Goal: Task Accomplishment & Management: Use online tool/utility

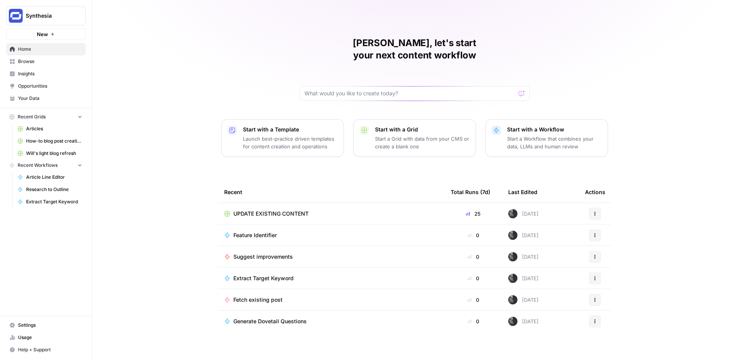
click at [219, 162] on div "[PERSON_NAME], let's start your next content workflow Start with a Template Lau…" at bounding box center [414, 182] width 645 height 365
click at [40, 63] on span "Browse" at bounding box center [50, 61] width 64 height 7
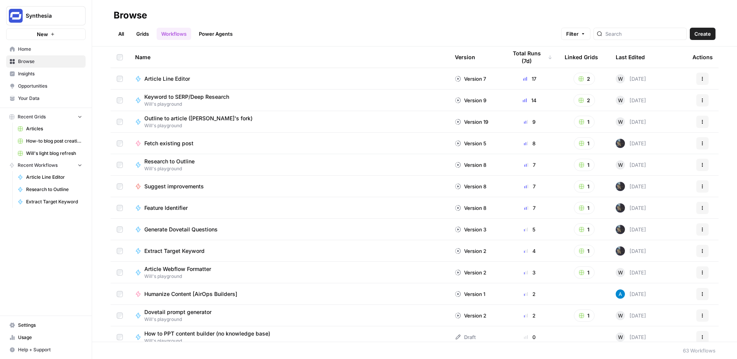
click at [152, 34] on link "Grids" at bounding box center [143, 34] width 22 height 12
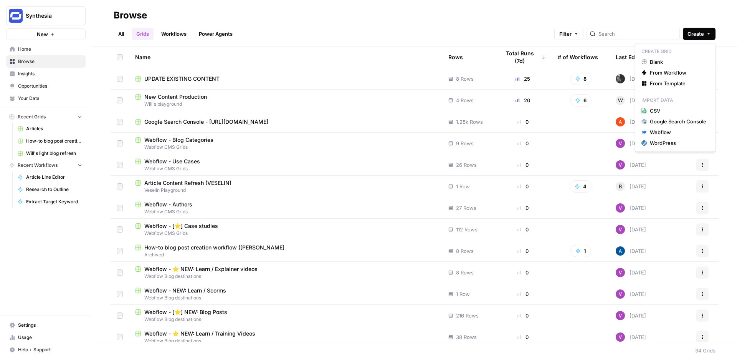
click at [700, 32] on span "Create" at bounding box center [696, 34] width 17 height 8
click at [661, 81] on span "From Template" at bounding box center [678, 83] width 56 height 8
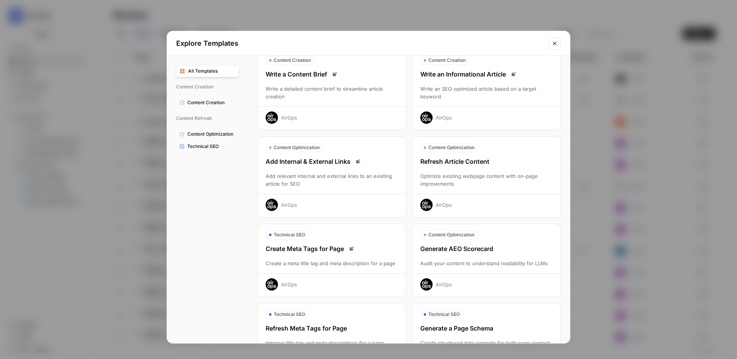
scroll to position [38, 0]
click at [467, 184] on div "Optimize existing webpage content with on-page improvements" at bounding box center [487, 178] width 148 height 15
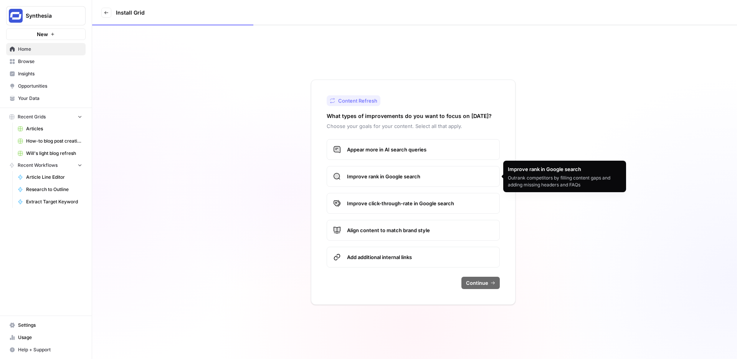
click at [398, 179] on span "Improve rank in Google search" at bounding box center [420, 176] width 146 height 8
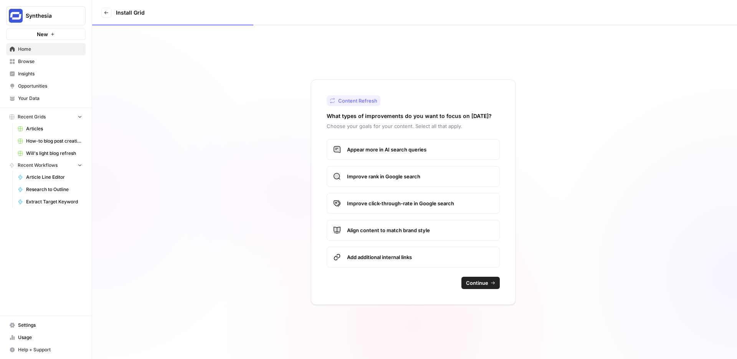
click at [473, 281] on span "Continue" at bounding box center [477, 283] width 22 height 8
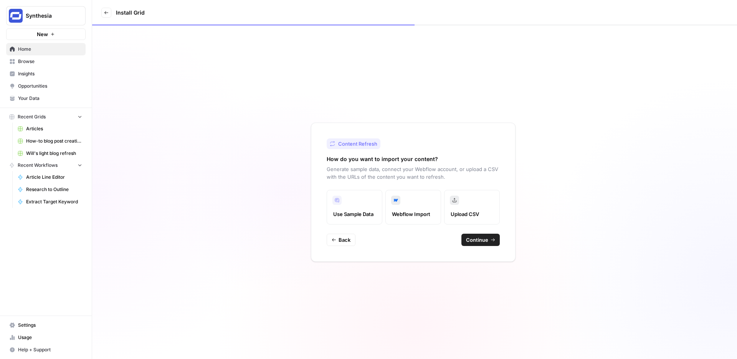
click at [411, 208] on label "Webflow Import" at bounding box center [413, 207] width 56 height 35
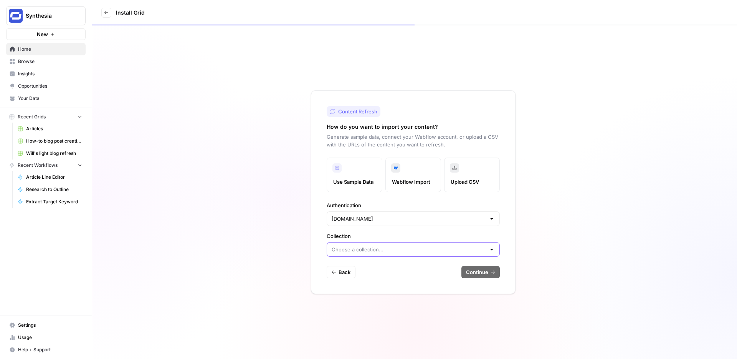
click at [388, 248] on input "Collection" at bounding box center [409, 249] width 154 height 8
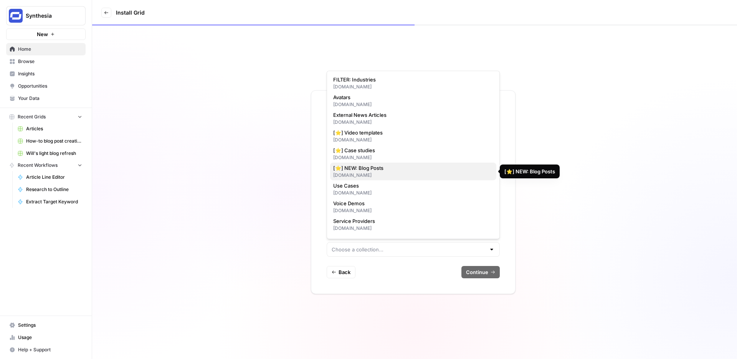
click at [374, 167] on span "[⭐] NEW: Blog Posts" at bounding box center [411, 168] width 157 height 8
type input "[⭐] NEW: Blog Posts"
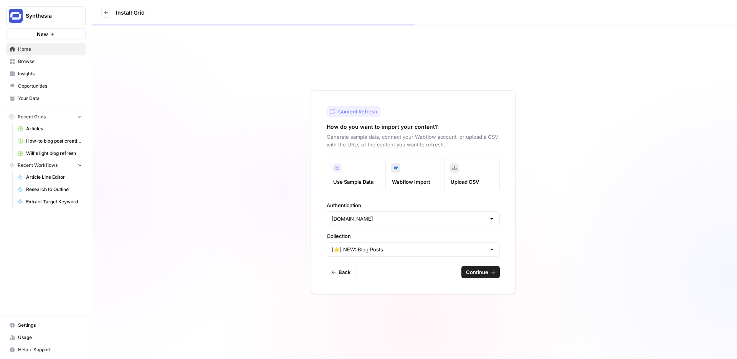
click at [479, 270] on span "Continue" at bounding box center [477, 272] width 22 height 8
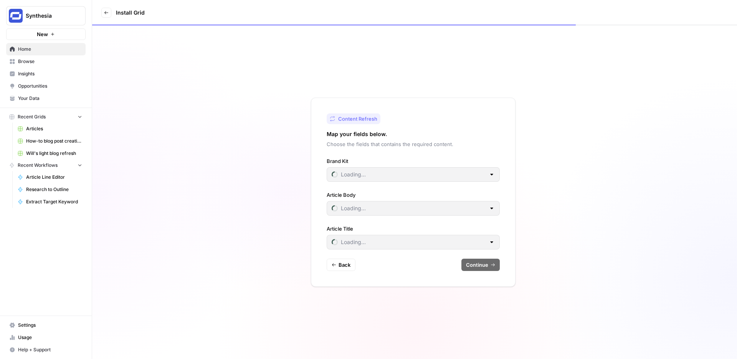
type input "Synthesia"
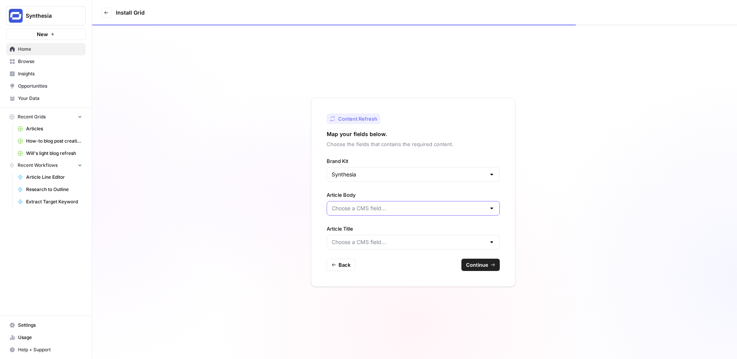
click at [407, 211] on input "Article Body" at bounding box center [409, 208] width 154 height 8
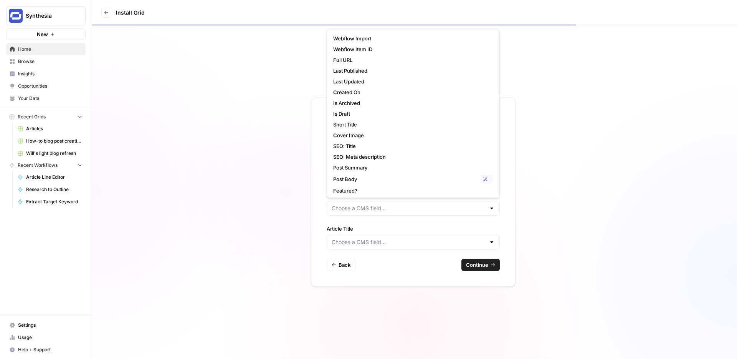
click at [262, 192] on div "Content Refresh Map your fields below. Choose the fields that contains the requ…" at bounding box center [414, 191] width 645 height 333
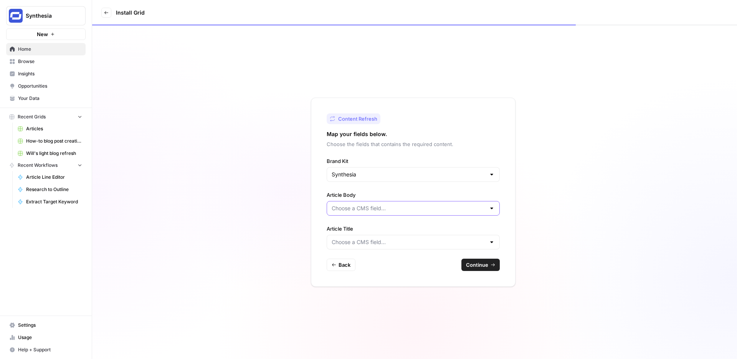
click at [383, 208] on input "Article Body" at bounding box center [409, 208] width 154 height 8
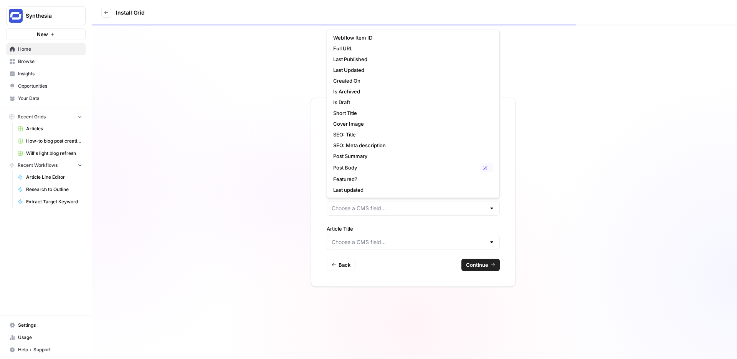
scroll to position [17, 0]
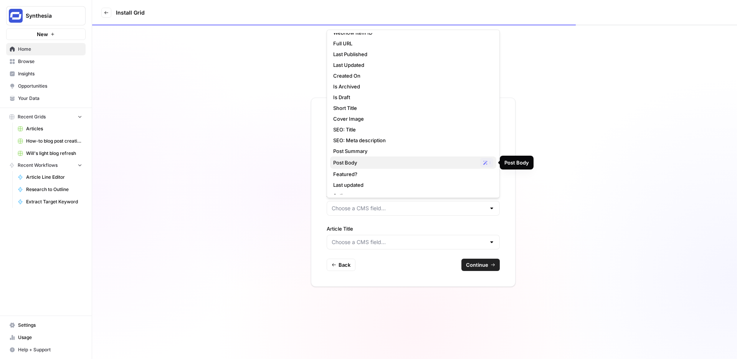
click at [364, 162] on span "Post Body" at bounding box center [405, 163] width 144 height 8
type input "Post Body"
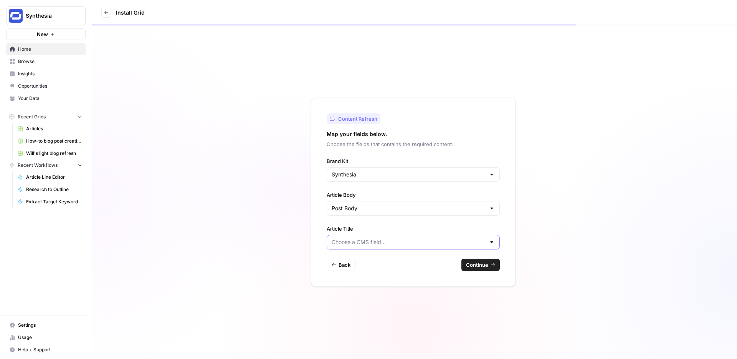
click at [380, 244] on input "Article Title" at bounding box center [409, 242] width 154 height 8
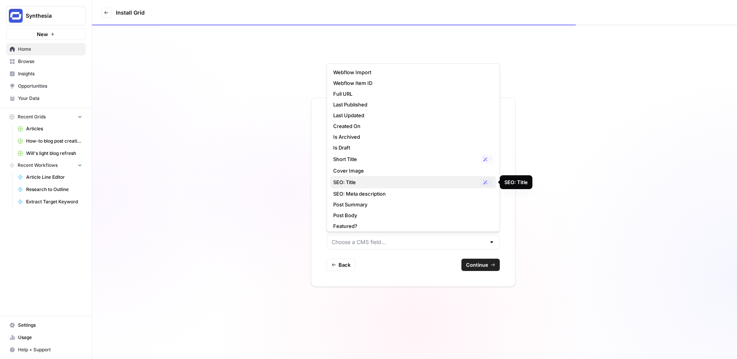
click at [379, 182] on span "SEO: Title" at bounding box center [405, 182] width 144 height 8
type input "SEO: Title"
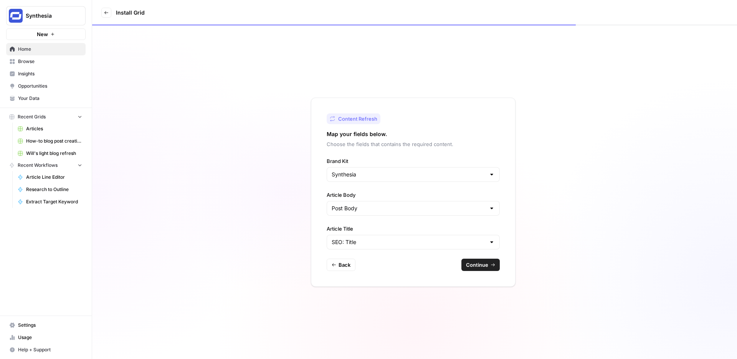
click at [478, 264] on span "Continue" at bounding box center [477, 265] width 22 height 8
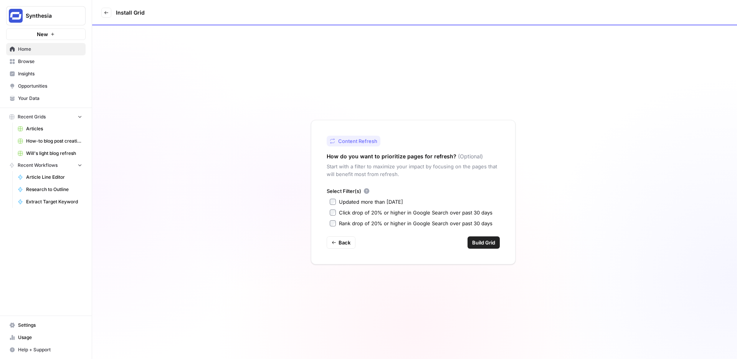
click at [377, 202] on div "Updated more than [DATE]" at bounding box center [371, 202] width 64 height 8
click at [483, 243] on span "Build Grid" at bounding box center [483, 242] width 23 height 8
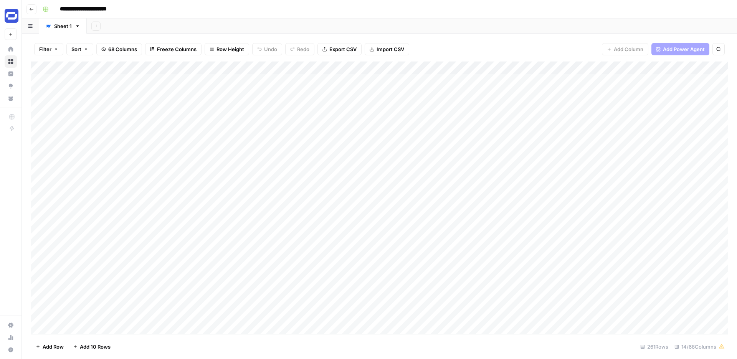
click at [98, 10] on input "**********" at bounding box center [91, 9] width 71 height 12
type input "**********"
click at [222, 9] on div "**********" at bounding box center [385, 9] width 690 height 12
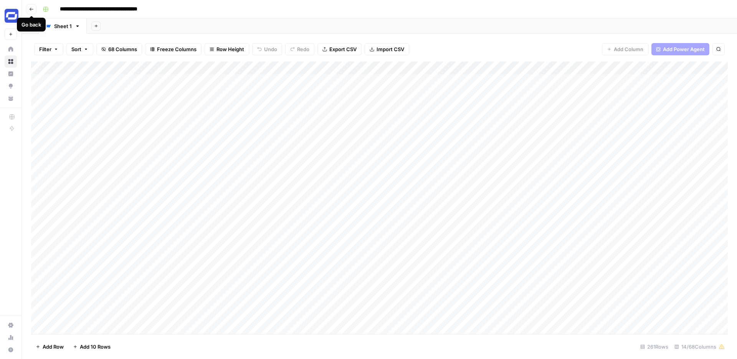
click at [32, 8] on icon "button" at bounding box center [31, 9] width 5 height 5
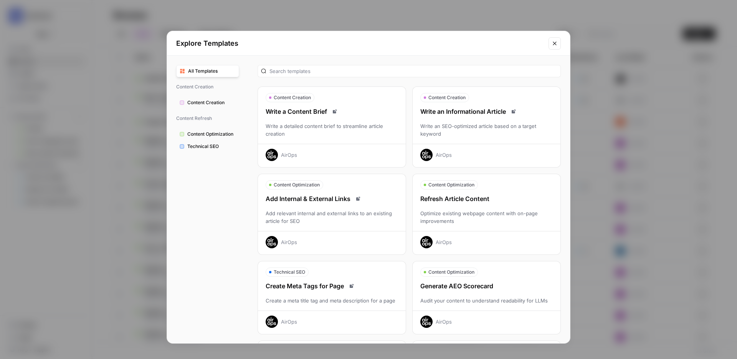
click at [554, 45] on icon "Close modal" at bounding box center [555, 43] width 6 height 6
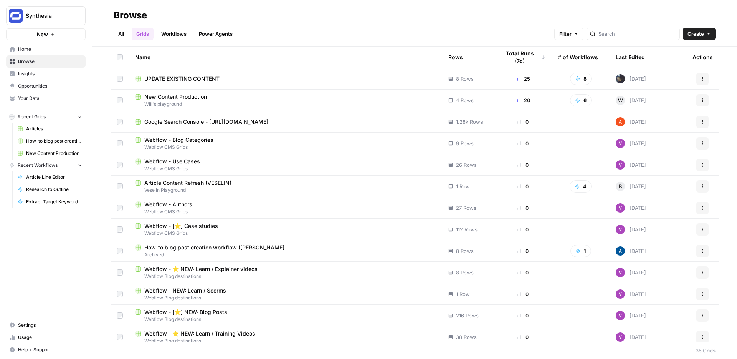
click at [127, 33] on link "All" at bounding box center [121, 34] width 15 height 12
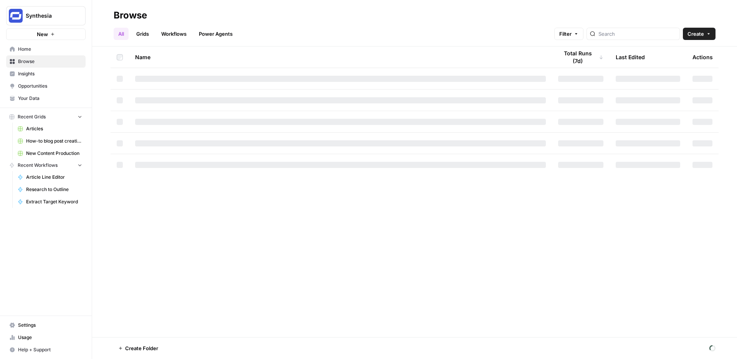
click at [144, 37] on link "Grids" at bounding box center [143, 34] width 22 height 12
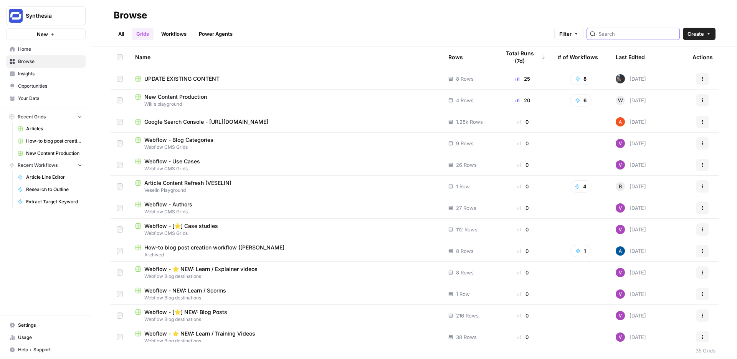
click at [630, 30] on input "search" at bounding box center [637, 34] width 78 height 8
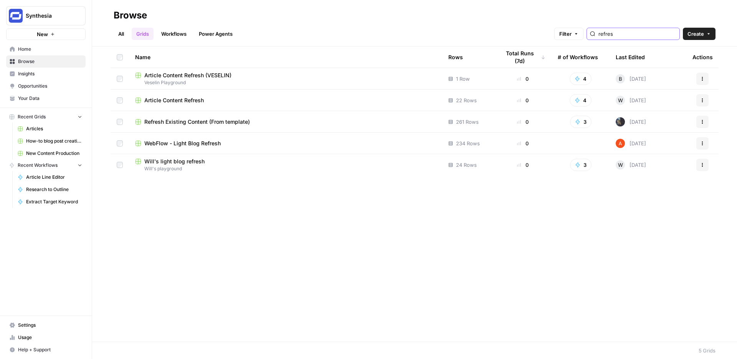
type input "refres"
click at [199, 122] on span "Refresh Existing Content (From template)" at bounding box center [197, 122] width 106 height 8
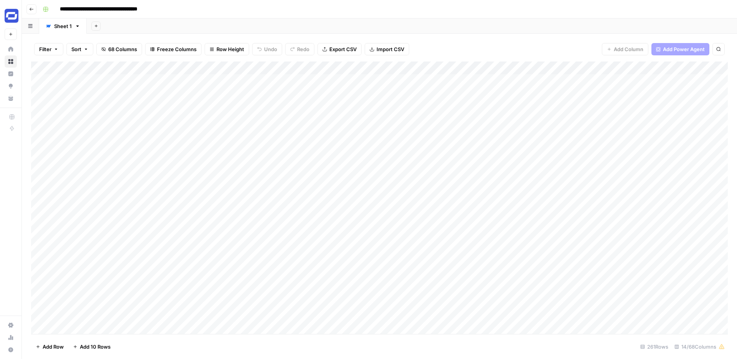
click at [54, 47] on icon "button" at bounding box center [56, 49] width 5 height 5
click at [52, 48] on button "Filter" at bounding box center [48, 49] width 29 height 12
click at [121, 67] on div "Add Column" at bounding box center [379, 197] width 697 height 272
click at [440, 17] on header "**********" at bounding box center [379, 9] width 715 height 18
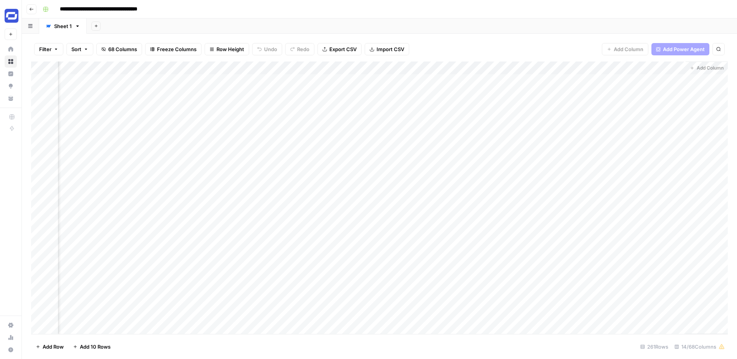
click at [541, 54] on div "Filter Sort 68 Columns Freeze Columns Row Height Undo Redo Export CSV Import CS…" at bounding box center [379, 49] width 697 height 25
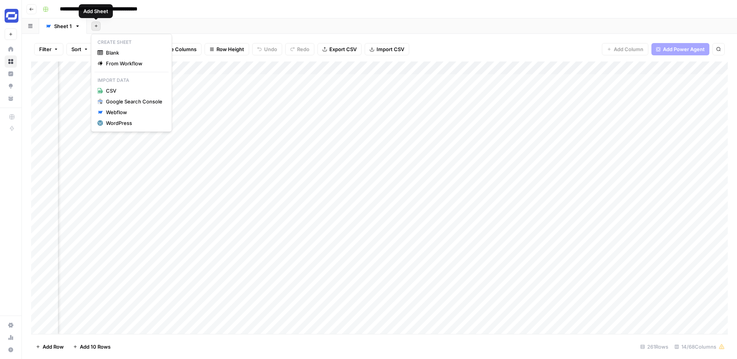
click at [96, 26] on icon "button" at bounding box center [96, 26] width 4 height 4
click at [441, 18] on div "Add Sheet" at bounding box center [412, 25] width 650 height 15
click at [721, 47] on icon "button" at bounding box center [718, 49] width 5 height 5
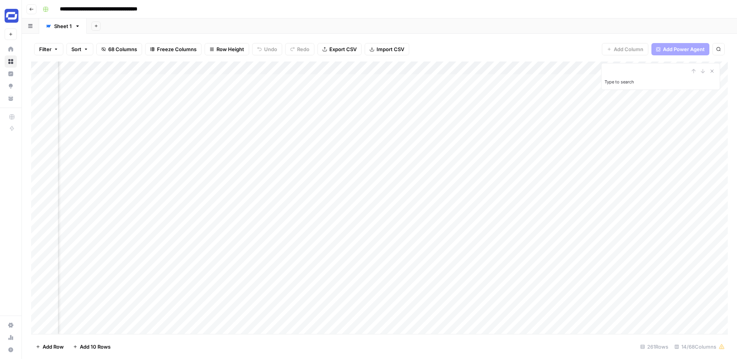
click at [579, 40] on div "Filter Sort 68 Columns Freeze Columns Row Height Undo Redo Export CSV Import CS…" at bounding box center [379, 49] width 697 height 25
click at [564, 42] on div "Filter Sort 68 Columns Freeze Columns Row Height Undo Redo Export CSV Import CS…" at bounding box center [379, 49] width 697 height 25
click at [714, 70] on icon "Close Search" at bounding box center [712, 71] width 6 height 6
click at [31, 12] on button "Go back" at bounding box center [31, 9] width 10 height 10
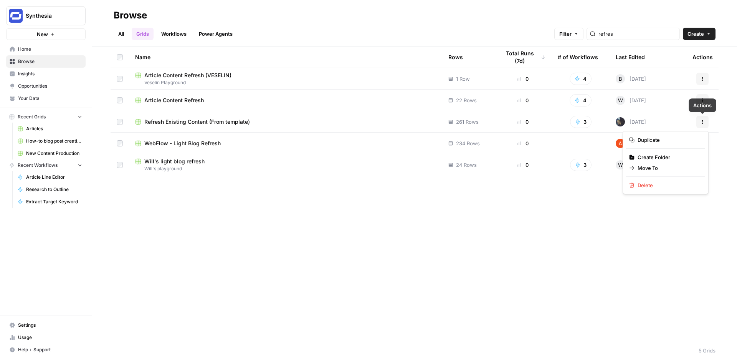
click at [705, 118] on button "Actions" at bounding box center [702, 122] width 12 height 12
click at [660, 138] on span "Duplicate" at bounding box center [668, 140] width 61 height 8
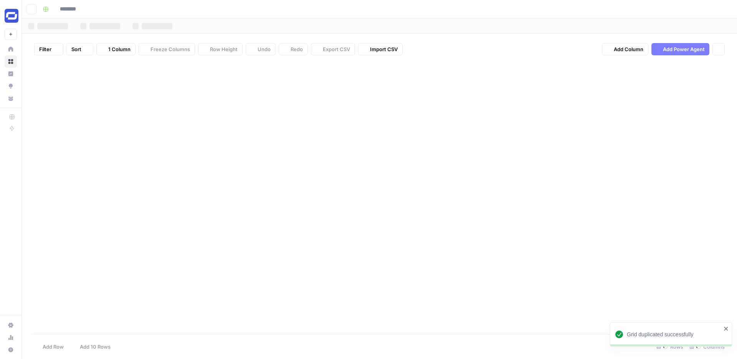
type input "**********"
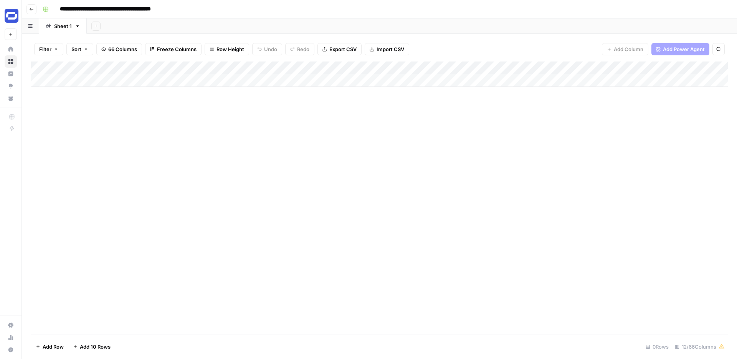
click at [32, 11] on button "Go back" at bounding box center [31, 9] width 10 height 10
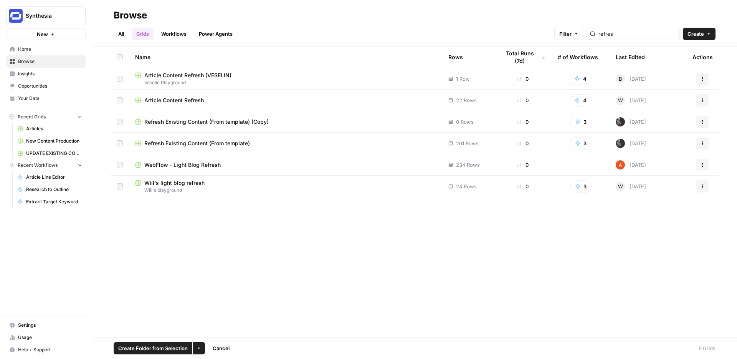
click at [701, 122] on icon "button" at bounding box center [702, 121] width 5 height 5
click at [641, 182] on span "Delete" at bounding box center [668, 185] width 61 height 8
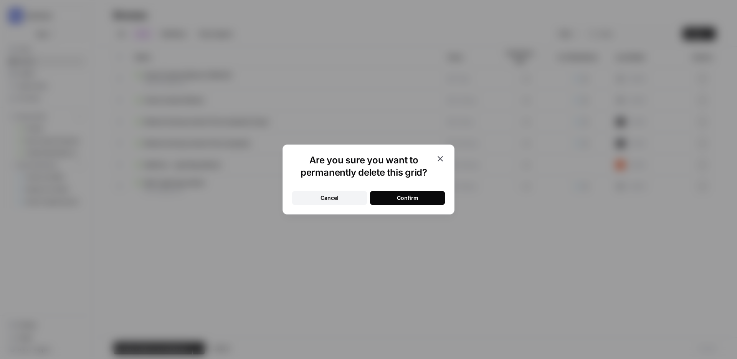
click at [349, 201] on button "Cancel" at bounding box center [329, 198] width 75 height 14
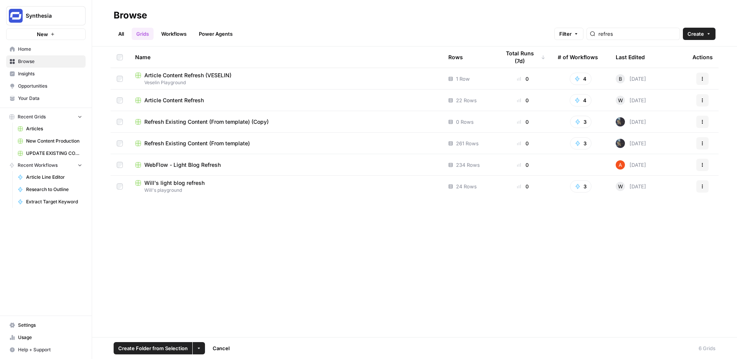
click at [704, 119] on icon "button" at bounding box center [702, 121] width 5 height 5
click at [640, 183] on span "Delete" at bounding box center [668, 185] width 61 height 8
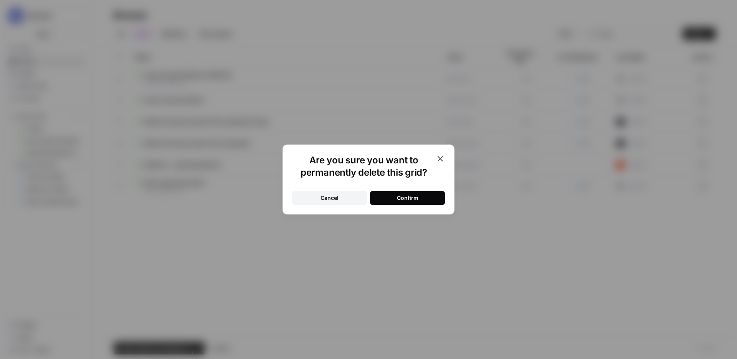
click at [421, 195] on button "Confirm" at bounding box center [407, 198] width 75 height 14
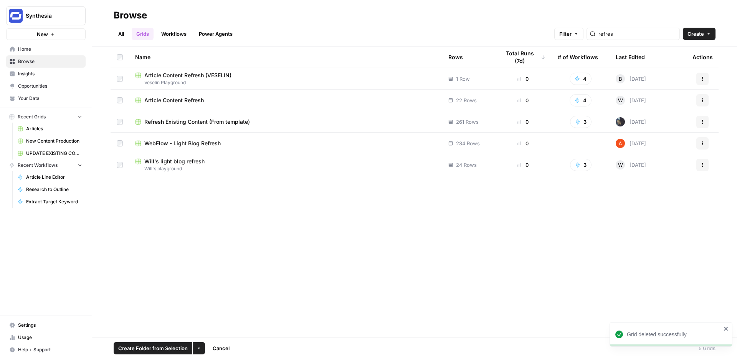
click at [232, 123] on span "Refresh Existing Content (From template)" at bounding box center [197, 122] width 106 height 8
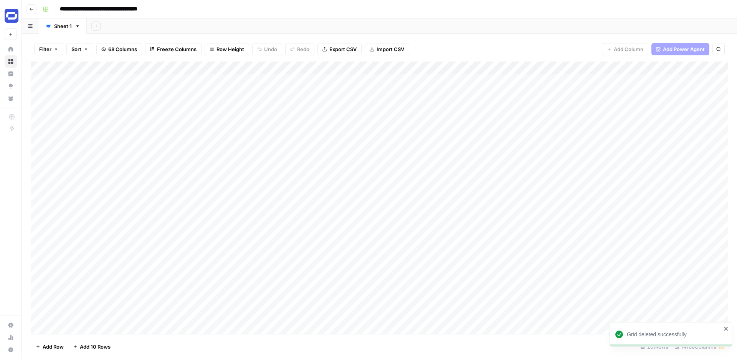
click at [122, 69] on div "Add Column" at bounding box center [379, 197] width 697 height 272
click at [344, 29] on div "Add Sheet" at bounding box center [412, 25] width 650 height 15
click at [337, 22] on div "Add Sheet" at bounding box center [412, 25] width 650 height 15
click at [119, 49] on span "68 Columns" at bounding box center [122, 49] width 29 height 8
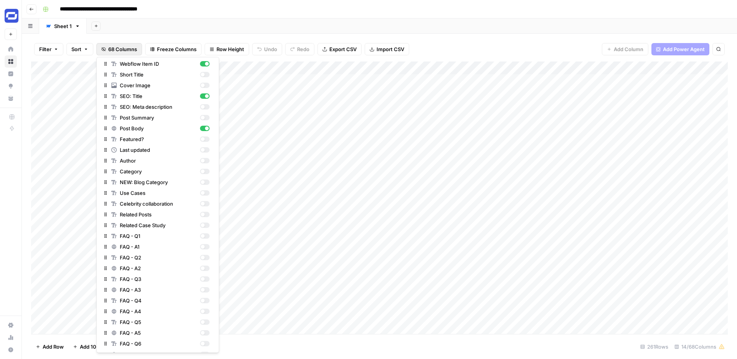
scroll to position [26, 0]
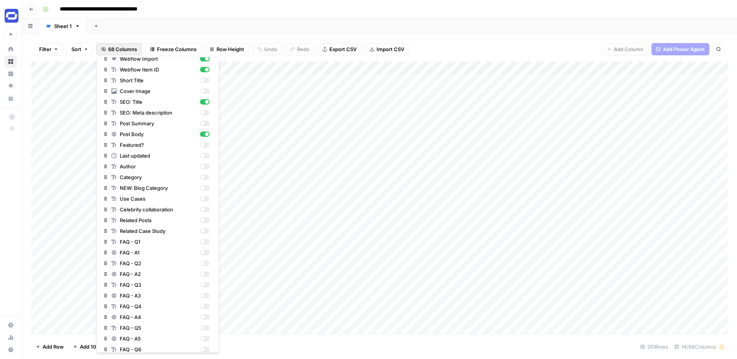
click at [450, 29] on div "Add Sheet" at bounding box center [412, 25] width 650 height 15
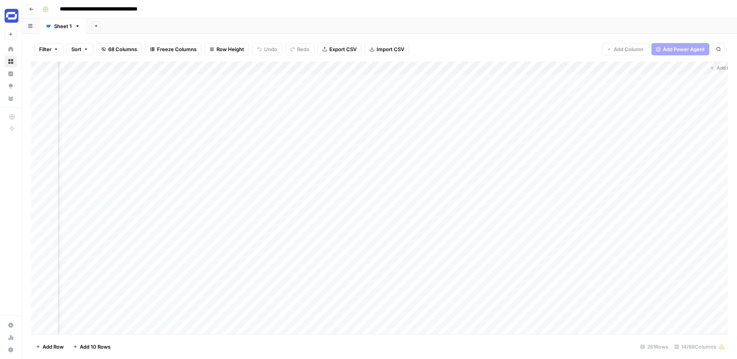
scroll to position [0, 633]
click at [77, 26] on icon "button" at bounding box center [77, 26] width 3 height 2
click at [148, 22] on div "Add Sheet" at bounding box center [412, 25] width 650 height 15
click at [125, 51] on span "68 Columns" at bounding box center [122, 49] width 29 height 8
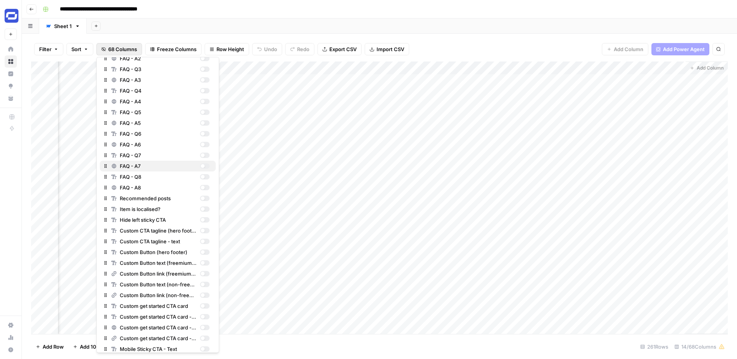
scroll to position [160, 0]
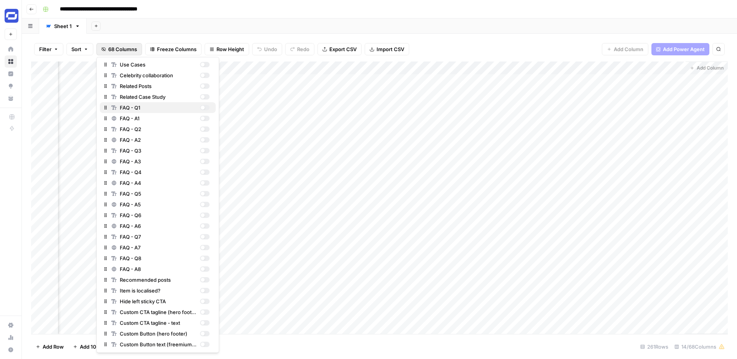
click at [202, 106] on div "button" at bounding box center [203, 108] width 4 height 4
click at [205, 117] on div "button" at bounding box center [205, 118] width 10 height 5
click at [206, 129] on div "button" at bounding box center [205, 128] width 10 height 5
click at [207, 140] on div "button" at bounding box center [205, 139] width 10 height 5
click at [206, 150] on div "button" at bounding box center [205, 150] width 10 height 5
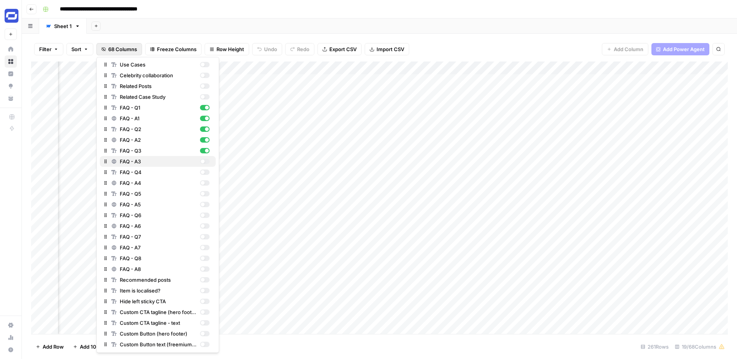
click at [205, 161] on div "button" at bounding box center [205, 161] width 10 height 5
click at [205, 175] on div "FAQ - Q4" at bounding box center [160, 172] width 98 height 8
click at [205, 184] on div "button" at bounding box center [205, 182] width 10 height 5
click at [205, 194] on div "button" at bounding box center [205, 193] width 10 height 5
click at [205, 205] on div "button" at bounding box center [205, 204] width 10 height 5
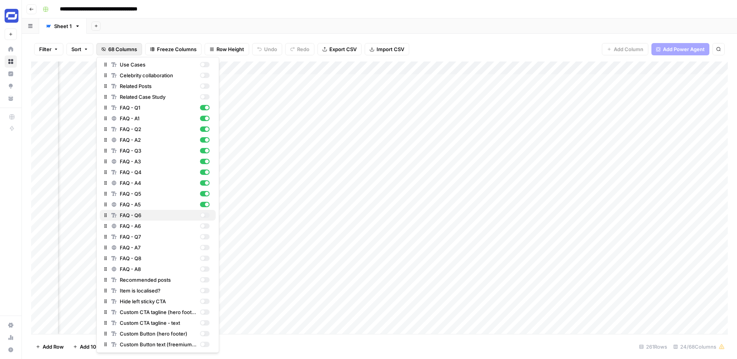
click at [205, 215] on div "button" at bounding box center [205, 214] width 10 height 5
click at [205, 228] on div "button" at bounding box center [205, 225] width 10 height 5
click at [205, 237] on div "button" at bounding box center [205, 236] width 10 height 5
click at [205, 247] on div "button" at bounding box center [205, 247] width 10 height 5
click at [206, 260] on div "button" at bounding box center [205, 257] width 10 height 5
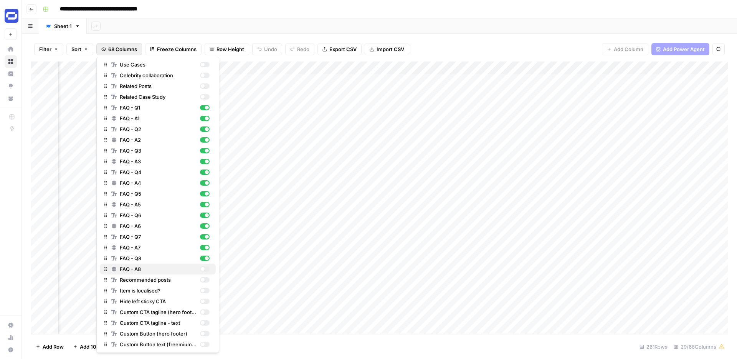
click at [205, 269] on div "button" at bounding box center [205, 268] width 10 height 5
click at [205, 269] on div "button" at bounding box center [207, 269] width 4 height 4
click at [205, 258] on div "button" at bounding box center [207, 258] width 4 height 4
click at [205, 246] on div "button" at bounding box center [207, 247] width 4 height 4
click at [205, 237] on div "button" at bounding box center [207, 237] width 4 height 4
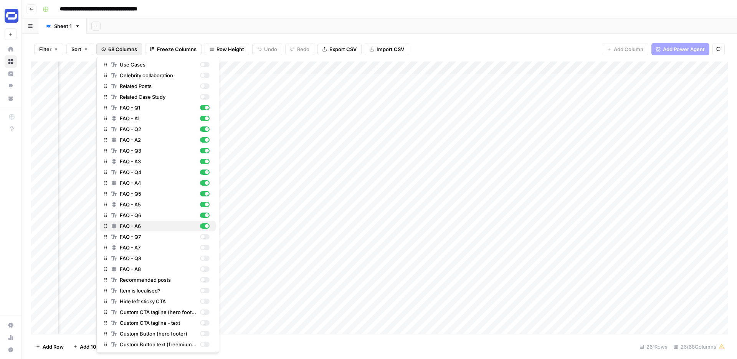
click at [205, 225] on div "button" at bounding box center [207, 226] width 4 height 4
click at [205, 213] on div "button" at bounding box center [205, 214] width 10 height 5
click at [205, 200] on div "FAQ - A5" at bounding box center [160, 204] width 98 height 8
click at [205, 193] on div "button" at bounding box center [207, 194] width 4 height 4
click at [205, 180] on div "button" at bounding box center [205, 182] width 10 height 5
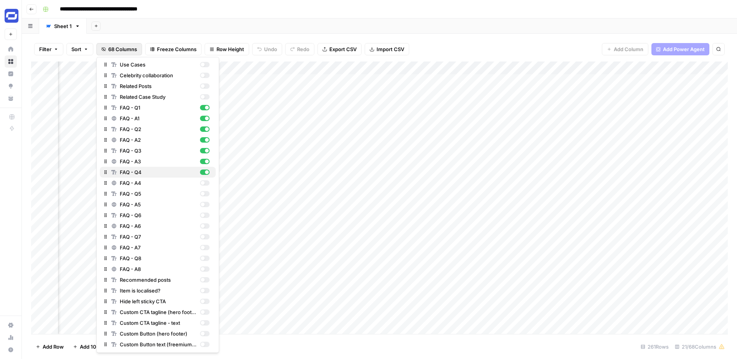
click at [205, 170] on div "button" at bounding box center [207, 172] width 4 height 4
click at [205, 159] on div "button" at bounding box center [207, 161] width 4 height 4
click at [205, 148] on div "button" at bounding box center [205, 150] width 10 height 5
click at [205, 137] on div "button" at bounding box center [205, 139] width 10 height 5
click at [205, 131] on div "button" at bounding box center [205, 128] width 10 height 5
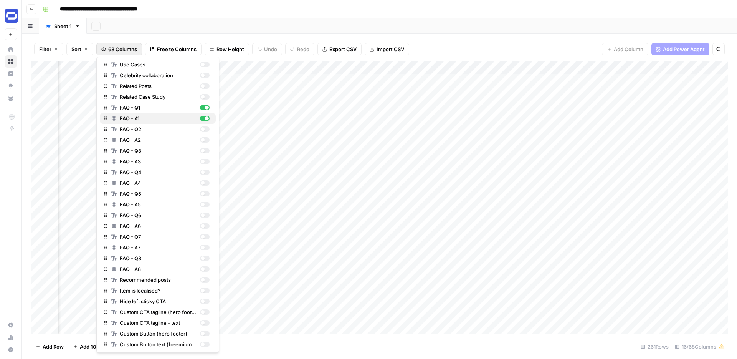
click at [205, 116] on div "button" at bounding box center [207, 118] width 4 height 4
click at [205, 106] on div "button" at bounding box center [207, 108] width 4 height 4
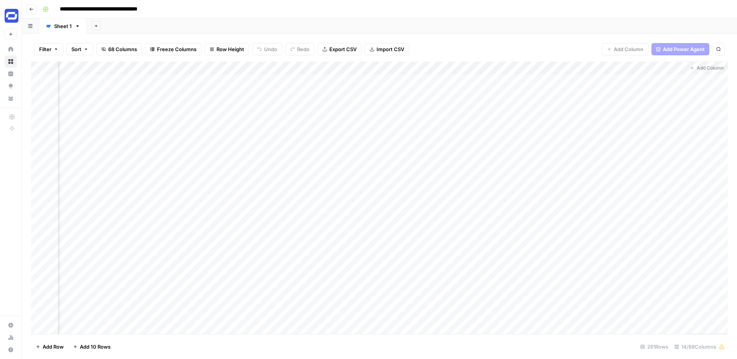
click at [454, 31] on div "Add Sheet" at bounding box center [412, 25] width 650 height 15
click at [114, 51] on span "68 Columns" at bounding box center [122, 49] width 29 height 8
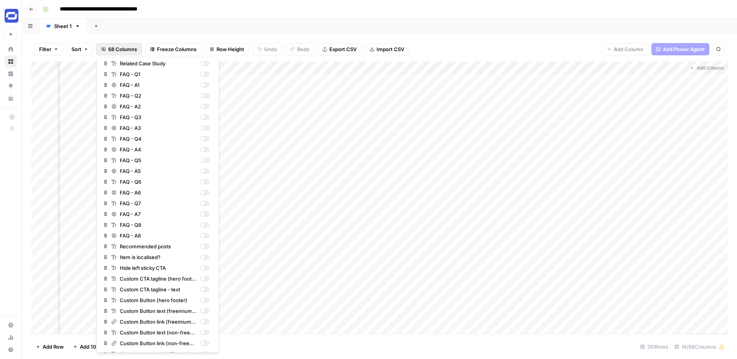
scroll to position [156, 0]
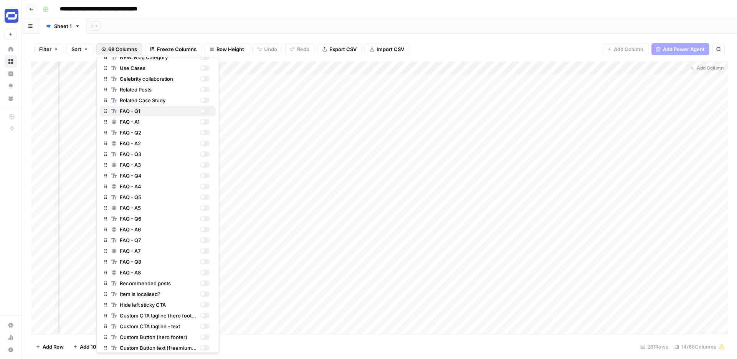
click at [203, 112] on div "button" at bounding box center [203, 111] width 4 height 4
click at [203, 121] on div "button" at bounding box center [203, 122] width 4 height 4
click at [204, 132] on div "button" at bounding box center [203, 133] width 4 height 4
click at [204, 149] on button "FAQ - Q3" at bounding box center [158, 154] width 116 height 11
click at [205, 144] on div "button" at bounding box center [205, 143] width 10 height 5
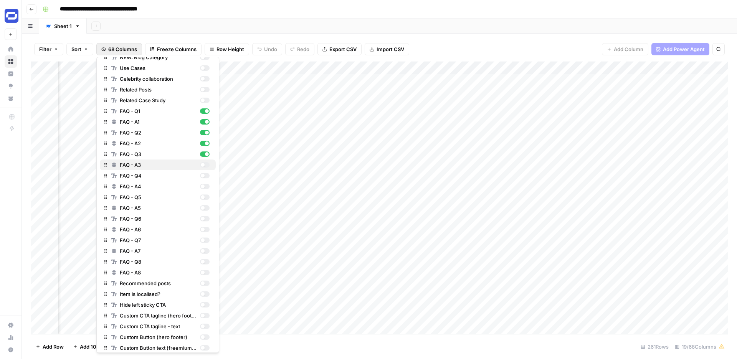
click at [205, 161] on div "FAQ - A3" at bounding box center [160, 165] width 98 height 8
click at [205, 179] on div "FAQ - Q4" at bounding box center [160, 176] width 98 height 8
click at [205, 188] on div "button" at bounding box center [205, 186] width 10 height 5
click at [205, 198] on div "button" at bounding box center [205, 196] width 10 height 5
click at [205, 210] on div "button" at bounding box center [205, 207] width 10 height 5
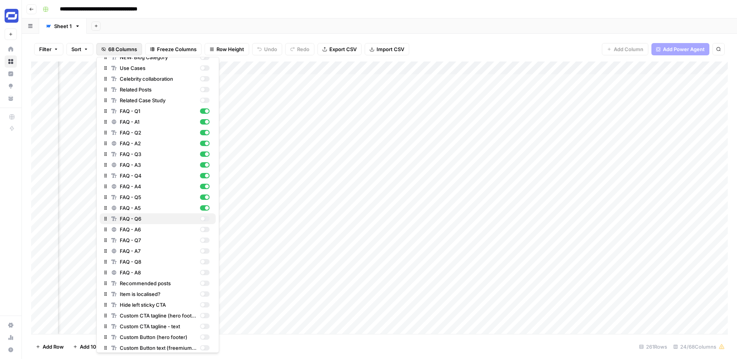
click at [205, 222] on div "FAQ - Q6" at bounding box center [160, 219] width 98 height 8
click at [205, 229] on div "button" at bounding box center [205, 228] width 10 height 5
click at [205, 238] on div "button" at bounding box center [205, 239] width 10 height 5
click at [205, 251] on div "button" at bounding box center [205, 250] width 10 height 5
click at [205, 259] on div "button" at bounding box center [205, 261] width 10 height 5
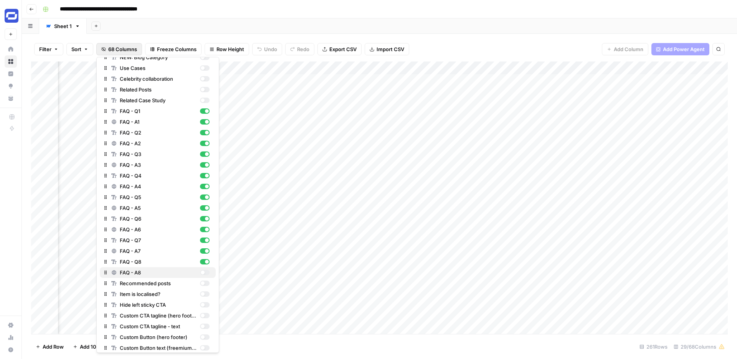
click at [205, 272] on div "button" at bounding box center [205, 271] width 10 height 5
click at [365, 27] on div "Add Sheet" at bounding box center [412, 25] width 650 height 15
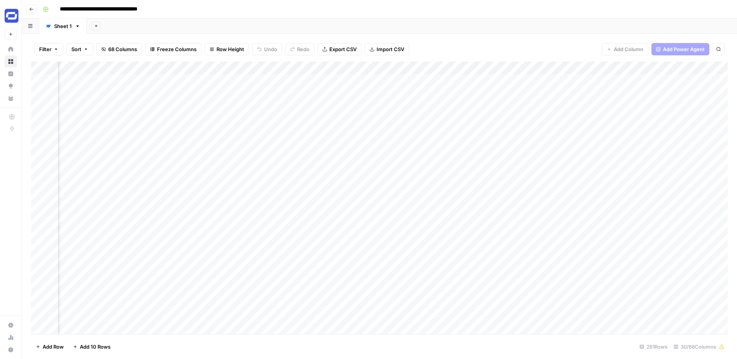
scroll to position [0, 320]
click at [245, 66] on div "Add Column" at bounding box center [379, 197] width 697 height 272
click at [175, 170] on span "Remove Column" at bounding box center [187, 171] width 67 height 8
click at [342, 76] on span "Delete" at bounding box center [341, 80] width 17 height 8
click at [243, 68] on div "Add Column" at bounding box center [379, 197] width 697 height 272
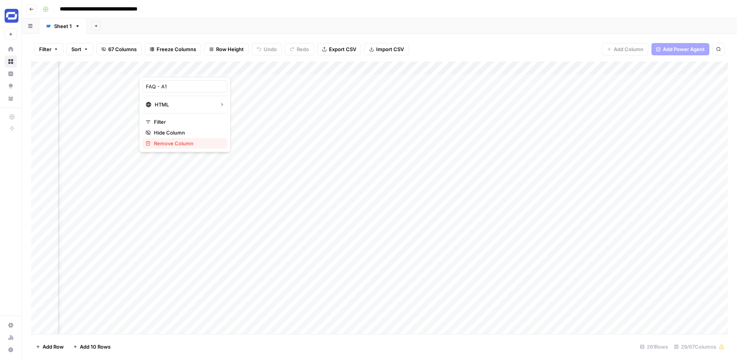
click at [200, 142] on span "Remove Column" at bounding box center [187, 143] width 67 height 8
click at [349, 78] on span "Delete" at bounding box center [341, 80] width 17 height 8
click at [244, 69] on div "Add Column" at bounding box center [379, 197] width 697 height 272
click at [183, 172] on span "Remove Column" at bounding box center [187, 171] width 67 height 8
click at [347, 79] on span "Delete" at bounding box center [341, 80] width 17 height 8
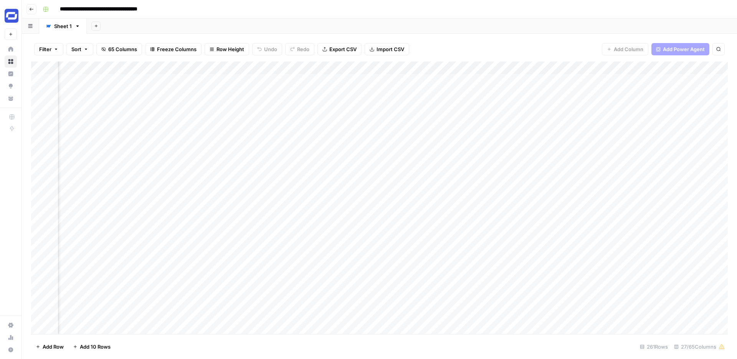
click at [244, 67] on div "Add Column" at bounding box center [379, 197] width 697 height 272
click at [196, 143] on span "Remove Column" at bounding box center [187, 143] width 67 height 8
click at [344, 78] on span "Delete" at bounding box center [341, 80] width 17 height 8
click at [244, 66] on div "Add Column" at bounding box center [379, 197] width 697 height 272
click at [188, 172] on span "Remove Column" at bounding box center [187, 171] width 67 height 8
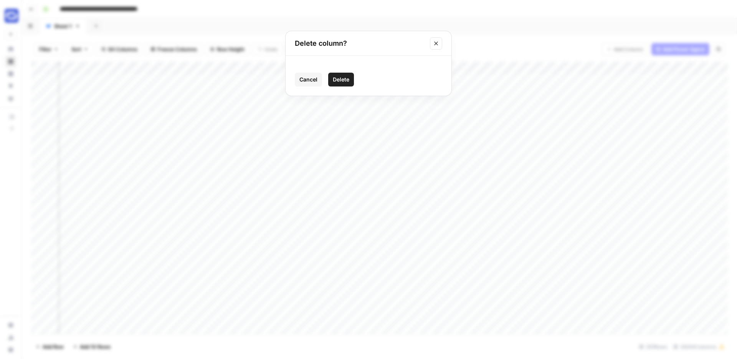
click at [344, 76] on span "Delete" at bounding box center [341, 80] width 17 height 8
click at [243, 66] on div "Add Column" at bounding box center [379, 197] width 697 height 272
click at [185, 142] on span "Remove Column" at bounding box center [187, 143] width 67 height 8
click at [349, 79] on button "Delete" at bounding box center [341, 80] width 26 height 14
click at [244, 68] on div "Add Column" at bounding box center [379, 197] width 697 height 272
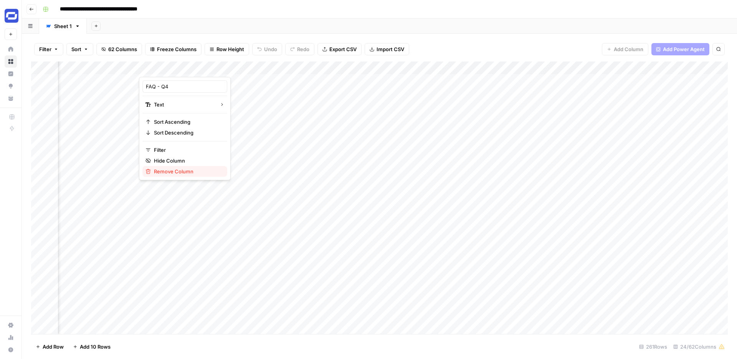
click at [188, 172] on span "Remove Column" at bounding box center [187, 171] width 67 height 8
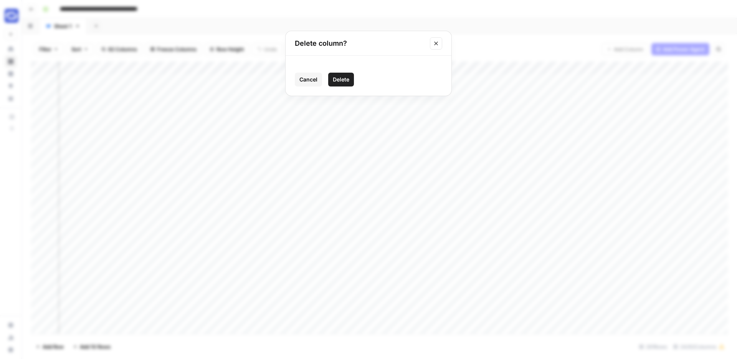
click at [337, 81] on span "Delete" at bounding box center [341, 80] width 17 height 8
click at [244, 67] on div "Add Column" at bounding box center [379, 197] width 697 height 272
click at [196, 143] on span "Remove Column" at bounding box center [187, 143] width 67 height 8
click at [343, 82] on span "Delete" at bounding box center [341, 80] width 17 height 8
click at [245, 67] on div "Add Column" at bounding box center [379, 197] width 697 height 272
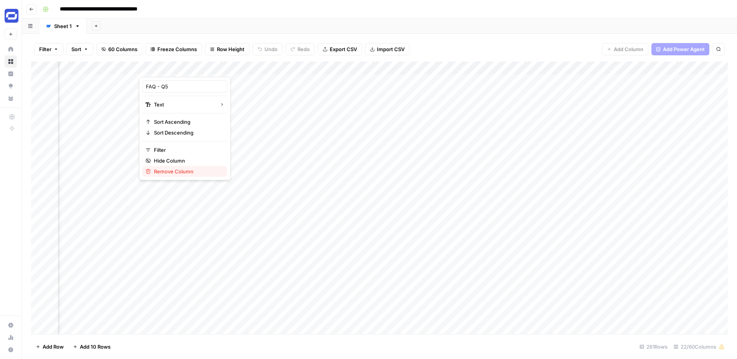
click at [185, 170] on span "Remove Column" at bounding box center [187, 171] width 67 height 8
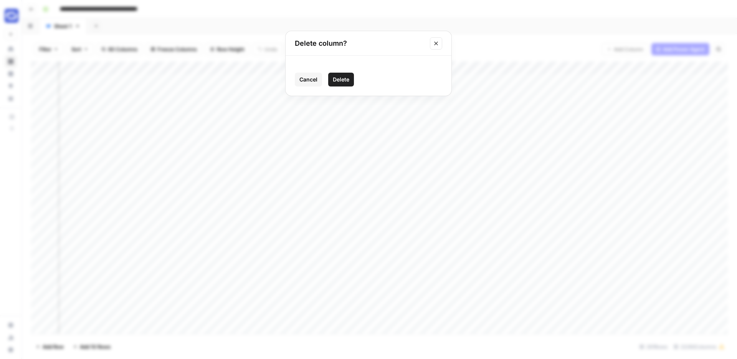
click at [341, 81] on span "Delete" at bounding box center [341, 80] width 17 height 8
click at [244, 67] on div "Add Column" at bounding box center [379, 197] width 697 height 272
click at [179, 143] on span "Remove Column" at bounding box center [187, 143] width 67 height 8
click at [340, 82] on span "Delete" at bounding box center [341, 80] width 17 height 8
click at [241, 65] on div "Add Column" at bounding box center [379, 197] width 697 height 272
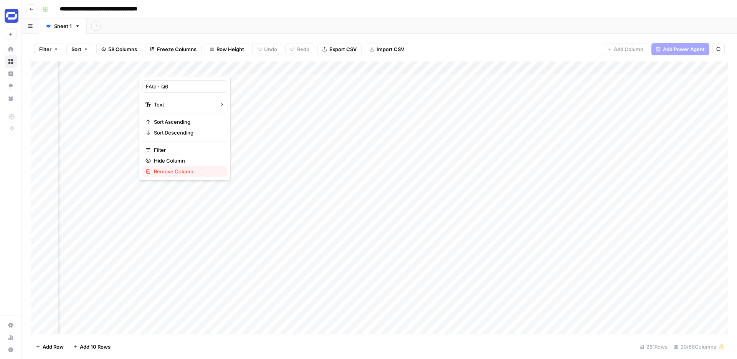
click at [186, 174] on span "Remove Column" at bounding box center [187, 171] width 67 height 8
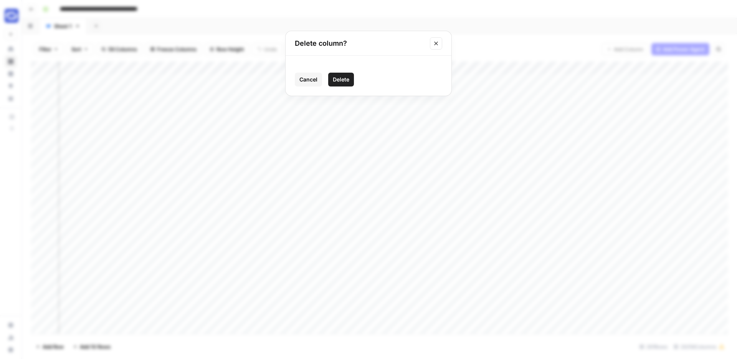
click at [342, 83] on span "Delete" at bounding box center [341, 80] width 17 height 8
click at [244, 67] on div "Add Column" at bounding box center [379, 197] width 697 height 272
click at [205, 142] on button "Remove Column" at bounding box center [184, 143] width 85 height 11
click at [338, 80] on span "Delete" at bounding box center [341, 80] width 17 height 8
click at [244, 66] on div "Add Column" at bounding box center [379, 197] width 697 height 272
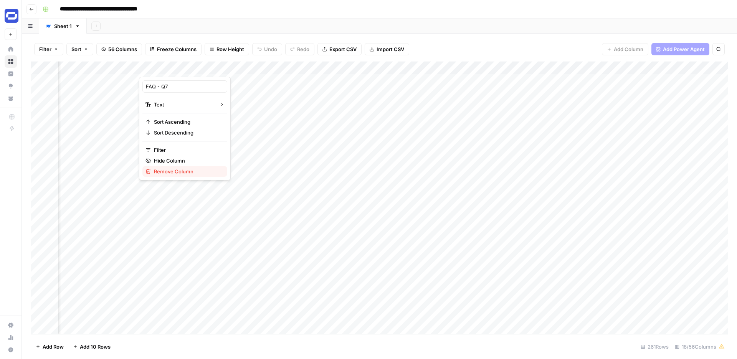
click at [185, 170] on span "Remove Column" at bounding box center [187, 171] width 67 height 8
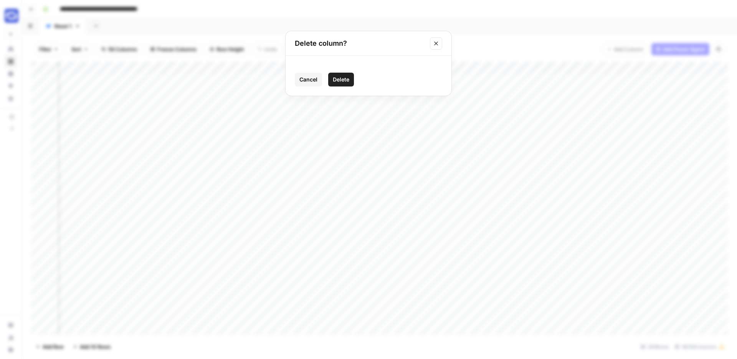
click at [342, 76] on span "Delete" at bounding box center [341, 80] width 17 height 8
click at [244, 66] on div "Add Column" at bounding box center [379, 197] width 697 height 272
click at [179, 142] on span "Remove Column" at bounding box center [187, 143] width 67 height 8
click at [337, 82] on span "Delete" at bounding box center [341, 80] width 17 height 8
click at [243, 67] on div "Add Column" at bounding box center [379, 197] width 697 height 272
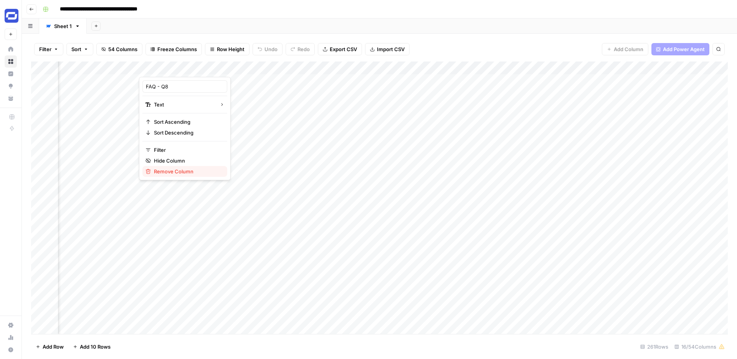
click at [187, 167] on span "Remove Column" at bounding box center [187, 171] width 67 height 8
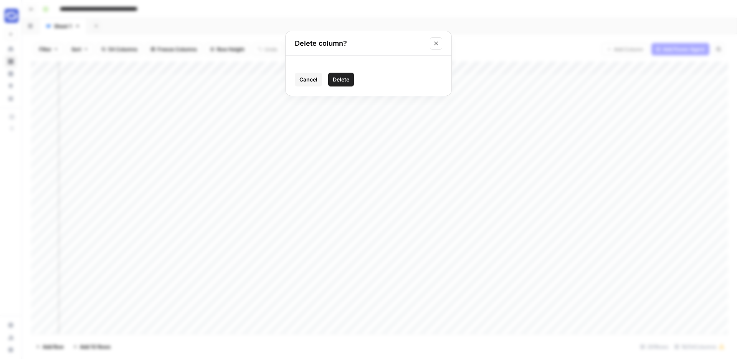
click at [351, 83] on button "Delete" at bounding box center [341, 80] width 26 height 14
click at [243, 67] on div "Add Column" at bounding box center [379, 197] width 697 height 272
click at [185, 144] on span "Remove Column" at bounding box center [187, 143] width 67 height 8
click at [346, 78] on span "Delete" at bounding box center [341, 80] width 17 height 8
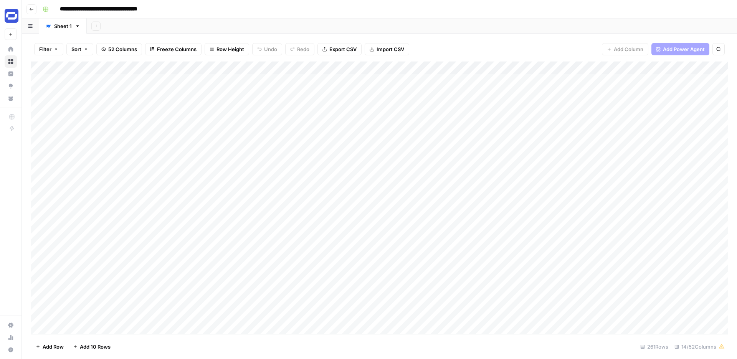
click at [122, 51] on span "52 Columns" at bounding box center [122, 49] width 29 height 8
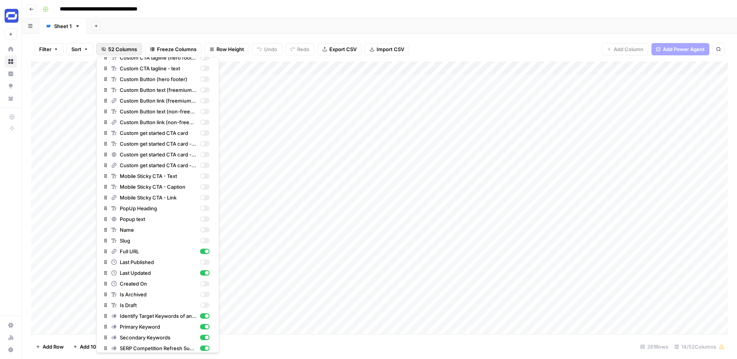
scroll to position [289, 0]
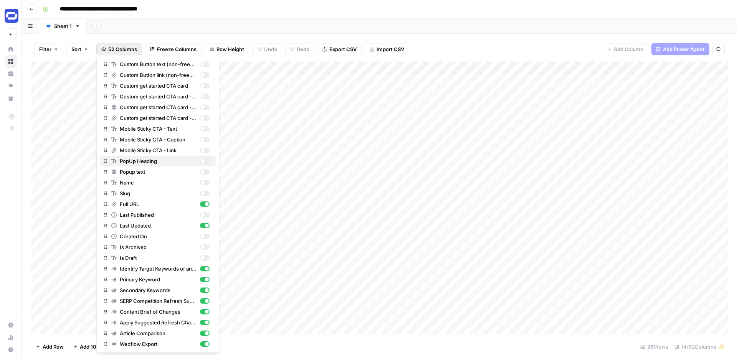
click at [203, 162] on div "button" at bounding box center [203, 161] width 4 height 4
click at [205, 128] on div "button" at bounding box center [205, 128] width 10 height 5
click at [205, 139] on div "button" at bounding box center [205, 139] width 10 height 5
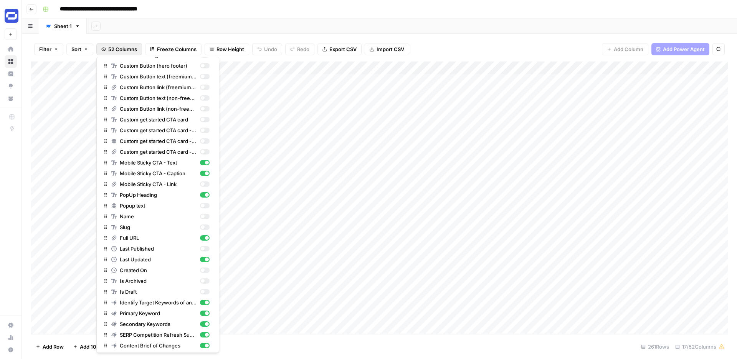
scroll to position [241, 0]
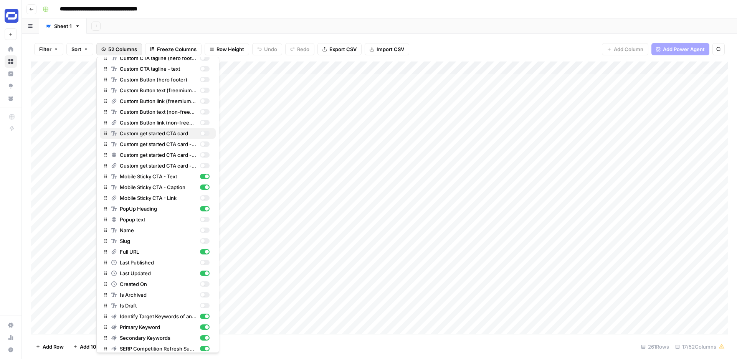
click at [202, 135] on div "button" at bounding box center [203, 133] width 4 height 4
click at [203, 140] on div "Custom get started CTA card - Title" at bounding box center [160, 144] width 98 height 8
click at [204, 154] on div "button" at bounding box center [203, 155] width 4 height 4
click at [204, 167] on div "button" at bounding box center [205, 165] width 10 height 5
click at [204, 198] on div "button" at bounding box center [205, 197] width 10 height 5
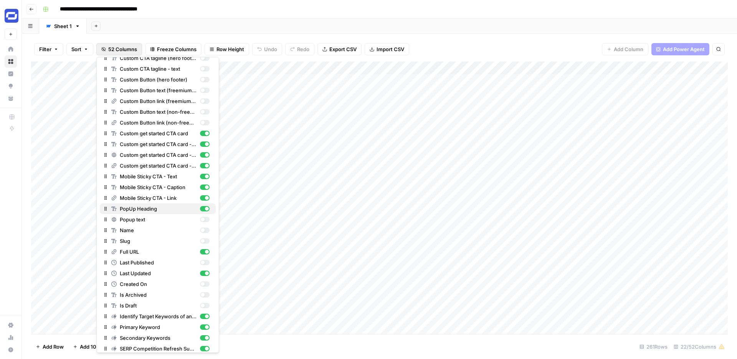
click at [205, 208] on div "button" at bounding box center [207, 209] width 4 height 4
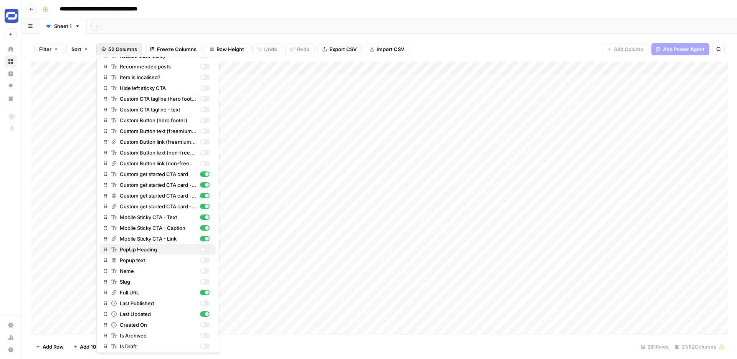
scroll to position [198, 0]
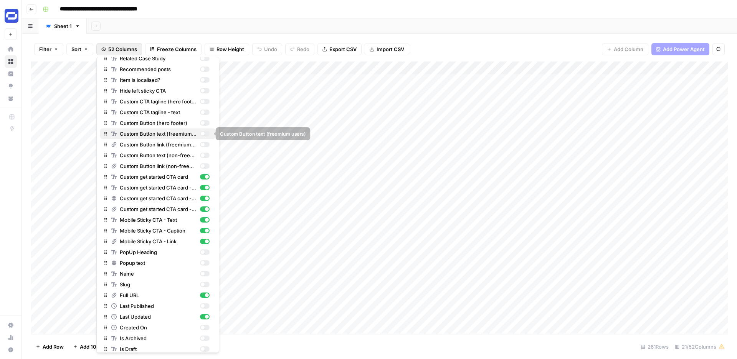
click at [207, 133] on div "button" at bounding box center [205, 133] width 10 height 5
click at [205, 122] on div "button" at bounding box center [205, 122] width 10 height 5
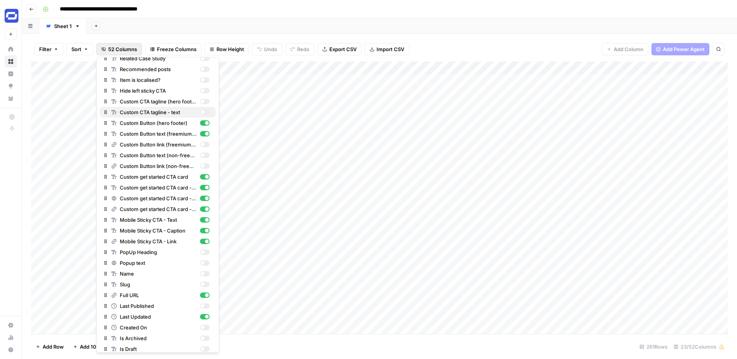
click at [205, 112] on div "button" at bounding box center [205, 111] width 10 height 5
click at [205, 102] on div "button" at bounding box center [205, 101] width 10 height 5
click at [205, 91] on div "button" at bounding box center [205, 90] width 10 height 5
click at [202, 144] on div "button" at bounding box center [203, 144] width 4 height 4
click at [201, 157] on div "Custom Button text (non-freemium users)" at bounding box center [160, 155] width 98 height 8
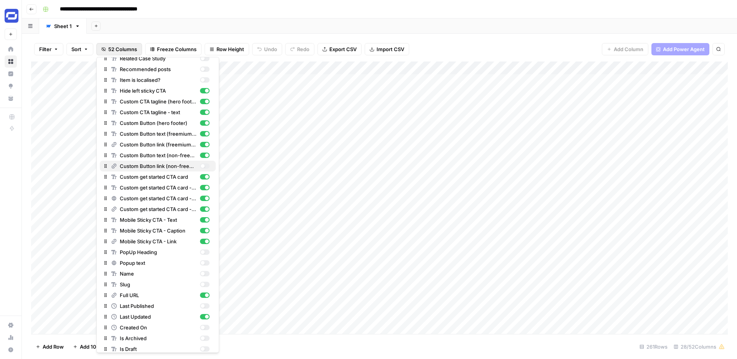
click at [202, 166] on div "button" at bounding box center [203, 166] width 4 height 4
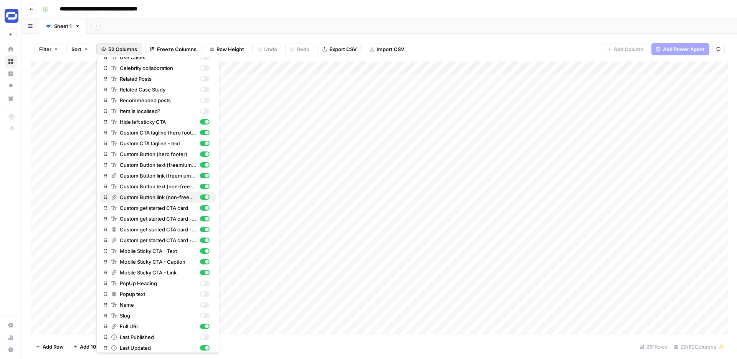
scroll to position [164, 0]
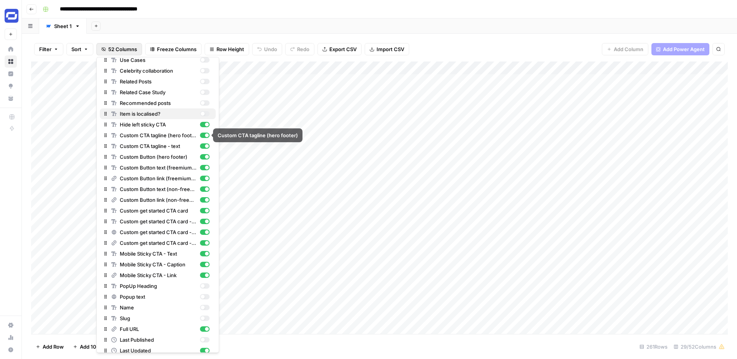
click at [203, 112] on div "button" at bounding box center [203, 114] width 4 height 4
click at [205, 103] on div "button" at bounding box center [205, 102] width 10 height 5
click at [204, 91] on div "button" at bounding box center [203, 92] width 4 height 4
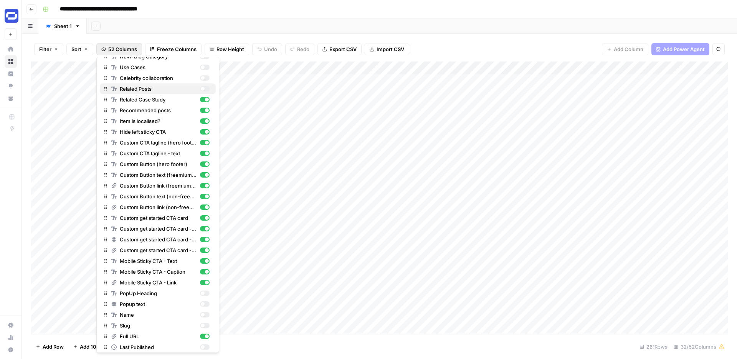
click at [204, 88] on div "button" at bounding box center [203, 89] width 4 height 4
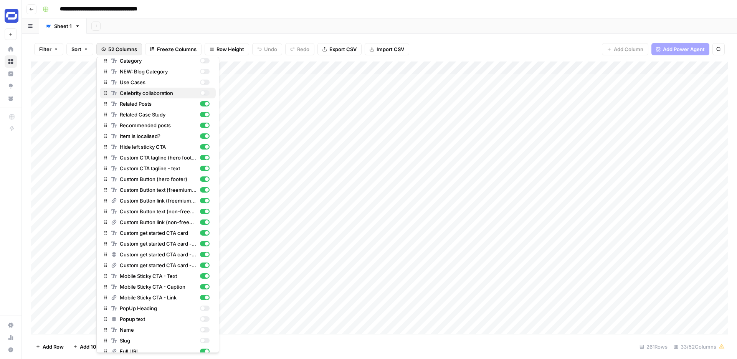
click at [203, 91] on div "button" at bounding box center [203, 93] width 4 height 4
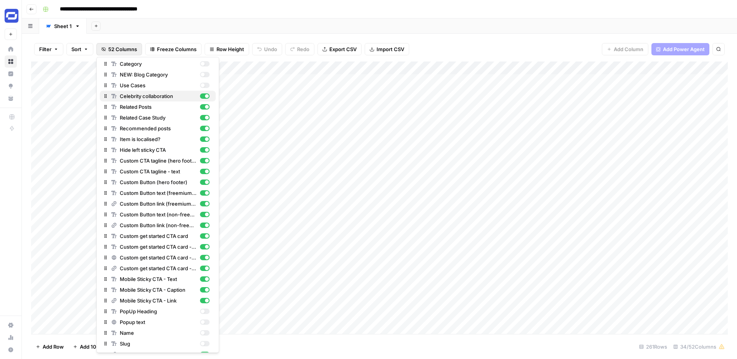
scroll to position [139, 0]
click at [204, 86] on div "button" at bounding box center [203, 86] width 4 height 4
click at [205, 75] on div "button" at bounding box center [205, 74] width 10 height 5
click at [205, 63] on div "button" at bounding box center [205, 63] width 10 height 5
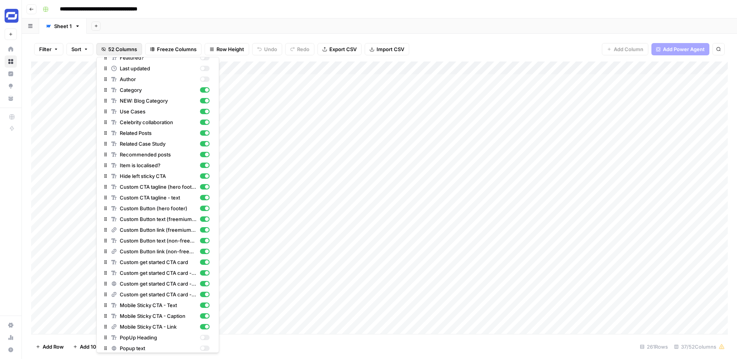
scroll to position [104, 0]
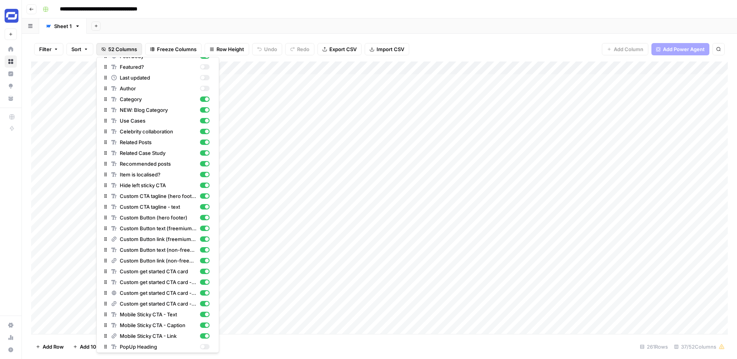
click at [564, 68] on div "Add Column" at bounding box center [379, 197] width 697 height 272
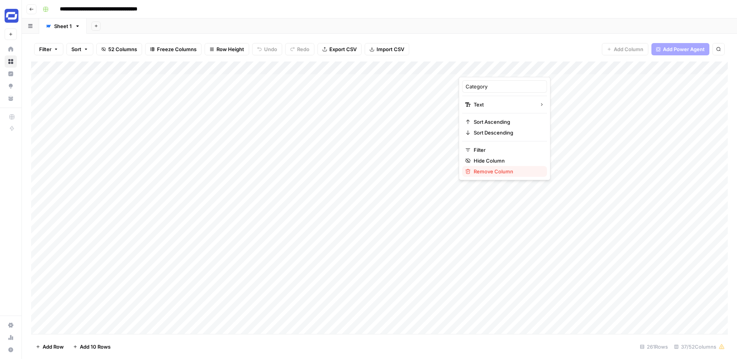
click at [491, 173] on span "Remove Column" at bounding box center [507, 171] width 67 height 8
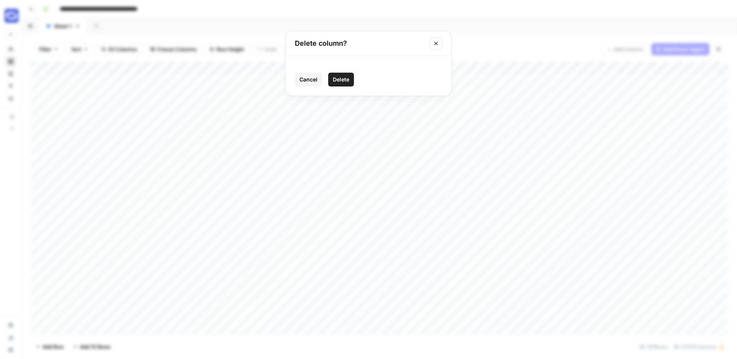
click at [340, 80] on span "Delete" at bounding box center [341, 80] width 17 height 8
click at [565, 68] on div "Add Column" at bounding box center [379, 197] width 697 height 272
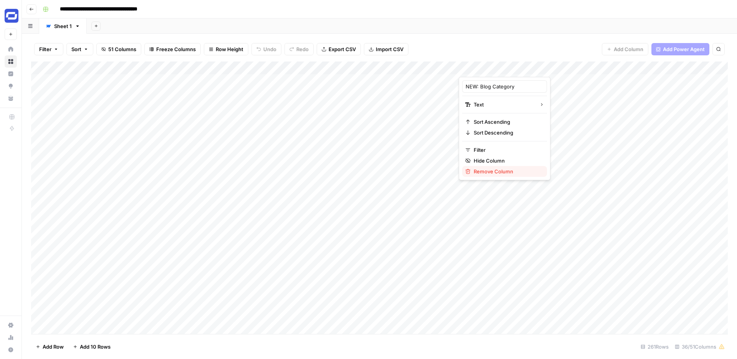
click at [487, 174] on span "Remove Column" at bounding box center [507, 171] width 67 height 8
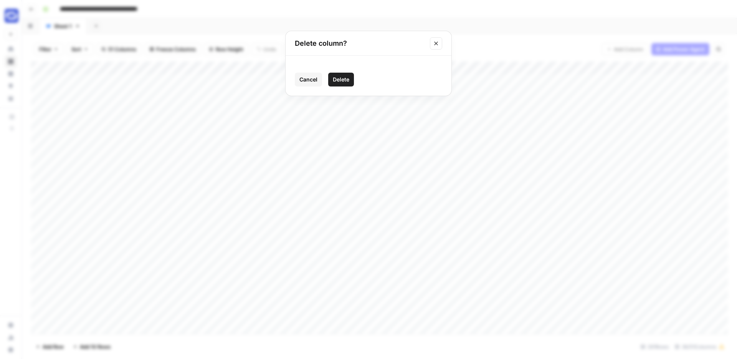
click at [347, 78] on span "Delete" at bounding box center [341, 80] width 17 height 8
click at [564, 66] on div "Add Column" at bounding box center [379, 197] width 697 height 272
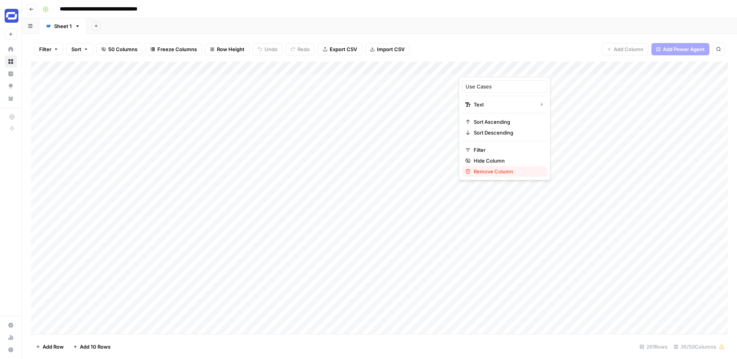
click at [480, 171] on span "Remove Column" at bounding box center [507, 171] width 67 height 8
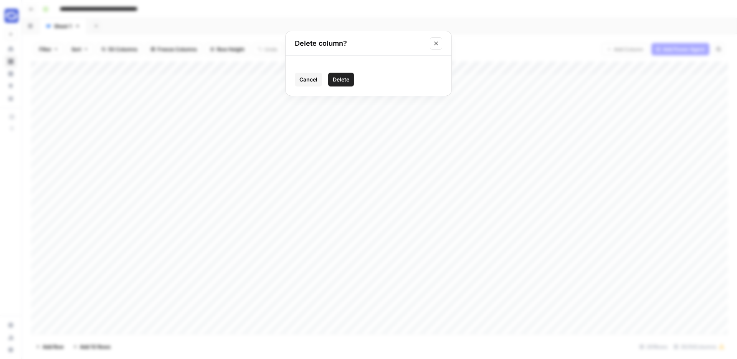
click at [344, 80] on span "Delete" at bounding box center [341, 80] width 17 height 8
click at [564, 67] on div "Add Column" at bounding box center [379, 197] width 697 height 272
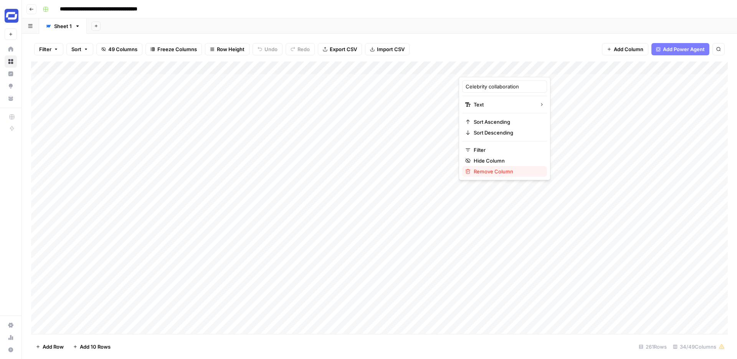
click at [499, 170] on span "Remove Column" at bounding box center [507, 171] width 67 height 8
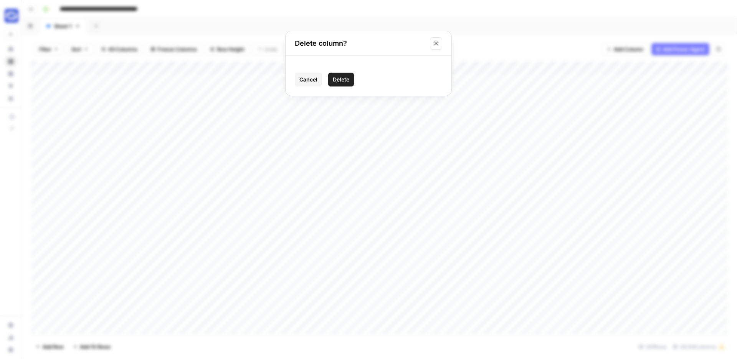
click at [344, 79] on span "Delete" at bounding box center [341, 80] width 17 height 8
click at [564, 67] on div "Add Column" at bounding box center [379, 197] width 697 height 272
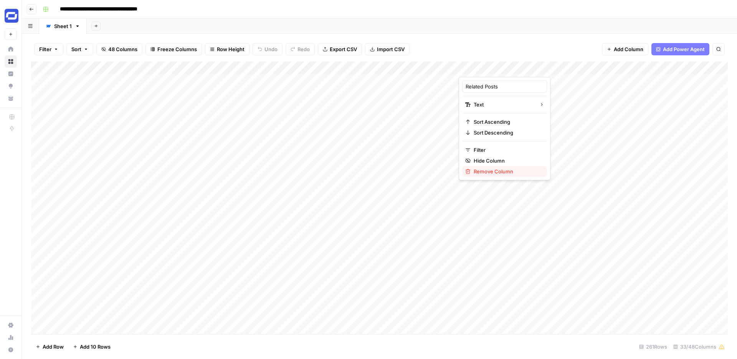
click at [489, 174] on span "Remove Column" at bounding box center [507, 171] width 67 height 8
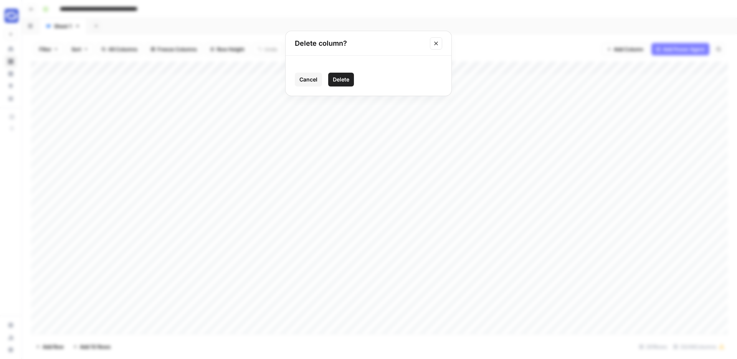
click at [343, 78] on span "Delete" at bounding box center [341, 80] width 17 height 8
click at [564, 69] on div "Add Column" at bounding box center [379, 197] width 697 height 272
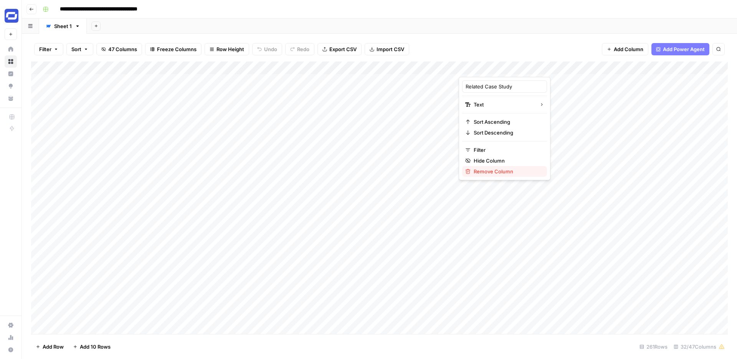
click at [485, 169] on span "Remove Column" at bounding box center [507, 171] width 67 height 8
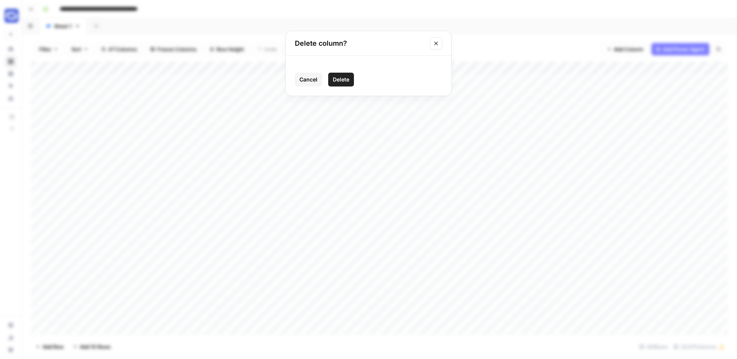
click at [344, 77] on span "Delete" at bounding box center [341, 80] width 17 height 8
click at [566, 69] on div "Add Column" at bounding box center [379, 197] width 697 height 272
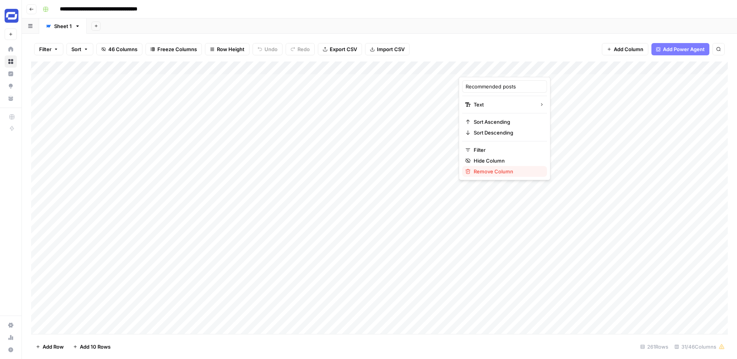
click at [480, 169] on span "Remove Column" at bounding box center [507, 171] width 67 height 8
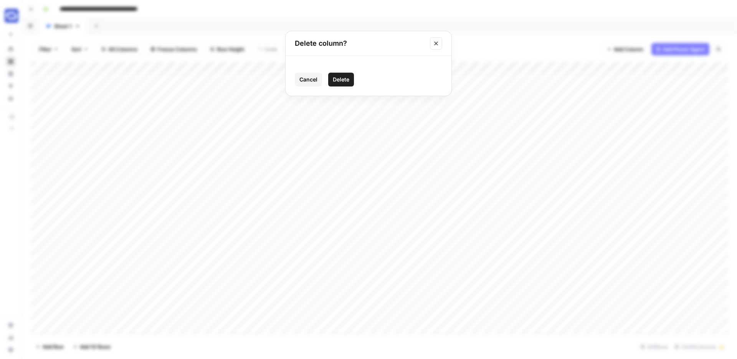
click at [346, 79] on span "Delete" at bounding box center [341, 80] width 17 height 8
click at [562, 67] on div "Add Column" at bounding box center [379, 197] width 697 height 272
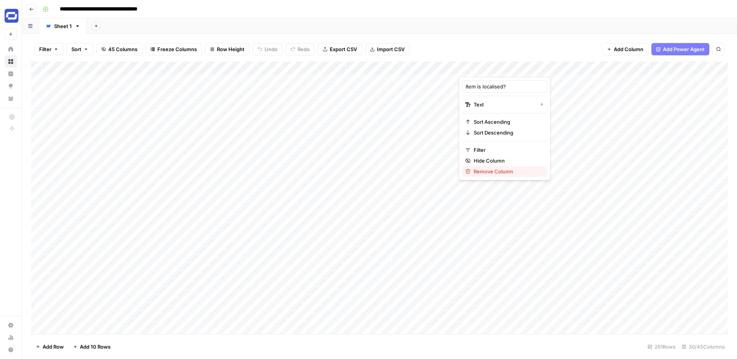
click at [485, 172] on span "Remove Column" at bounding box center [507, 171] width 67 height 8
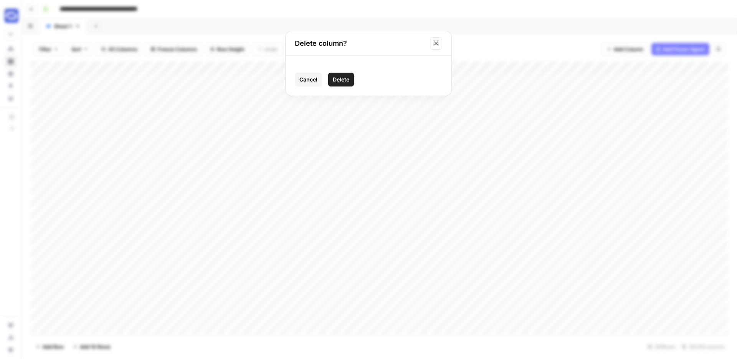
click at [346, 77] on span "Delete" at bounding box center [341, 80] width 17 height 8
click at [562, 68] on div "Add Column" at bounding box center [379, 197] width 697 height 272
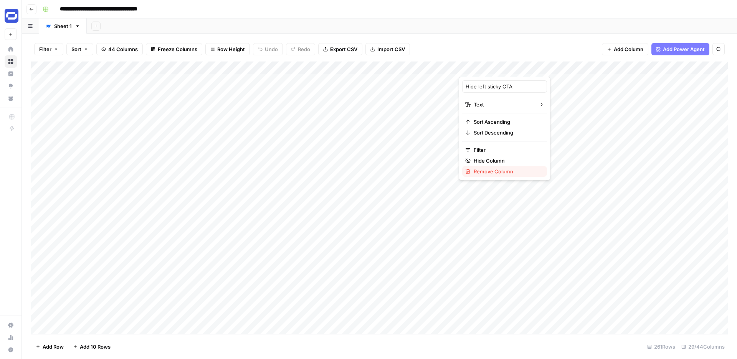
click at [482, 171] on span "Remove Column" at bounding box center [507, 171] width 67 height 8
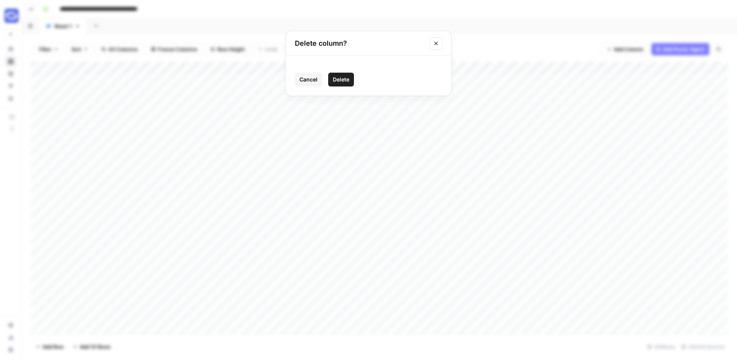
click at [348, 80] on span "Delete" at bounding box center [341, 80] width 17 height 8
click at [564, 67] on div "Add Column" at bounding box center [379, 197] width 697 height 272
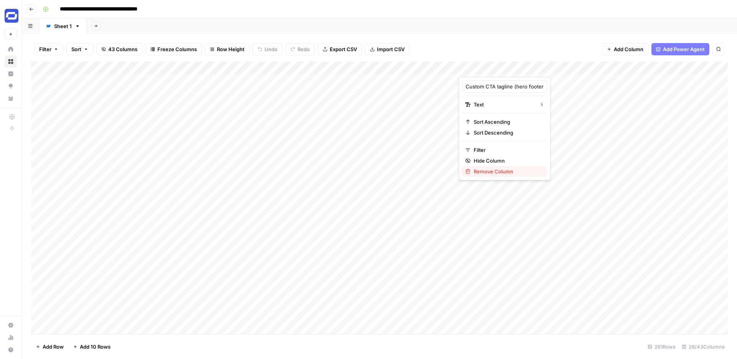
click at [489, 170] on span "Remove Column" at bounding box center [507, 171] width 67 height 8
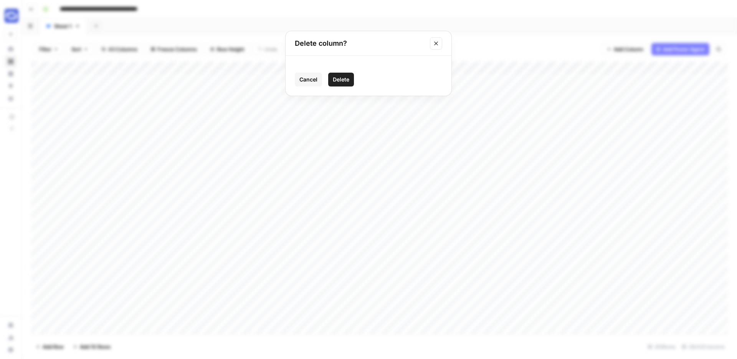
click at [344, 79] on span "Delete" at bounding box center [341, 80] width 17 height 8
click at [564, 69] on div "Add Column" at bounding box center [379, 197] width 697 height 272
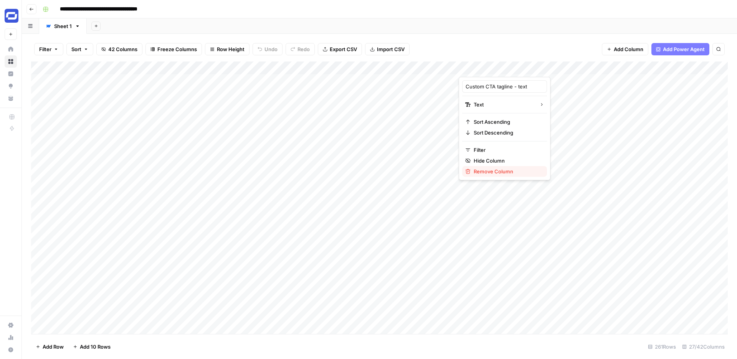
click at [492, 170] on span "Remove Column" at bounding box center [507, 171] width 67 height 8
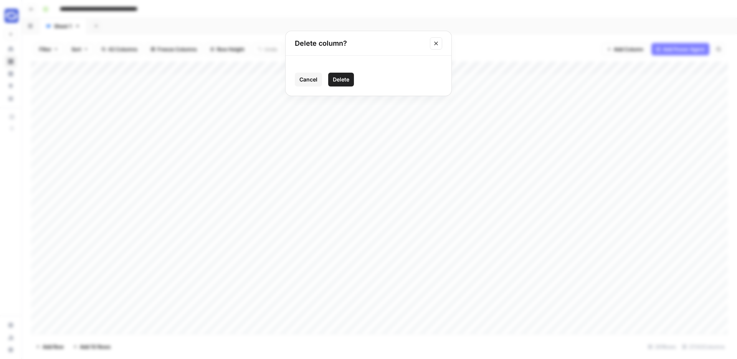
click at [348, 78] on span "Delete" at bounding box center [341, 80] width 17 height 8
click at [563, 67] on div "Add Column" at bounding box center [379, 197] width 697 height 272
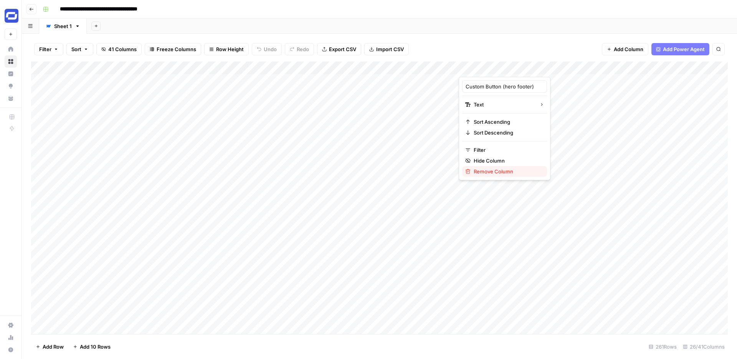
click at [490, 172] on span "Remove Column" at bounding box center [507, 171] width 67 height 8
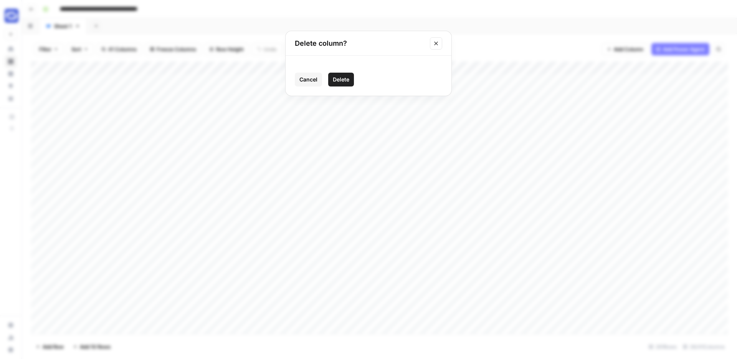
click at [346, 77] on span "Delete" at bounding box center [341, 80] width 17 height 8
click at [563, 67] on div "Add Column" at bounding box center [379, 197] width 697 height 272
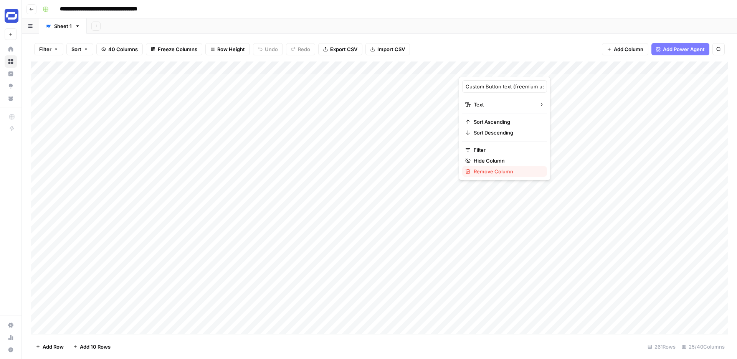
click at [487, 169] on span "Remove Column" at bounding box center [507, 171] width 67 height 8
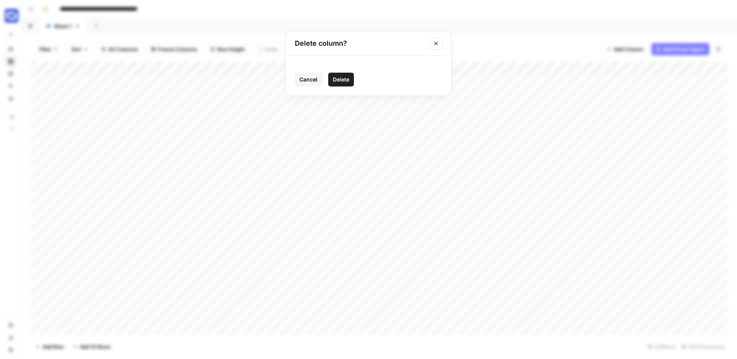
click at [346, 80] on span "Delete" at bounding box center [341, 80] width 17 height 8
click at [522, 66] on div "Add Column" at bounding box center [379, 197] width 697 height 272
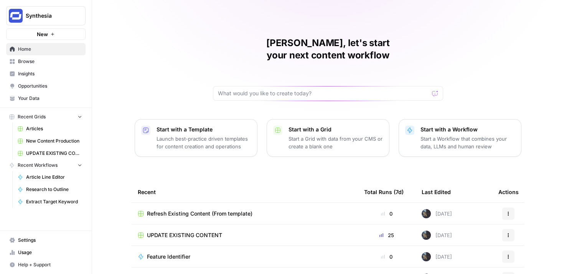
click at [192, 231] on span "UPDATE EXISTING CONTENT" at bounding box center [184, 235] width 75 height 8
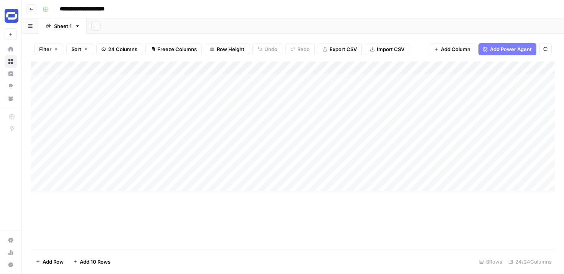
click at [443, 46] on span "Add Column" at bounding box center [456, 49] width 30 height 8
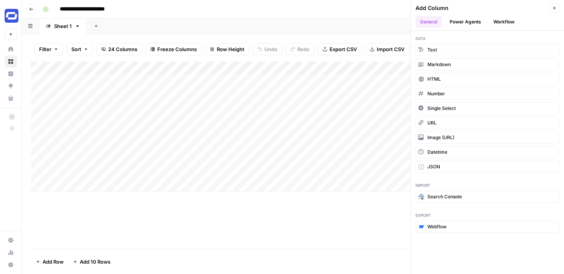
click at [474, 20] on button "Power Agents" at bounding box center [465, 22] width 41 height 12
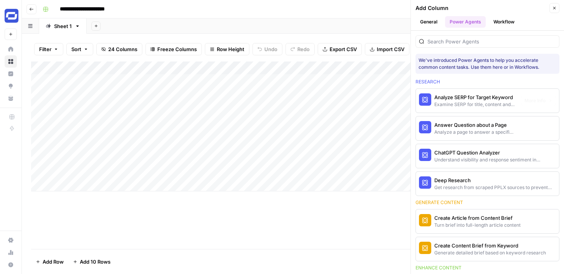
click at [429, 22] on button "General" at bounding box center [429, 22] width 26 height 12
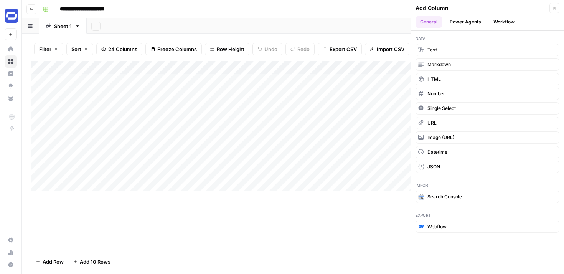
click at [554, 5] on button "Close" at bounding box center [555, 8] width 10 height 10
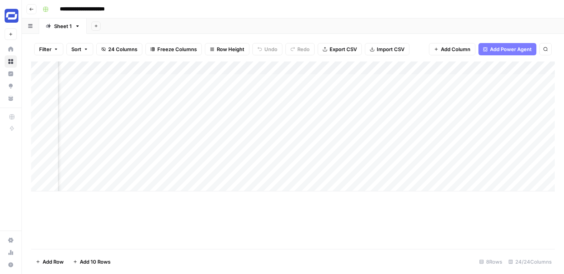
scroll to position [0, 171]
click at [549, 66] on div "Add Column" at bounding box center [293, 126] width 524 height 130
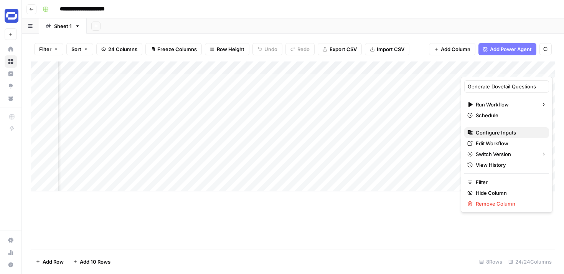
click at [497, 132] on span "Configure Inputs" at bounding box center [509, 133] width 67 height 8
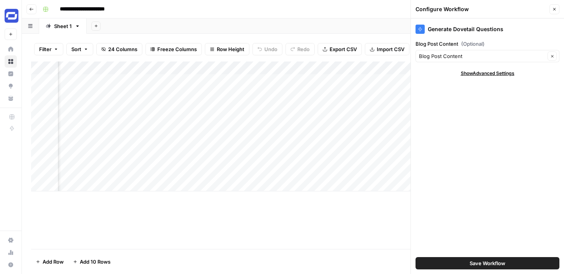
click at [554, 5] on button "Close" at bounding box center [555, 9] width 10 height 10
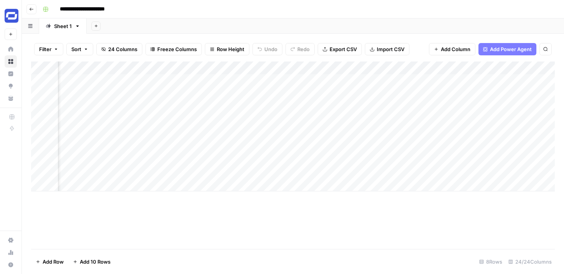
scroll to position [0, 1285]
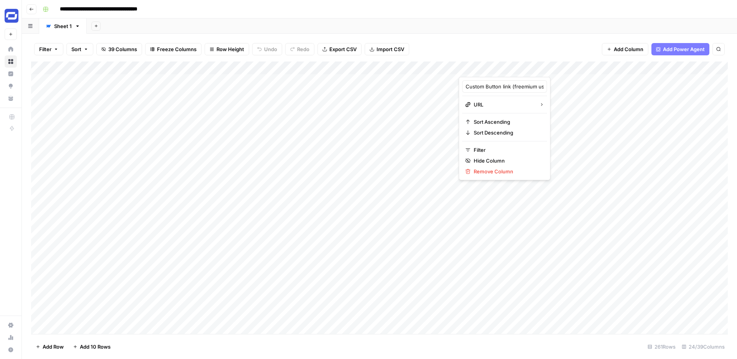
click at [477, 169] on span "Remove Column" at bounding box center [507, 171] width 67 height 8
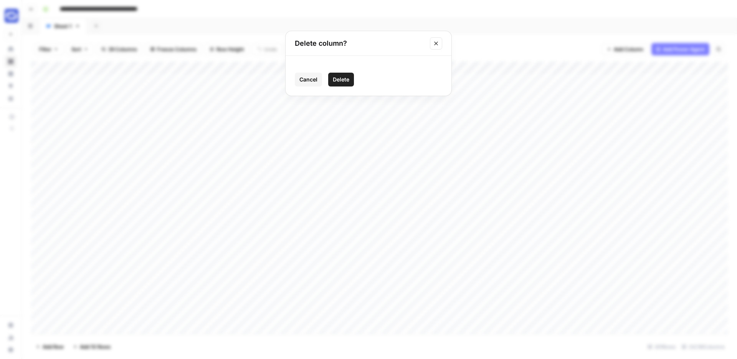
click at [347, 79] on span "Delete" at bounding box center [341, 80] width 17 height 8
click at [563, 67] on div "Add Column" at bounding box center [379, 197] width 697 height 272
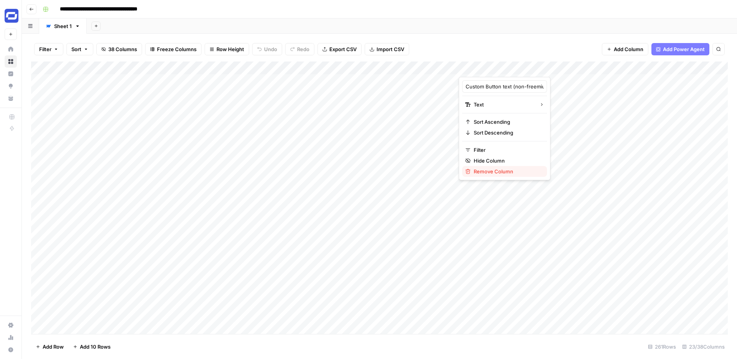
click at [489, 172] on span "Remove Column" at bounding box center [507, 171] width 67 height 8
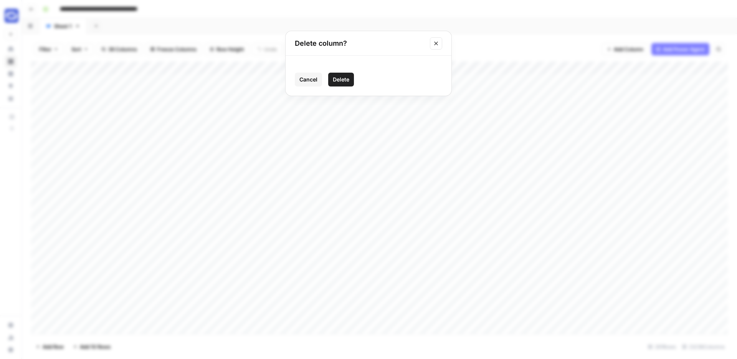
click at [345, 78] on span "Delete" at bounding box center [341, 80] width 17 height 8
click at [521, 67] on div "Add Column" at bounding box center [379, 197] width 697 height 272
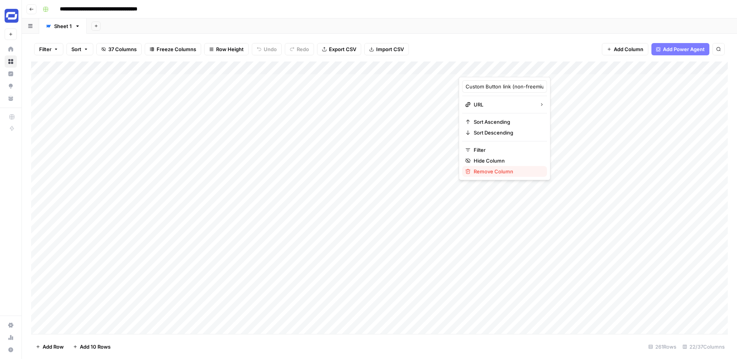
click at [479, 169] on span "Remove Column" at bounding box center [507, 171] width 67 height 8
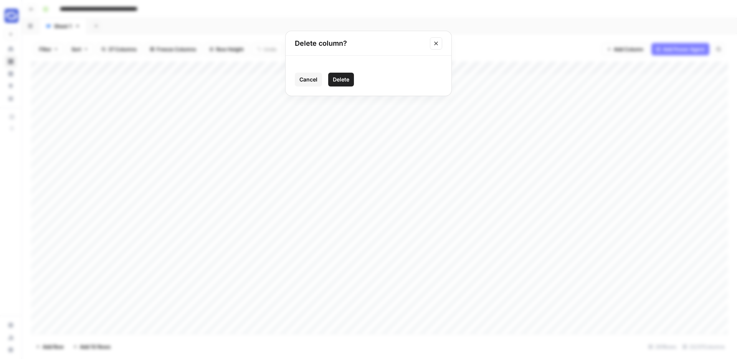
click at [351, 79] on button "Delete" at bounding box center [341, 80] width 26 height 14
click at [563, 68] on div "Add Column" at bounding box center [379, 197] width 697 height 272
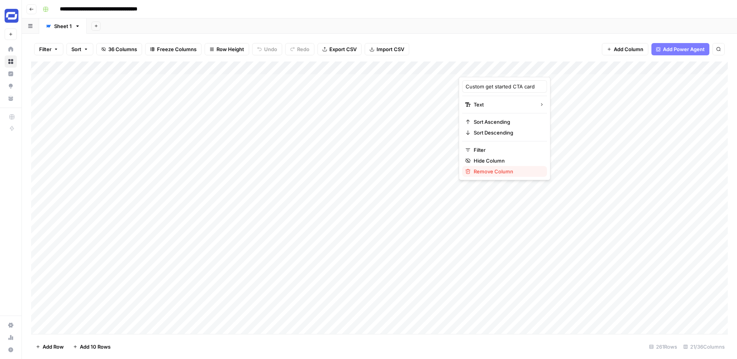
click at [489, 168] on span "Remove Column" at bounding box center [507, 171] width 67 height 8
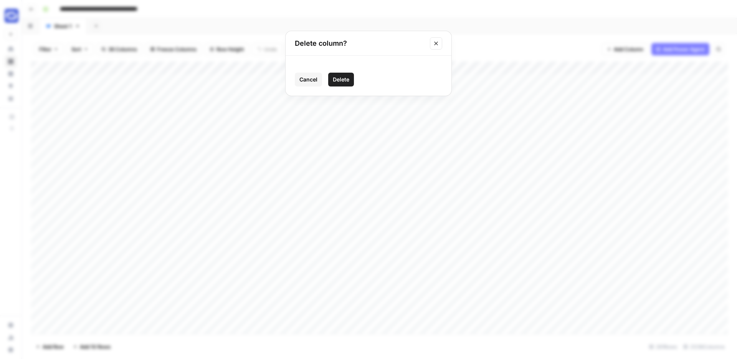
click at [345, 81] on span "Delete" at bounding box center [341, 80] width 17 height 8
click at [564, 68] on div "Add Column" at bounding box center [379, 197] width 697 height 272
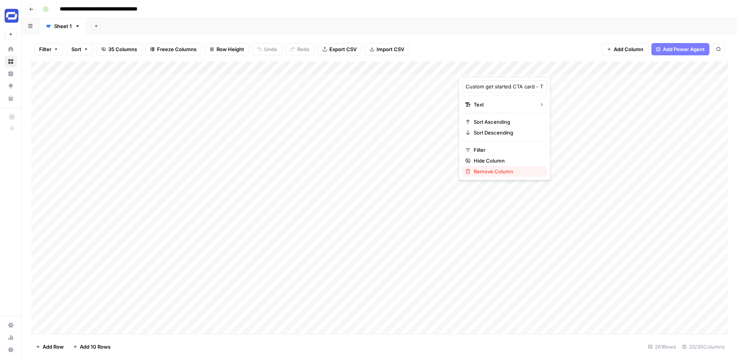
click at [481, 170] on span "Remove Column" at bounding box center [507, 171] width 67 height 8
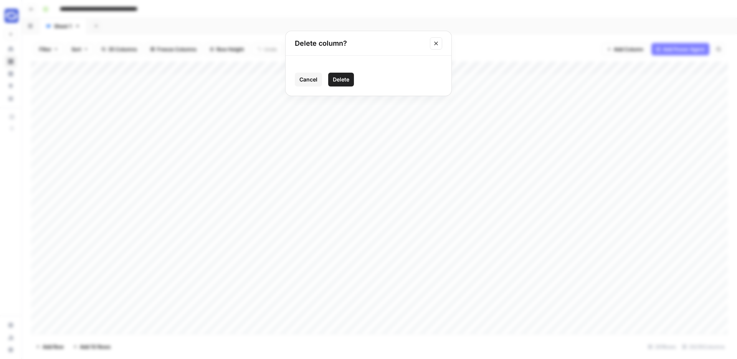
click at [343, 78] on span "Delete" at bounding box center [341, 80] width 17 height 8
click at [564, 67] on div "Add Column" at bounding box center [379, 197] width 697 height 272
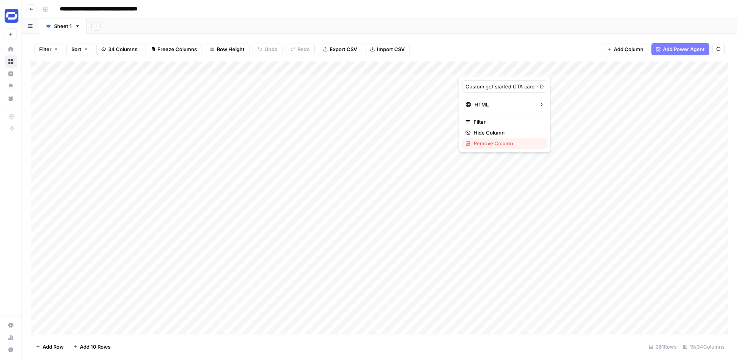
click at [490, 143] on span "Remove Column" at bounding box center [507, 143] width 67 height 8
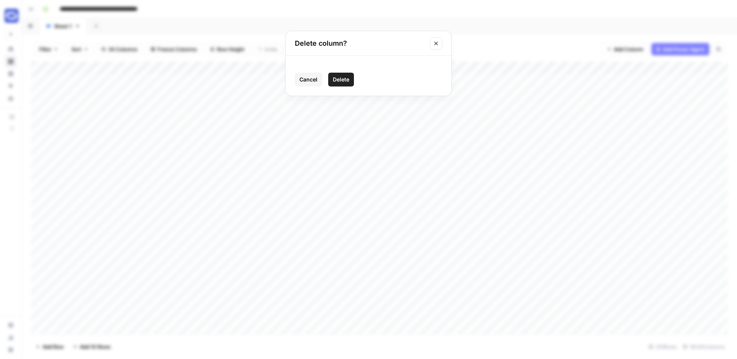
click at [337, 76] on span "Delete" at bounding box center [341, 80] width 17 height 8
click at [522, 67] on div "Add Column" at bounding box center [379, 197] width 697 height 272
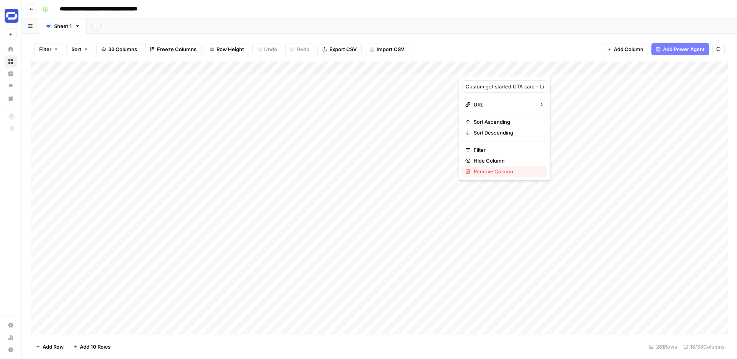
click at [479, 169] on span "Remove Column" at bounding box center [507, 171] width 67 height 8
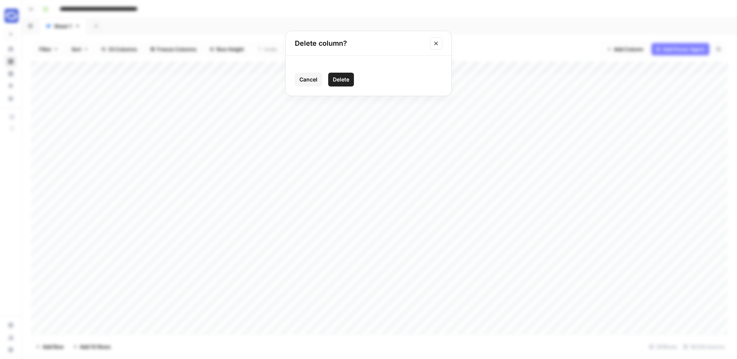
click at [349, 76] on span "Delete" at bounding box center [341, 80] width 17 height 8
click at [564, 67] on div "Add Column" at bounding box center [379, 197] width 697 height 272
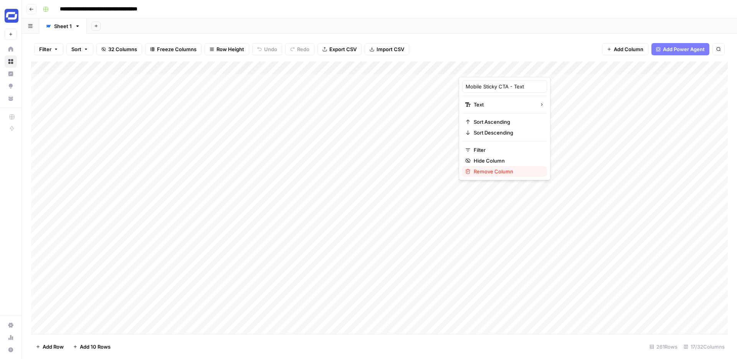
click at [491, 170] on span "Remove Column" at bounding box center [507, 171] width 67 height 8
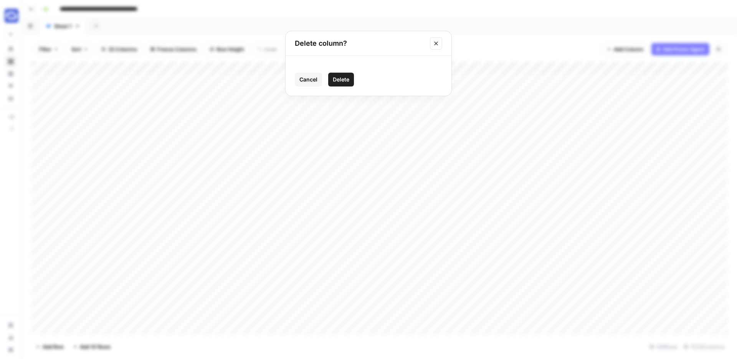
click at [344, 76] on span "Delete" at bounding box center [341, 80] width 17 height 8
click at [564, 68] on div "Add Column" at bounding box center [379, 197] width 697 height 272
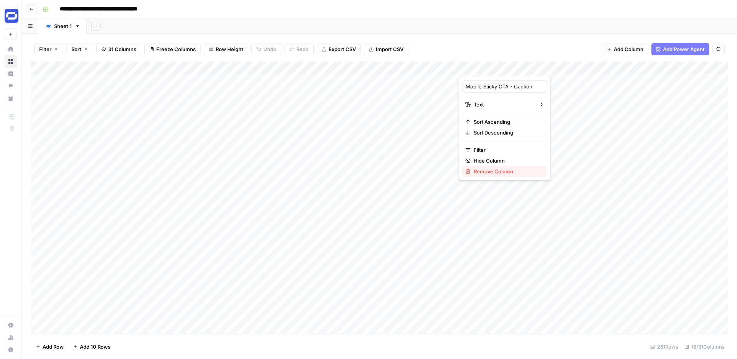
click at [494, 171] on span "Remove Column" at bounding box center [507, 171] width 67 height 8
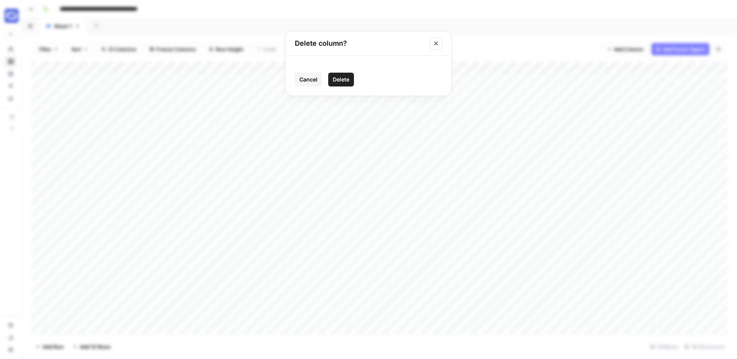
click at [340, 76] on span "Delete" at bounding box center [341, 80] width 17 height 8
click at [522, 67] on div "Add Column" at bounding box center [379, 197] width 697 height 272
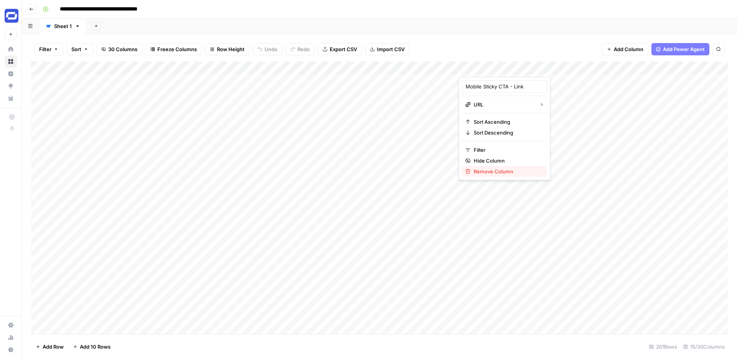
click at [479, 172] on span "Remove Column" at bounding box center [507, 171] width 67 height 8
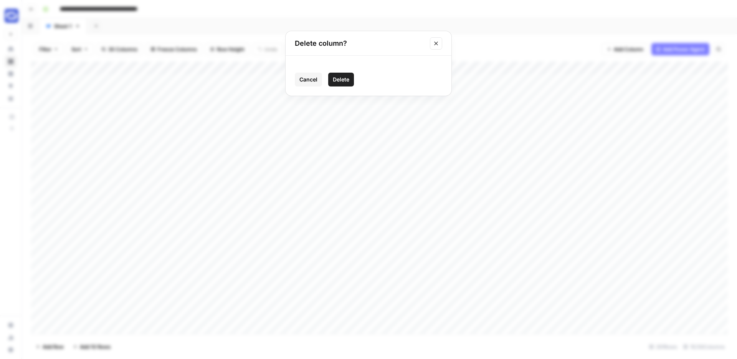
click at [346, 82] on span "Delete" at bounding box center [341, 80] width 17 height 8
drag, startPoint x: 560, startPoint y: 70, endPoint x: 614, endPoint y: 78, distance: 53.9
click at [614, 77] on div "Add Column" at bounding box center [379, 197] width 697 height 272
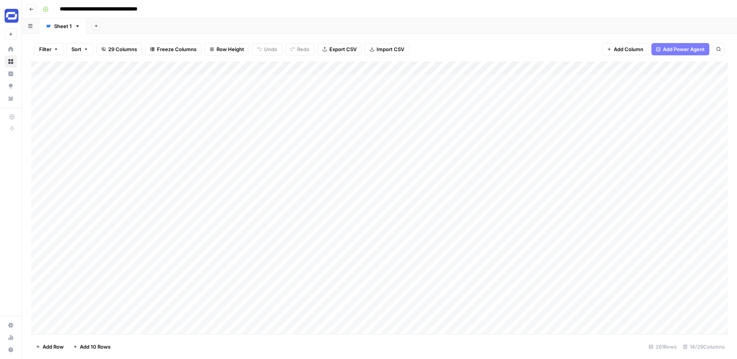
click at [99, 80] on div "Add Column" at bounding box center [379, 197] width 697 height 272
click at [122, 67] on div "Add Column" at bounding box center [379, 197] width 697 height 272
click at [237, 28] on div "Add Sheet" at bounding box center [412, 25] width 650 height 15
click at [120, 65] on div "Add Column" at bounding box center [379, 197] width 697 height 272
click at [142, 106] on span "All Rows" at bounding box center [156, 106] width 48 height 8
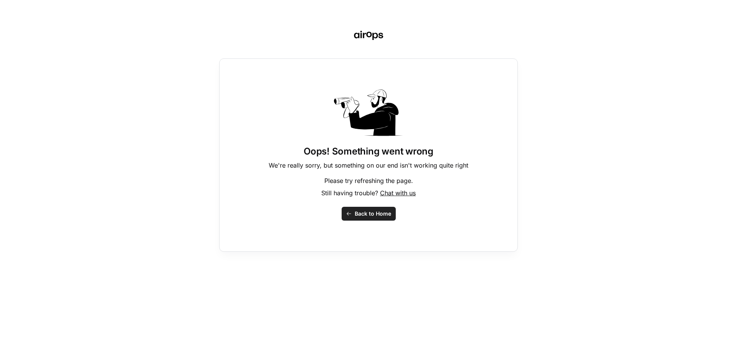
click at [351, 212] on icon "button" at bounding box center [348, 213] width 5 height 5
click at [361, 218] on button "Back to Home" at bounding box center [369, 214] width 54 height 14
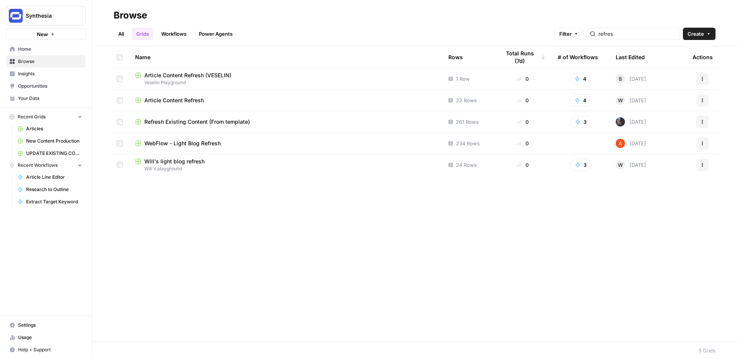
click at [206, 124] on span "Refresh Existing Content (From template)" at bounding box center [197, 122] width 106 height 8
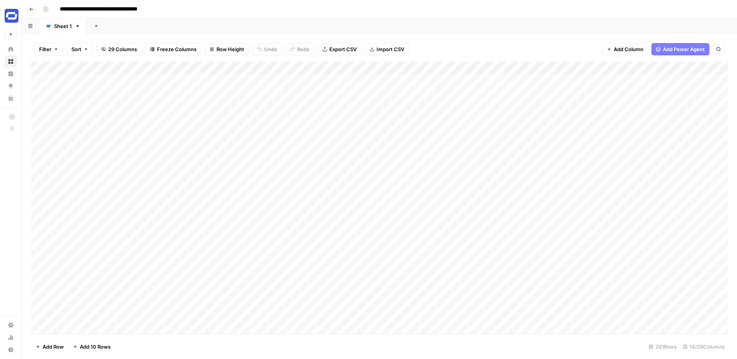
click at [33, 92] on div "Add Column" at bounding box center [379, 197] width 697 height 272
click at [40, 93] on div "Add Column" at bounding box center [379, 197] width 697 height 272
click at [43, 107] on div "Add Column" at bounding box center [379, 197] width 697 height 272
click at [41, 120] on div "Add Column" at bounding box center [379, 197] width 697 height 272
click at [41, 134] on div "Add Column" at bounding box center [379, 197] width 697 height 272
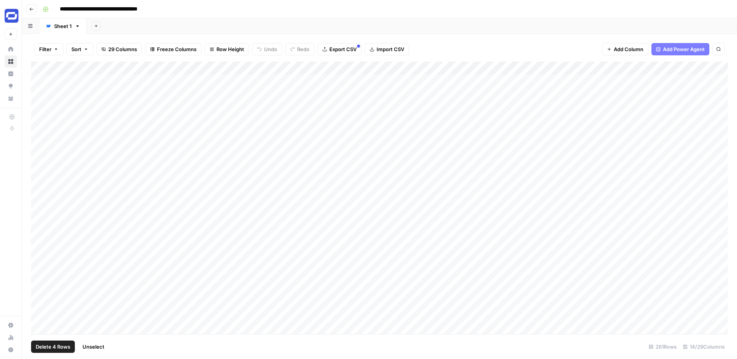
click at [40, 145] on div "Add Column" at bounding box center [379, 197] width 697 height 272
click at [39, 159] on div "Add Column" at bounding box center [379, 197] width 697 height 272
click at [40, 173] on div "Add Column" at bounding box center [379, 197] width 697 height 272
click at [39, 186] on div "Add Column" at bounding box center [379, 197] width 697 height 272
click at [40, 199] on div "Add Column" at bounding box center [379, 197] width 697 height 272
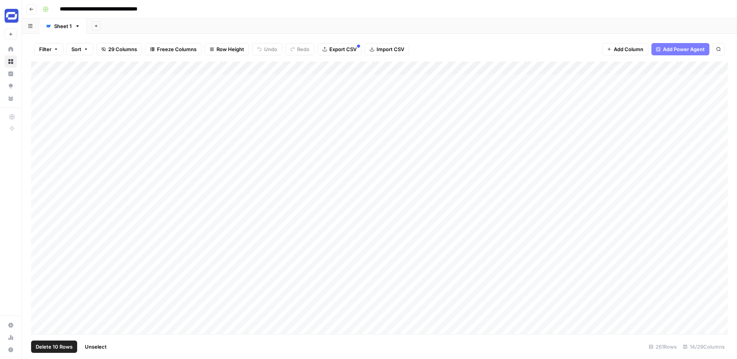
click at [40, 213] on div "Add Column" at bounding box center [379, 197] width 697 height 272
click at [40, 225] on div "Add Column" at bounding box center [379, 197] width 697 height 272
click at [41, 239] on div "Add Column" at bounding box center [379, 197] width 697 height 272
click at [41, 251] on div "Add Column" at bounding box center [379, 197] width 697 height 272
click at [42, 264] on div "Add Column" at bounding box center [379, 197] width 697 height 272
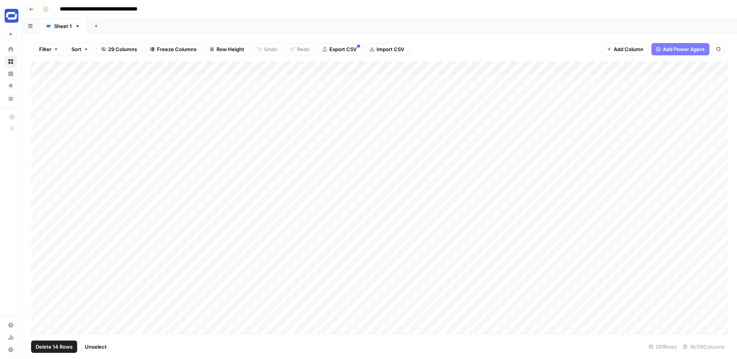
click at [42, 274] on div "Add Column" at bounding box center [379, 197] width 697 height 272
click at [43, 68] on div "Add Column" at bounding box center [379, 197] width 697 height 272
click at [39, 79] on div "Add Column" at bounding box center [379, 197] width 697 height 272
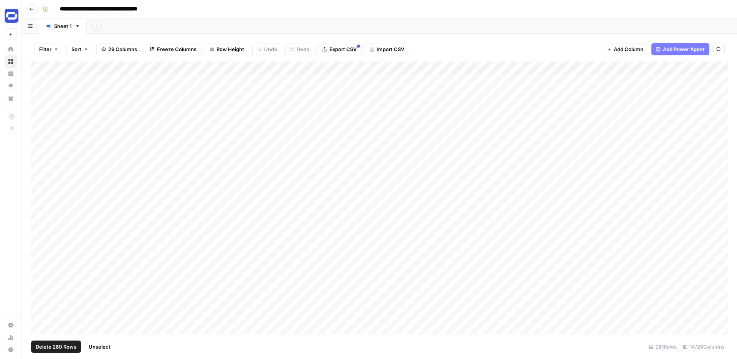
click at [33, 92] on div "Add Column" at bounding box center [379, 197] width 697 height 272
click at [55, 346] on span "Delete 260 Rows" at bounding box center [56, 346] width 41 height 8
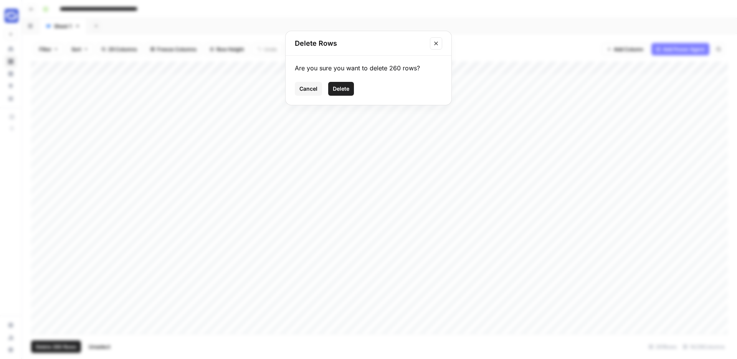
click at [317, 87] on span "Cancel" at bounding box center [308, 89] width 18 height 8
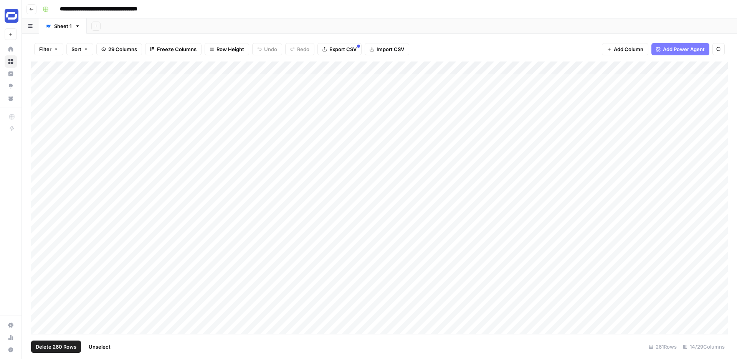
click at [38, 80] on div "Add Column" at bounding box center [379, 197] width 697 height 272
click at [493, 91] on div "Add Column" at bounding box center [379, 197] width 697 height 272
click at [492, 93] on div "Add Column" at bounding box center [379, 197] width 697 height 272
click at [488, 107] on div "Add Column" at bounding box center [379, 197] width 697 height 272
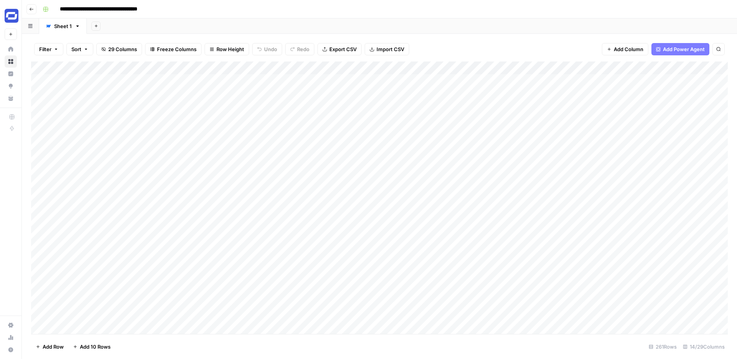
click at [488, 107] on div "Add Column" at bounding box center [379, 197] width 697 height 272
click at [483, 94] on div "Add Column" at bounding box center [379, 197] width 697 height 272
click at [40, 93] on div "Add Column" at bounding box center [379, 197] width 697 height 272
click at [40, 106] on div "Add Column" at bounding box center [379, 197] width 697 height 272
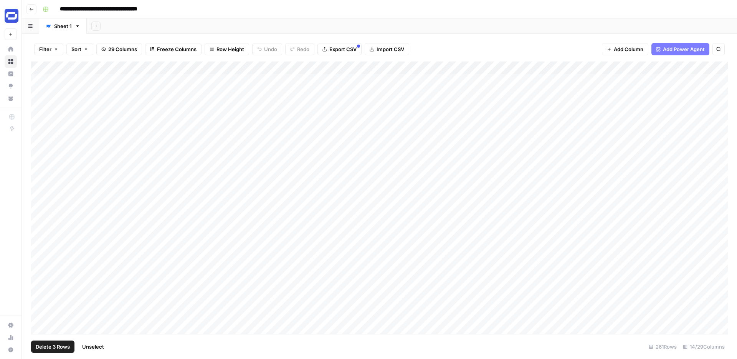
click at [40, 119] on div "Add Column" at bounding box center [379, 197] width 697 height 272
click at [41, 131] on div "Add Column" at bounding box center [379, 197] width 697 height 272
click at [43, 67] on div "Add Column" at bounding box center [379, 197] width 697 height 272
click at [40, 79] on div "Add Column" at bounding box center [379, 197] width 697 height 272
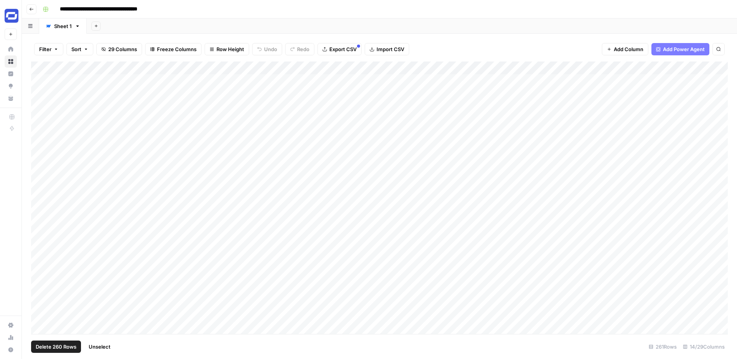
click at [39, 93] on div "Add Column" at bounding box center [379, 197] width 697 height 272
click at [40, 106] on div "Add Column" at bounding box center [379, 197] width 697 height 272
click at [120, 67] on div "Add Column" at bounding box center [379, 197] width 697 height 272
click at [619, 42] on div "Filter Sort 29 Columns Freeze Columns Row Height Undo Redo Export CSV Import CS…" at bounding box center [379, 49] width 697 height 25
click at [622, 51] on span "Add Column" at bounding box center [629, 49] width 30 height 8
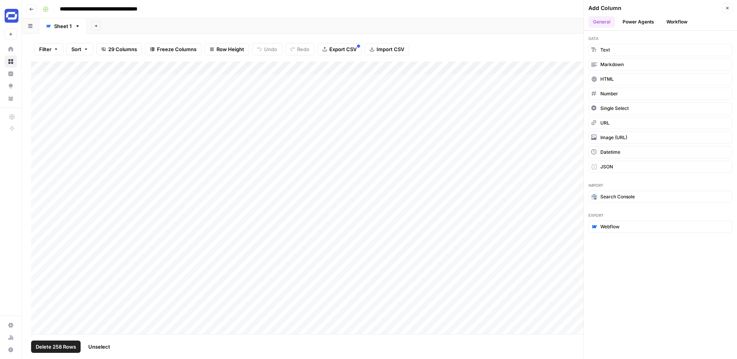
click at [667, 23] on button "Workflow" at bounding box center [677, 22] width 30 height 12
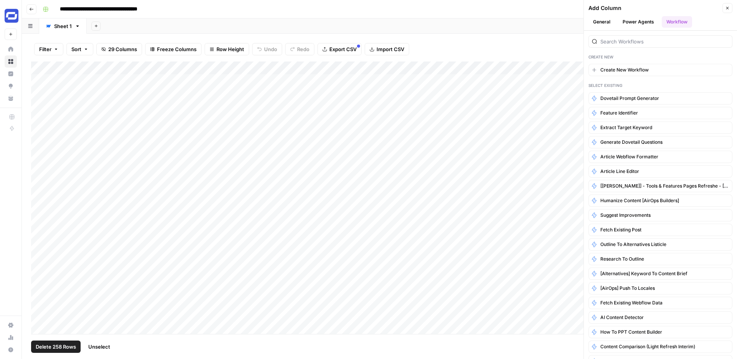
click at [606, 21] on button "General" at bounding box center [602, 22] width 26 height 12
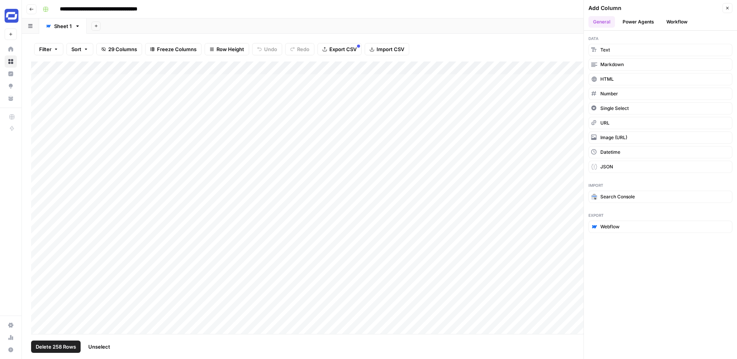
click at [633, 23] on button "Power Agents" at bounding box center [638, 22] width 41 height 12
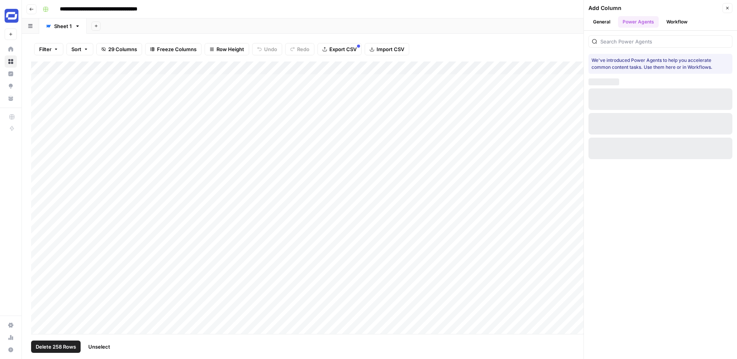
click at [607, 20] on button "General" at bounding box center [602, 22] width 26 height 12
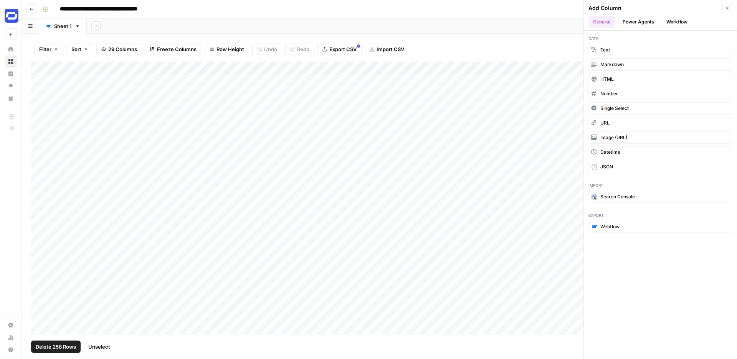
click at [667, 21] on button "Workflow" at bounding box center [677, 22] width 30 height 12
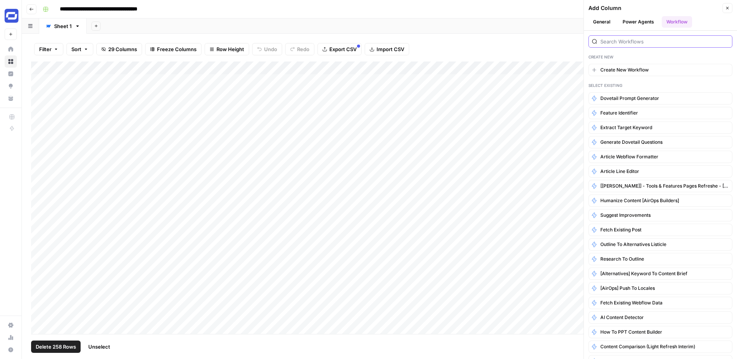
click at [631, 40] on input "search" at bounding box center [664, 42] width 129 height 8
type input "impor"
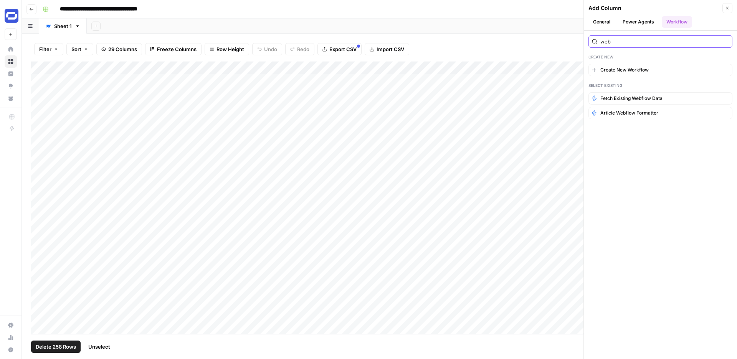
type input "webf"
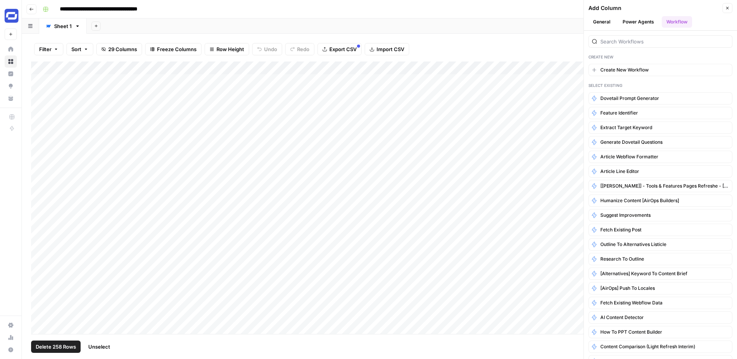
click at [727, 5] on button "Close" at bounding box center [727, 8] width 10 height 10
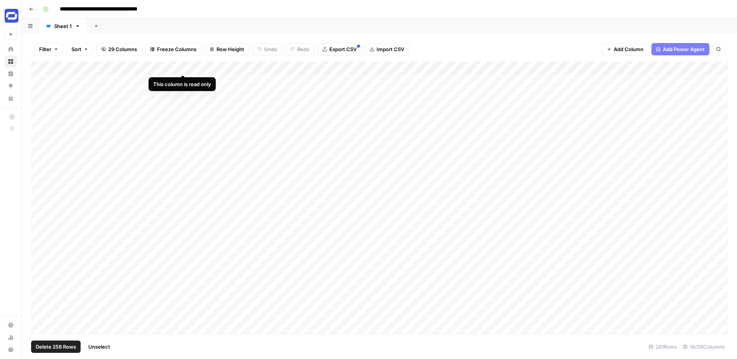
click at [233, 66] on div "Add Column" at bounding box center [379, 197] width 697 height 272
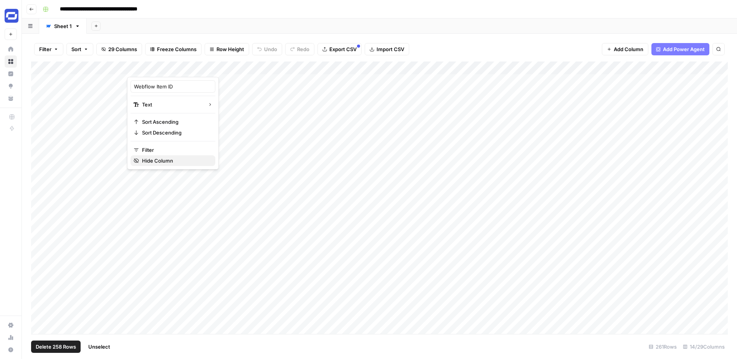
click at [167, 161] on span "Hide Column" at bounding box center [175, 161] width 67 height 8
click at [390, 68] on div "Add Column" at bounding box center [379, 197] width 697 height 272
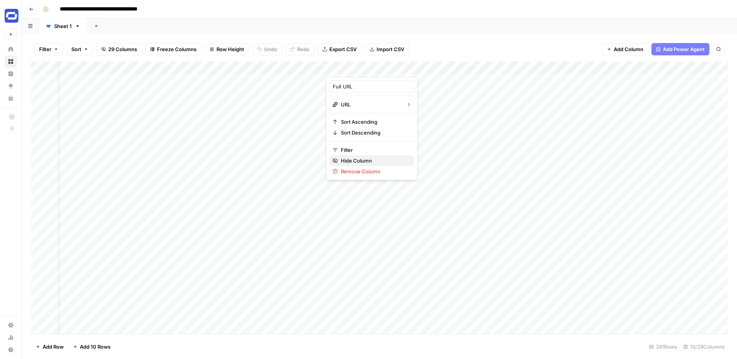
click at [357, 161] on span "Hide Column" at bounding box center [374, 161] width 67 height 8
click at [390, 67] on div "Add Column" at bounding box center [379, 197] width 697 height 272
click at [353, 158] on span "Hide Column" at bounding box center [374, 161] width 67 height 8
click at [475, 66] on div "Add Column" at bounding box center [379, 197] width 697 height 272
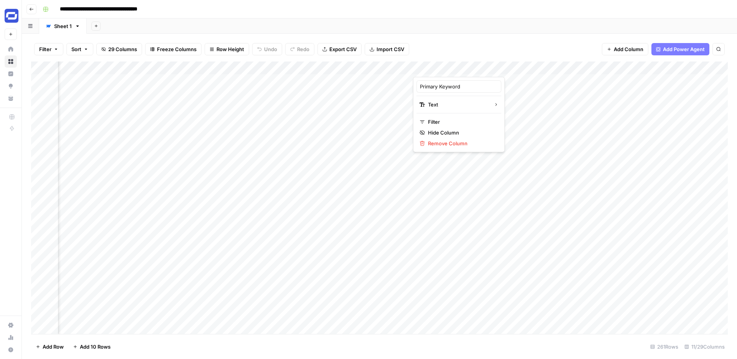
click at [517, 21] on div "Add Sheet" at bounding box center [412, 25] width 650 height 15
click at [631, 44] on button "Add Column" at bounding box center [625, 49] width 46 height 12
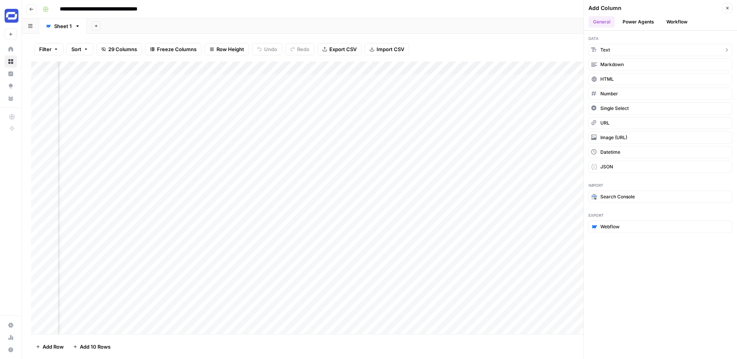
click at [625, 46] on button "Text" at bounding box center [661, 50] width 144 height 12
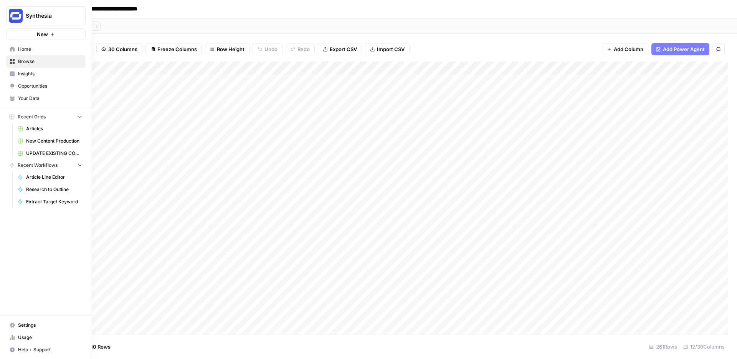
scroll to position [0, 0]
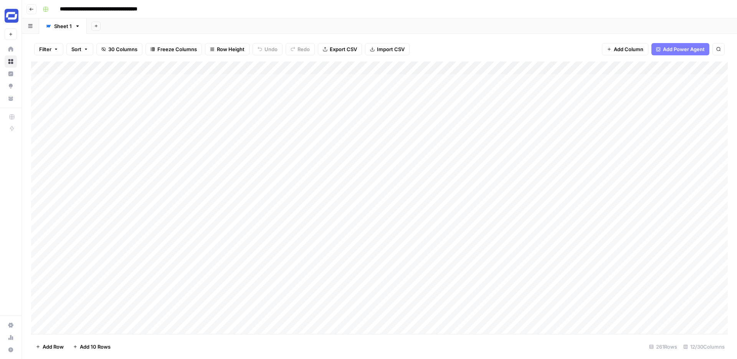
drag, startPoint x: 615, startPoint y: 67, endPoint x: 442, endPoint y: 73, distance: 172.8
click at [442, 73] on div "Add Column" at bounding box center [379, 197] width 697 height 272
click at [634, 48] on span "Add Column" at bounding box center [629, 49] width 30 height 8
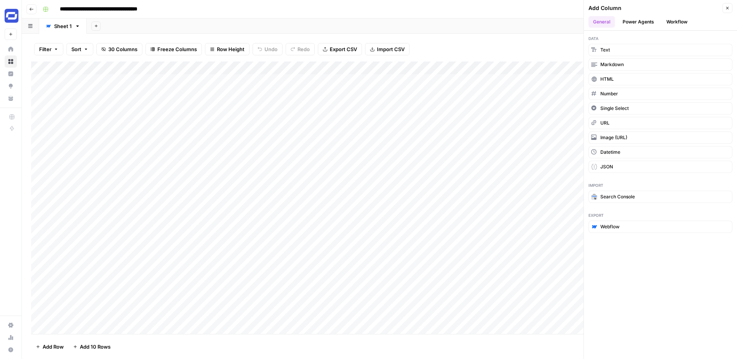
click at [668, 19] on button "Workflow" at bounding box center [677, 22] width 30 height 12
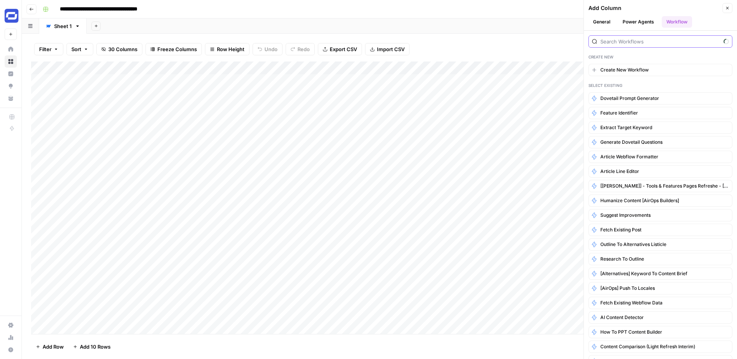
click at [635, 38] on input "search" at bounding box center [660, 42] width 120 height 8
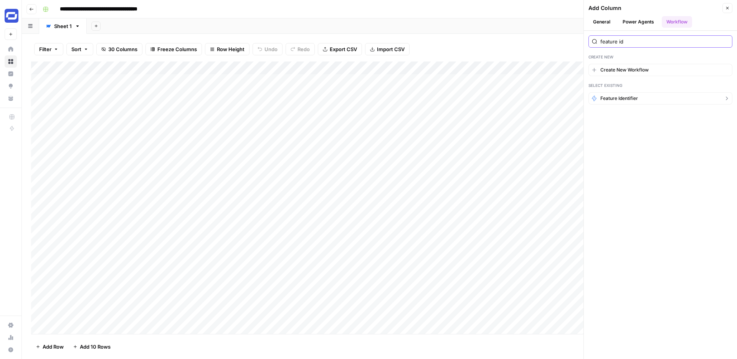
type input "feature id"
click at [622, 100] on span "Feature Identifier" at bounding box center [619, 98] width 38 height 7
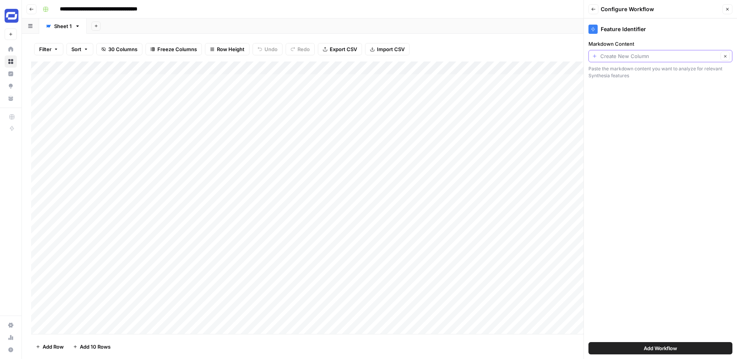
click at [663, 56] on input "Markdown Content" at bounding box center [659, 56] width 118 height 8
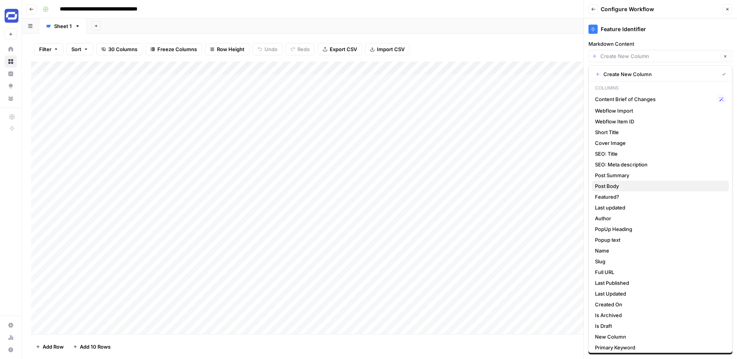
click at [622, 186] on span "Post Body" at bounding box center [659, 186] width 128 height 8
type input "Post Body"
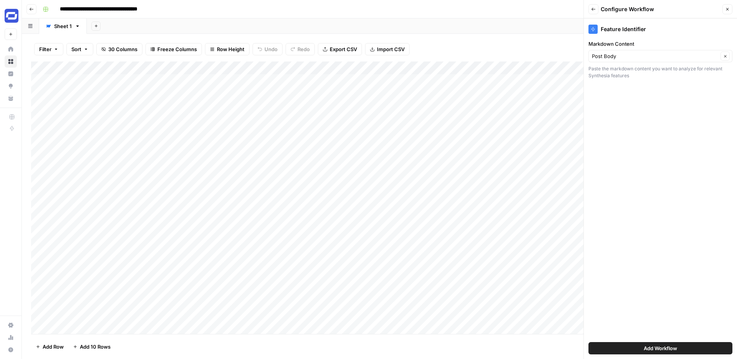
click at [651, 347] on span "Add Workflow" at bounding box center [660, 348] width 33 height 8
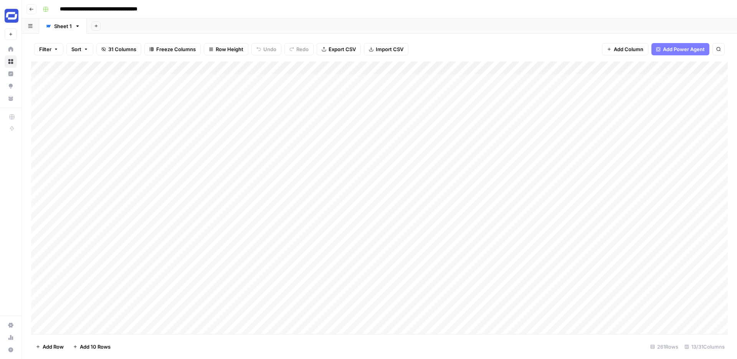
drag, startPoint x: 636, startPoint y: 68, endPoint x: 473, endPoint y: 72, distance: 163.2
click at [473, 72] on div "Add Column" at bounding box center [379, 197] width 697 height 272
click at [387, 65] on div "Add Column" at bounding box center [379, 197] width 697 height 272
click at [376, 87] on input "New Column" at bounding box center [394, 87] width 78 height 8
type input "Internal Knowledge"
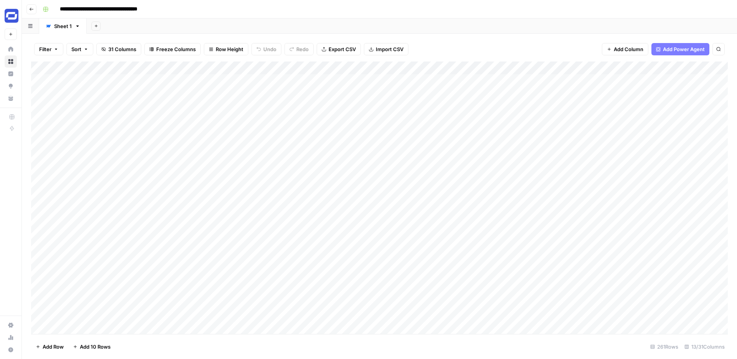
click at [498, 80] on div "Add Column" at bounding box center [379, 197] width 697 height 272
click at [420, 68] on div "Add Column" at bounding box center [379, 197] width 697 height 272
click at [420, 68] on div at bounding box center [424, 68] width 69 height 15
click at [413, 88] on input "Output" at bounding box center [436, 87] width 78 height 8
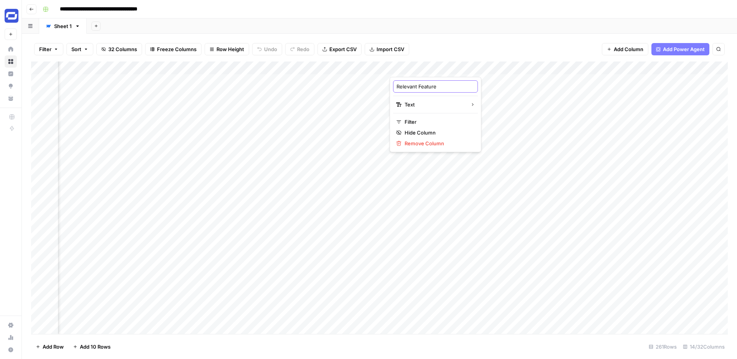
type input "Relevant Features"
click at [622, 47] on span "Add Column" at bounding box center [629, 49] width 30 height 8
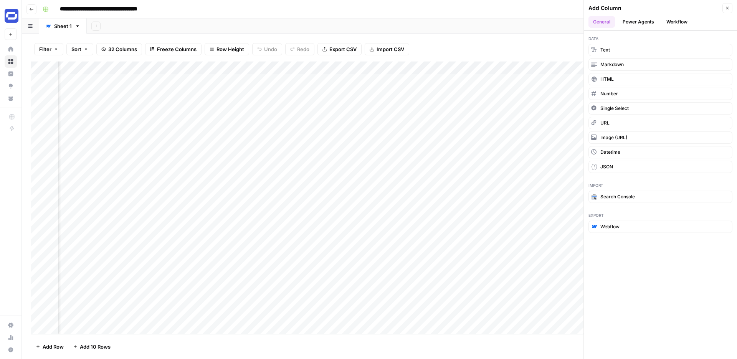
click at [668, 21] on button "Workflow" at bounding box center [677, 22] width 30 height 12
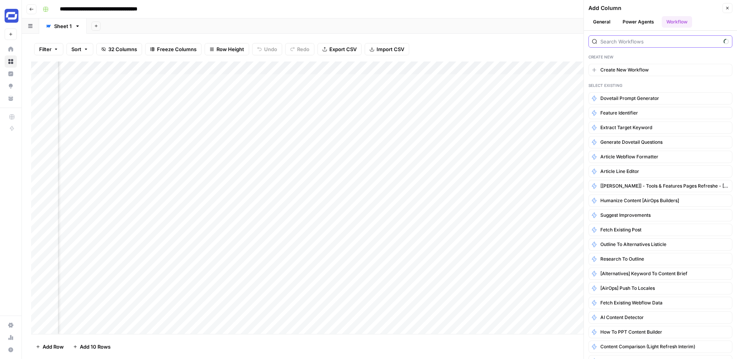
click at [657, 42] on input "search" at bounding box center [660, 42] width 120 height 8
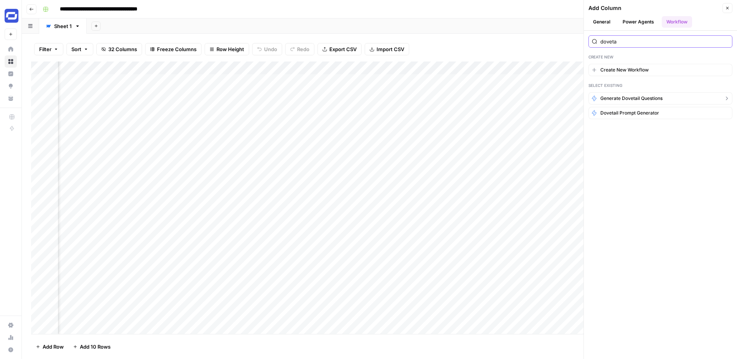
type input "doveta"
click at [628, 97] on span "Generate Dovetail Questions" at bounding box center [631, 98] width 62 height 7
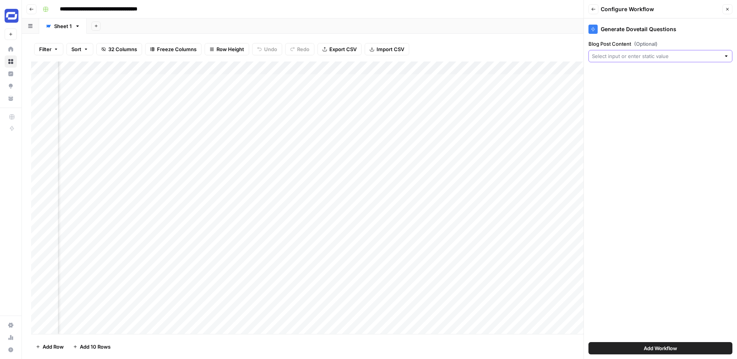
click at [632, 55] on input "Blog Post Content (Optional)" at bounding box center [656, 56] width 129 height 8
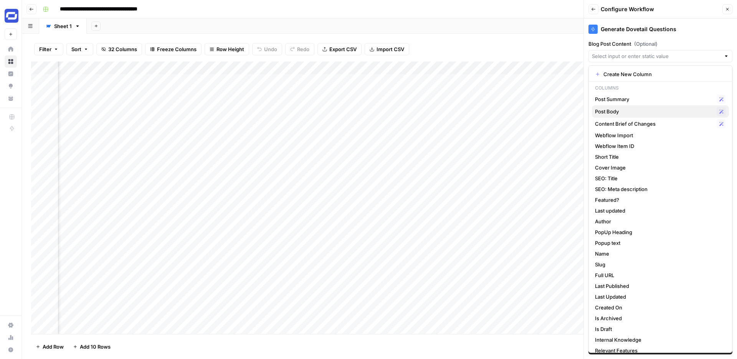
click at [615, 111] on span "Post Body" at bounding box center [654, 111] width 119 height 8
type input "Post Body"
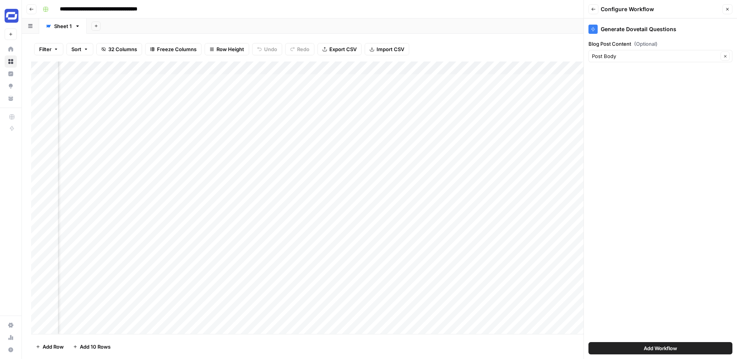
click at [653, 347] on span "Add Workflow" at bounding box center [660, 348] width 33 height 8
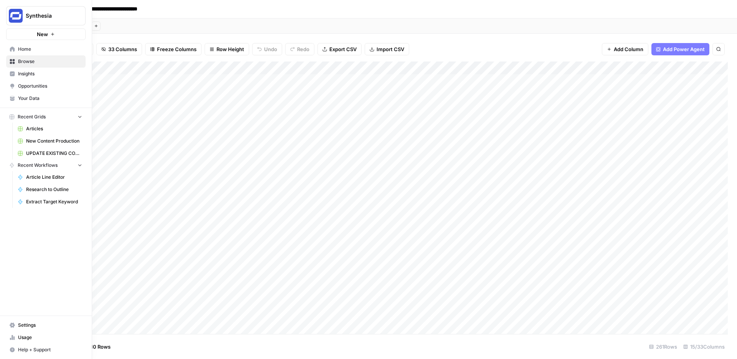
scroll to position [0, 0]
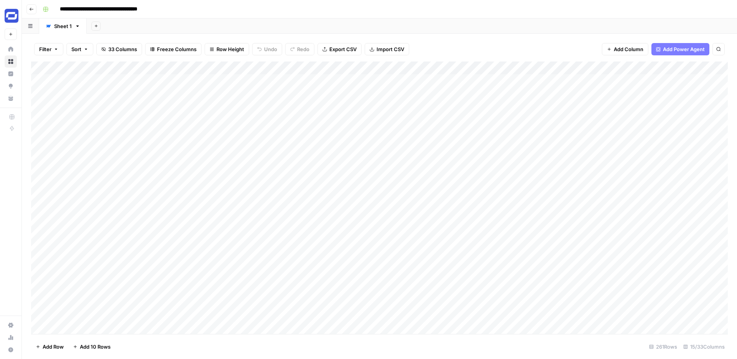
drag, startPoint x: 633, startPoint y: 66, endPoint x: 549, endPoint y: 111, distance: 95.5
click at [549, 111] on div "Add Column" at bounding box center [379, 197] width 697 height 272
drag, startPoint x: 559, startPoint y: 69, endPoint x: 633, endPoint y: 67, distance: 73.8
click at [633, 67] on div "Add Column" at bounding box center [379, 197] width 697 height 272
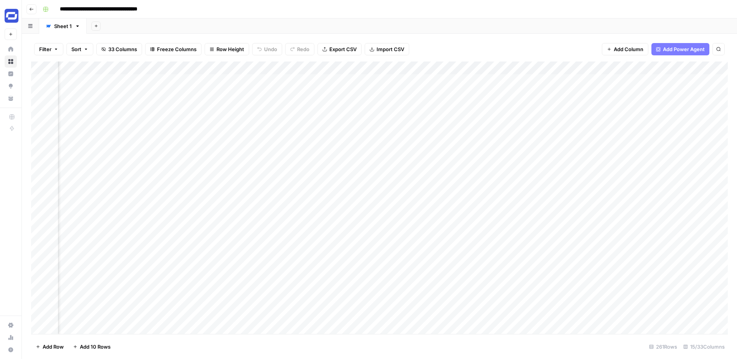
click at [610, 80] on div "Add Column" at bounding box center [379, 197] width 697 height 272
click at [386, 75] on div "Add Column" at bounding box center [379, 197] width 697 height 272
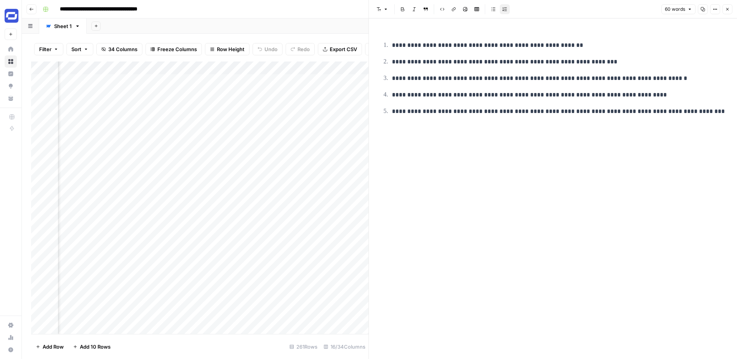
click at [726, 10] on icon "button" at bounding box center [727, 9] width 5 height 5
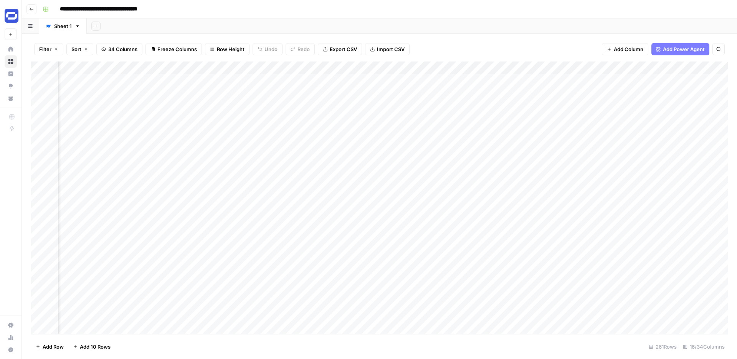
click at [636, 48] on span "Add Column" at bounding box center [629, 49] width 30 height 8
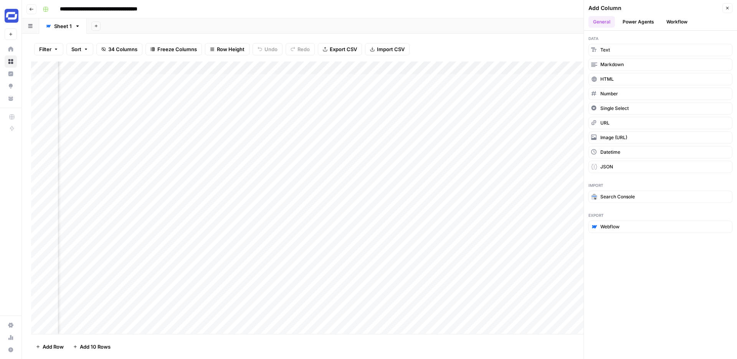
click at [668, 25] on button "Workflow" at bounding box center [677, 22] width 30 height 12
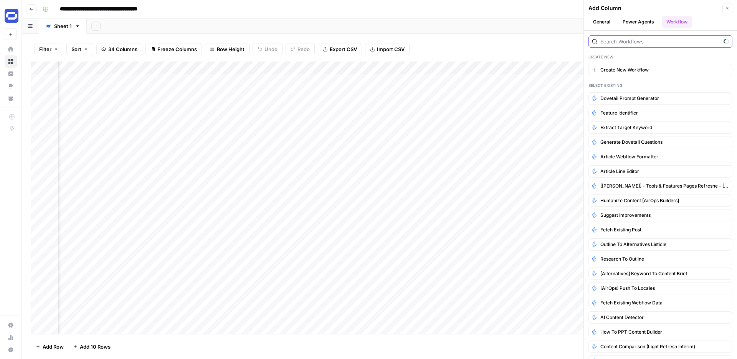
click at [652, 39] on input "search" at bounding box center [660, 42] width 120 height 8
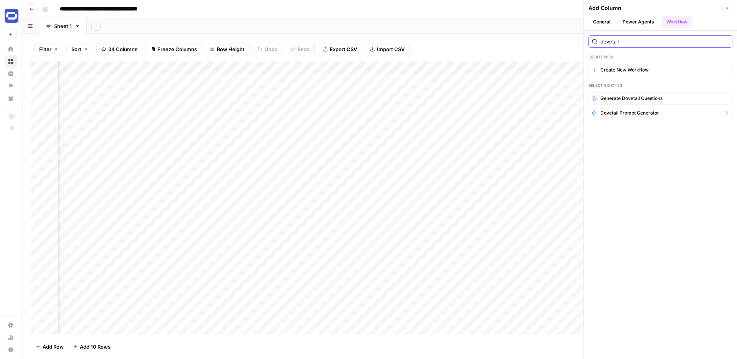
type input "dovetail"
click at [617, 113] on span "Dovetail prompt generator" at bounding box center [629, 112] width 59 height 7
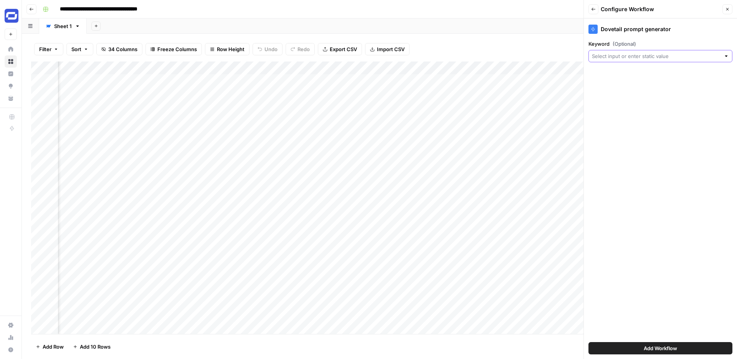
click at [629, 55] on input "Keyword (Optional)" at bounding box center [656, 56] width 129 height 8
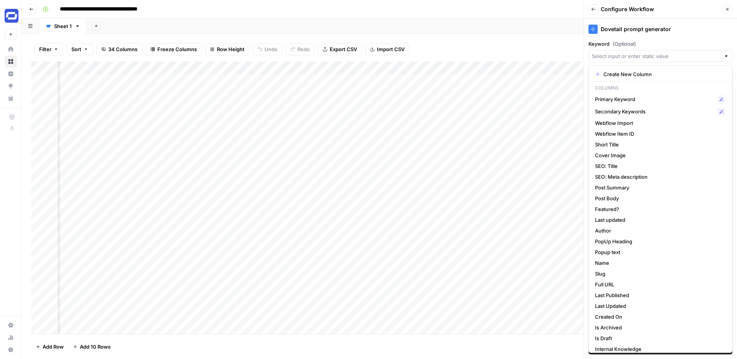
click at [730, 8] on button "Close" at bounding box center [727, 9] width 10 height 10
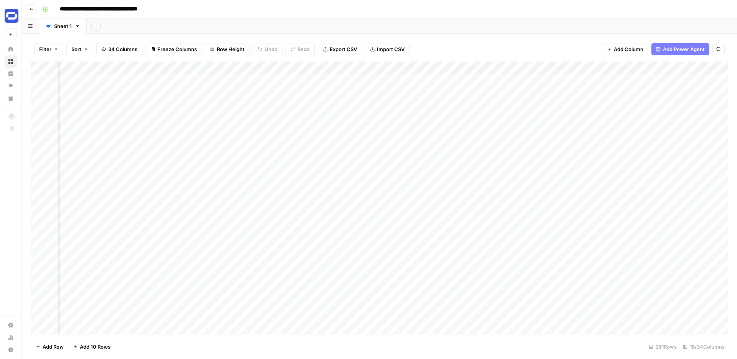
click at [441, 33] on div "Add Sheet" at bounding box center [412, 25] width 650 height 15
click at [546, 67] on div "Add Column" at bounding box center [379, 197] width 697 height 272
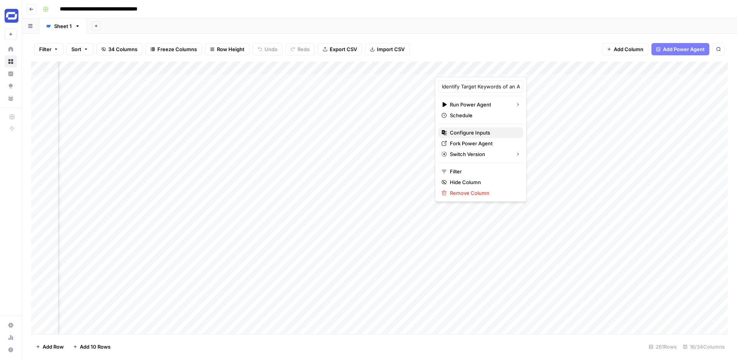
click at [469, 134] on span "Configure Inputs" at bounding box center [483, 133] width 67 height 8
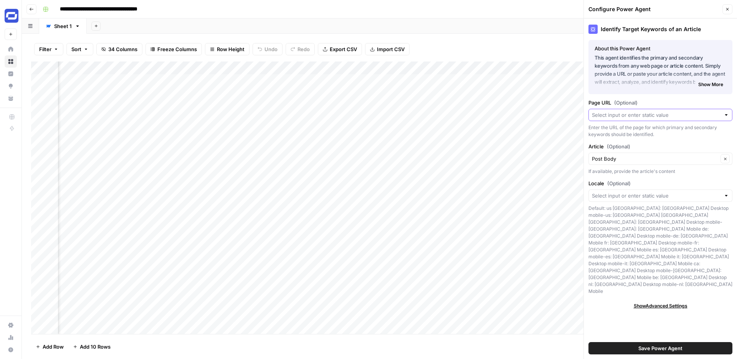
click at [646, 114] on input "Page URL (Optional)" at bounding box center [656, 115] width 129 height 8
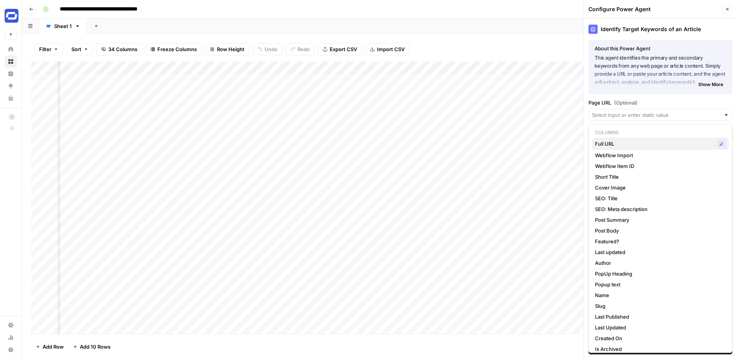
click at [625, 141] on span "Full URL" at bounding box center [654, 144] width 119 height 8
type input "Full URL"
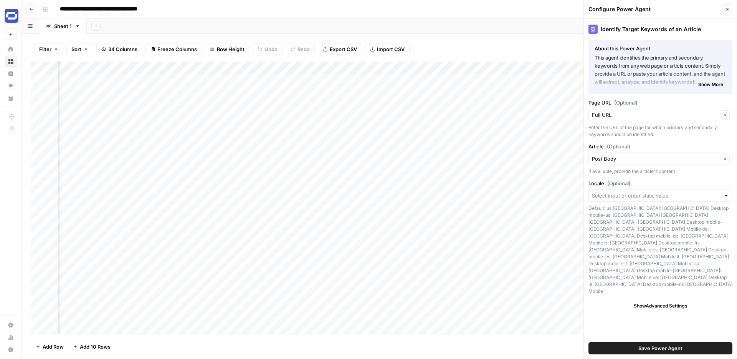
click at [132, 50] on span "34 Columns" at bounding box center [122, 49] width 29 height 8
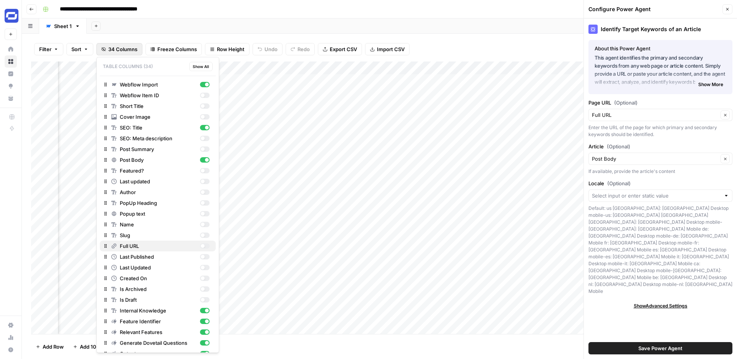
click at [205, 245] on div "button" at bounding box center [205, 245] width 10 height 5
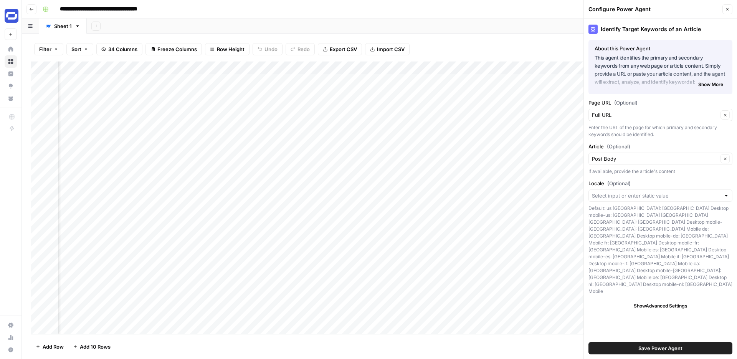
click at [134, 50] on span "34 Columns" at bounding box center [122, 49] width 29 height 8
click at [656, 349] on span "Save Power Agent" at bounding box center [660, 348] width 44 height 8
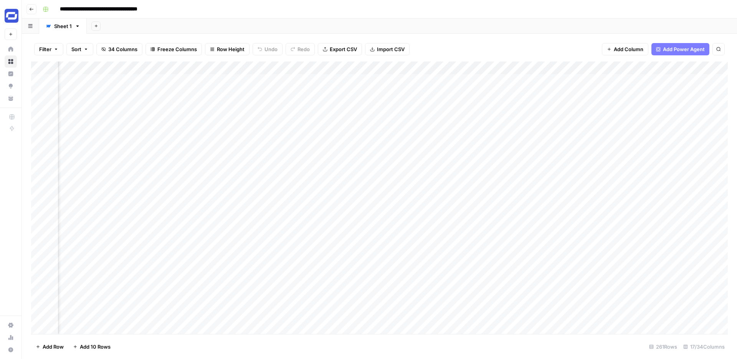
scroll to position [0, 468]
click at [444, 79] on div "Add Column" at bounding box center [379, 197] width 697 height 272
click at [251, 79] on div "Add Column" at bounding box center [379, 197] width 697 height 272
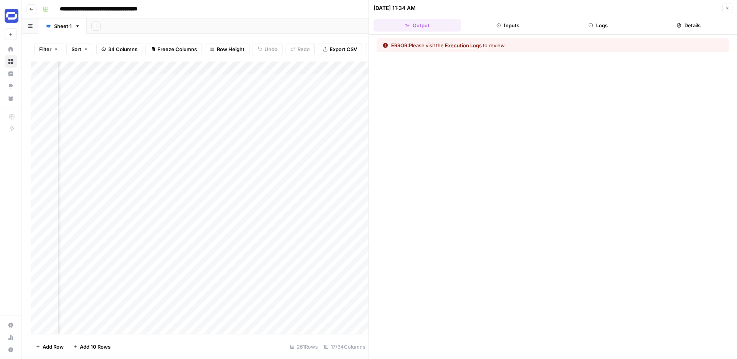
click at [598, 19] on button "Logs" at bounding box center [599, 25] width 88 height 12
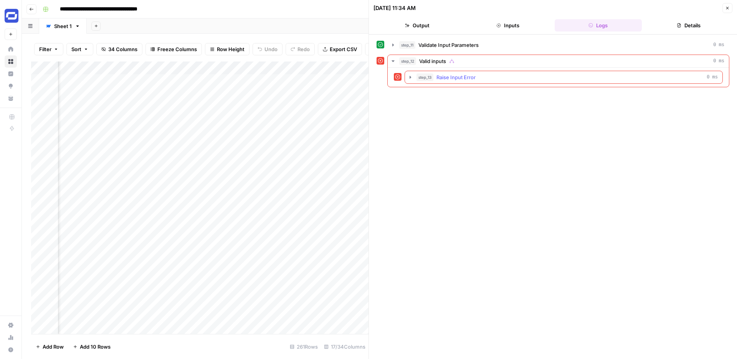
click at [491, 75] on div "step_13 Raise Input Error 0 ms" at bounding box center [567, 77] width 301 height 8
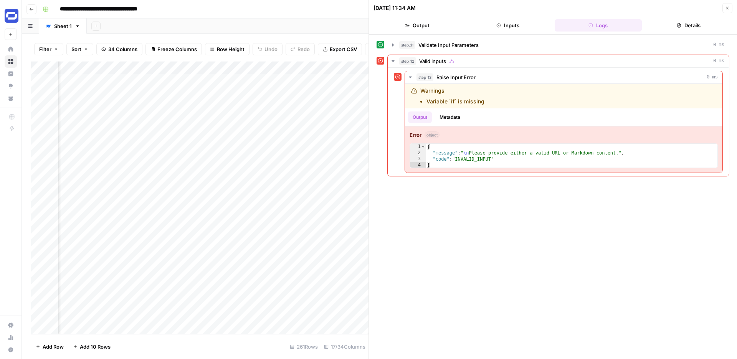
click at [727, 7] on icon "button" at bounding box center [727, 8] width 5 height 5
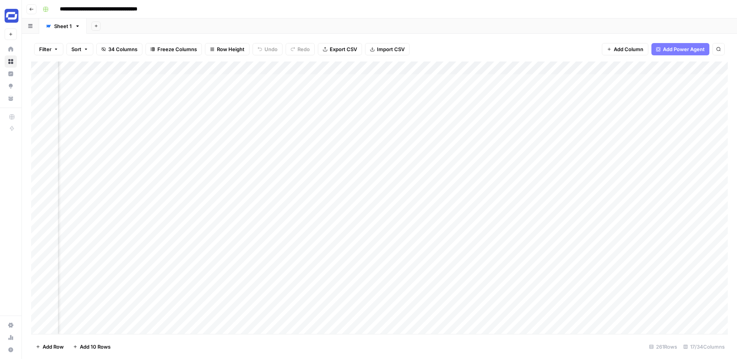
scroll to position [0, 566]
click at [393, 67] on div "Add Column" at bounding box center [379, 197] width 697 height 272
click at [442, 32] on div "Add Sheet" at bounding box center [412, 25] width 650 height 15
click at [636, 51] on span "Add Column" at bounding box center [629, 49] width 30 height 8
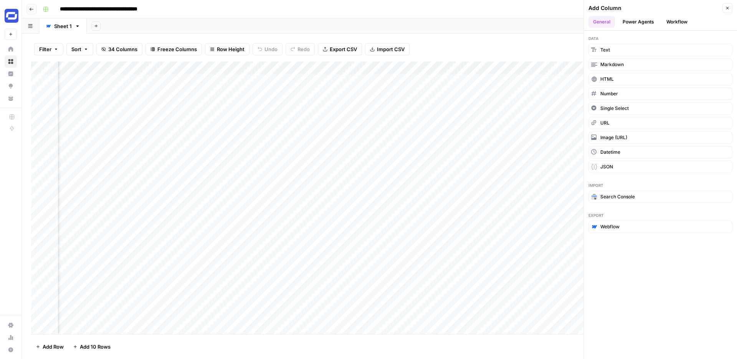
click at [677, 23] on button "Workflow" at bounding box center [677, 22] width 30 height 12
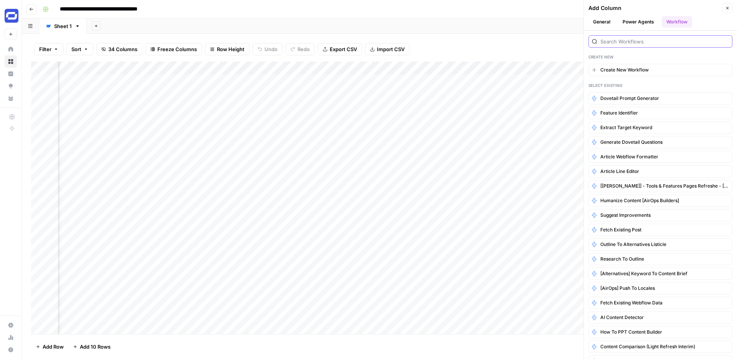
click at [649, 41] on input "search" at bounding box center [664, 42] width 129 height 8
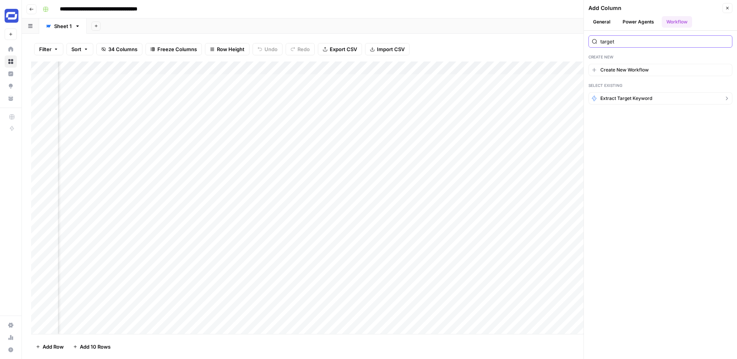
type input "target"
click at [620, 98] on span "Extract Target Keyword" at bounding box center [626, 98] width 52 height 7
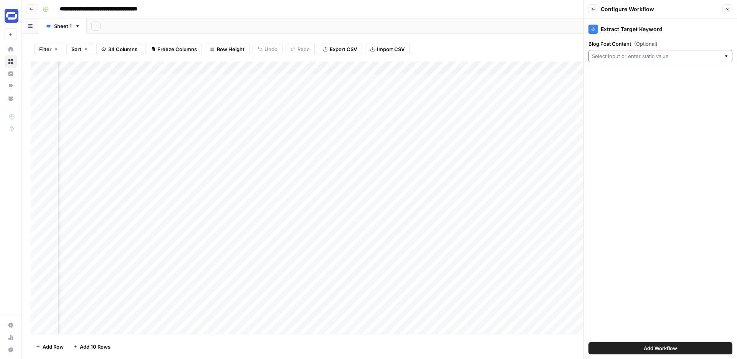
click at [638, 53] on input "Blog Post Content (Optional)" at bounding box center [656, 56] width 129 height 8
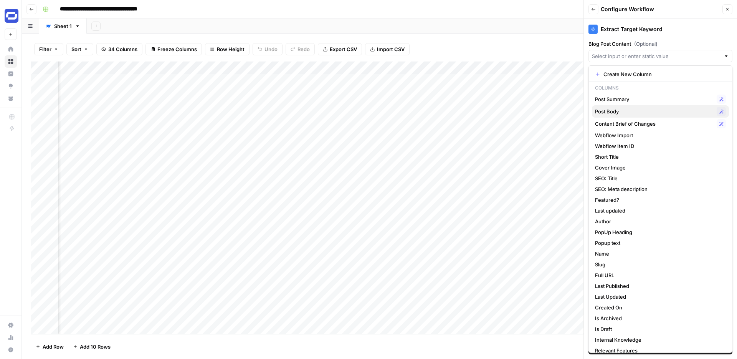
click at [620, 109] on span "Post Body" at bounding box center [654, 111] width 119 height 8
type input "Post Body"
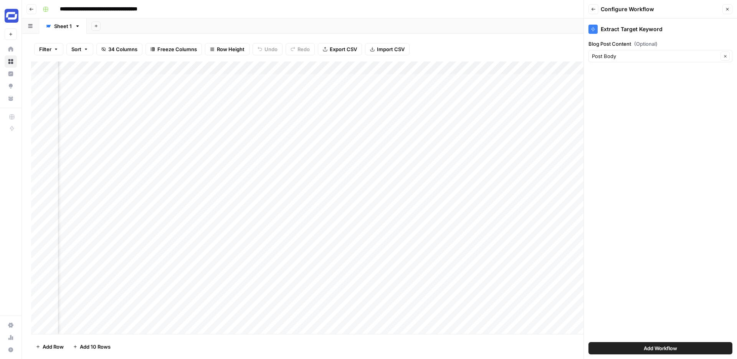
click at [653, 347] on span "Add Workflow" at bounding box center [660, 348] width 33 height 8
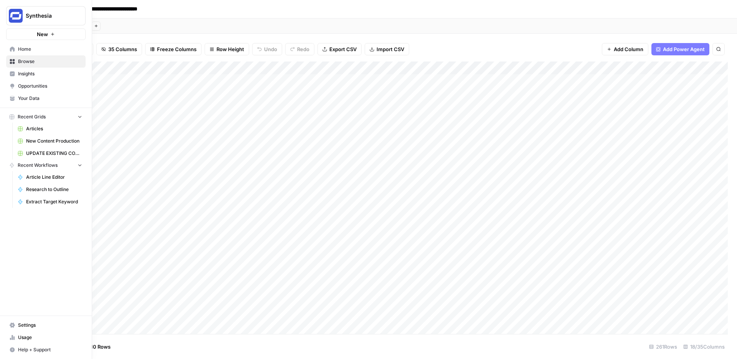
scroll to position [0, 359]
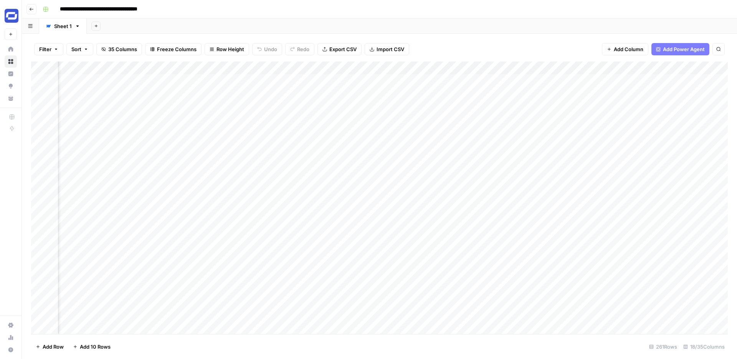
drag, startPoint x: 645, startPoint y: 66, endPoint x: 523, endPoint y: 87, distance: 124.3
click at [523, 87] on div "Add Column" at bounding box center [379, 197] width 697 height 272
click at [534, 79] on div "Add Column" at bounding box center [379, 197] width 697 height 272
click at [574, 94] on div "Add Column" at bounding box center [379, 197] width 697 height 272
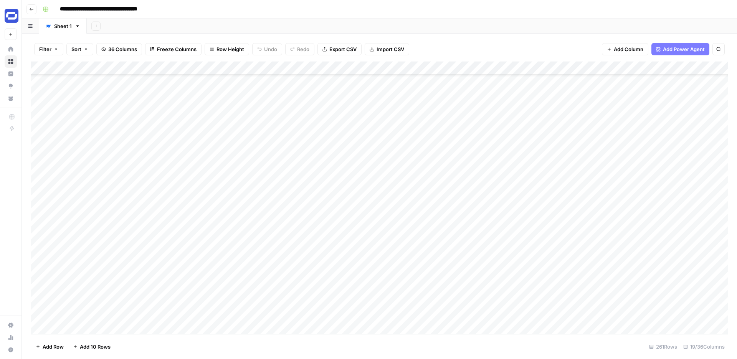
scroll to position [3160, 0]
click at [470, 116] on div "Add Column" at bounding box center [379, 197] width 697 height 272
click at [604, 117] on div "Add Column" at bounding box center [379, 197] width 697 height 272
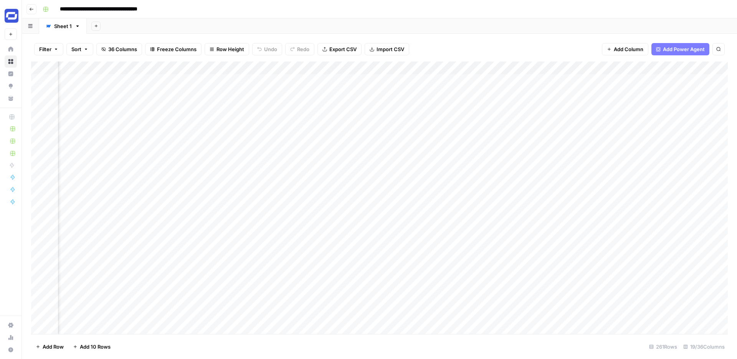
click at [324, 69] on div "Add Column" at bounding box center [379, 197] width 697 height 272
click at [324, 69] on div at bounding box center [339, 68] width 69 height 15
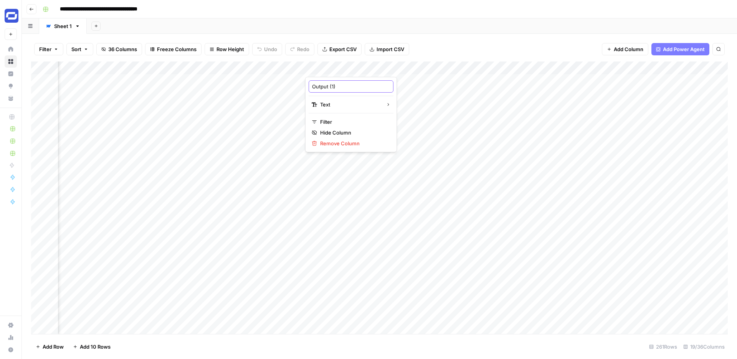
click at [327, 86] on input "Output (1)" at bounding box center [351, 87] width 78 height 8
type input "Target Keyword"
click at [271, 81] on div "Add Column" at bounding box center [379, 197] width 697 height 272
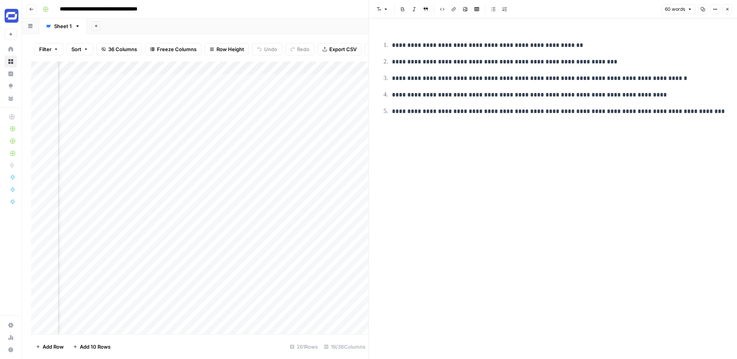
click at [723, 10] on button "Close" at bounding box center [727, 9] width 10 height 10
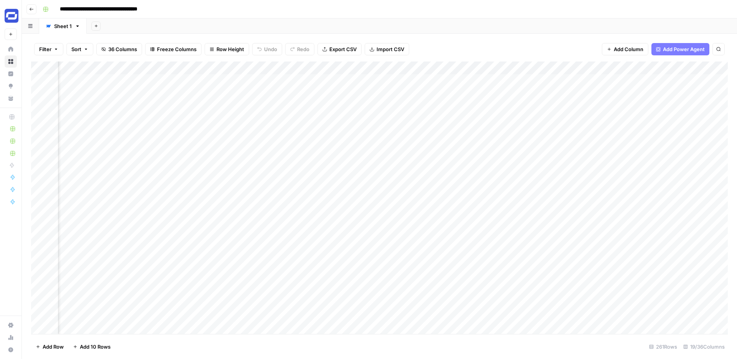
click at [493, 41] on div "Filter Sort 36 Columns Freeze Columns Row Height Undo Redo Export CSV Import CS…" at bounding box center [379, 49] width 697 height 25
click at [502, 41] on div "Filter Sort 36 Columns Freeze Columns Row Height Undo Redo Export CSV Import CS…" at bounding box center [379, 49] width 697 height 25
click at [566, 69] on div "Add Column" at bounding box center [379, 197] width 697 height 272
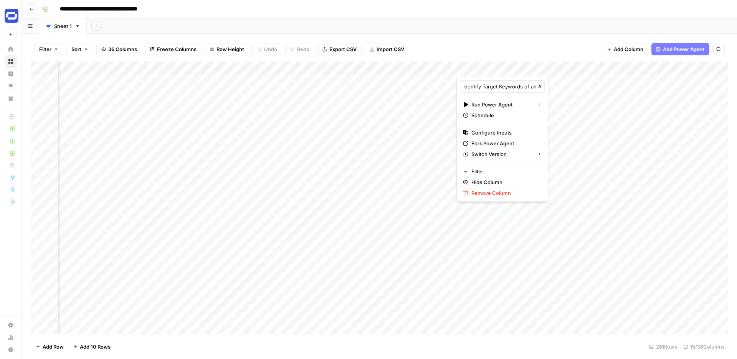
click at [559, 53] on div "Filter Sort 36 Columns Freeze Columns Row Height Undo Redo Export CSV Import CS…" at bounding box center [379, 49] width 697 height 25
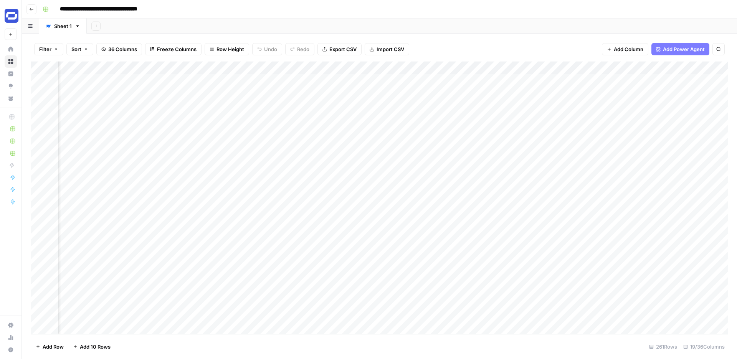
scroll to position [0, 867]
click at [520, 67] on div "Add Column" at bounding box center [379, 197] width 697 height 272
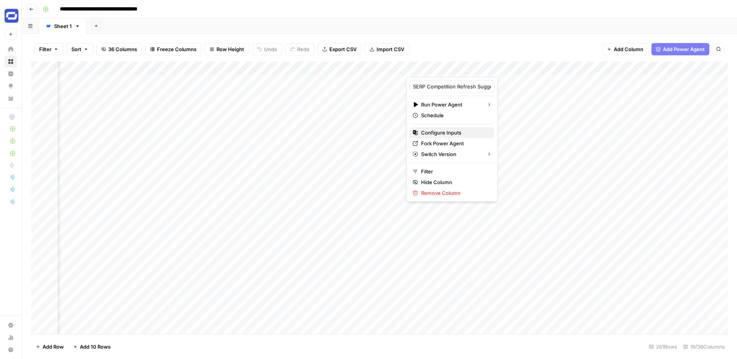
click at [441, 132] on span "Configure Inputs" at bounding box center [454, 133] width 67 height 8
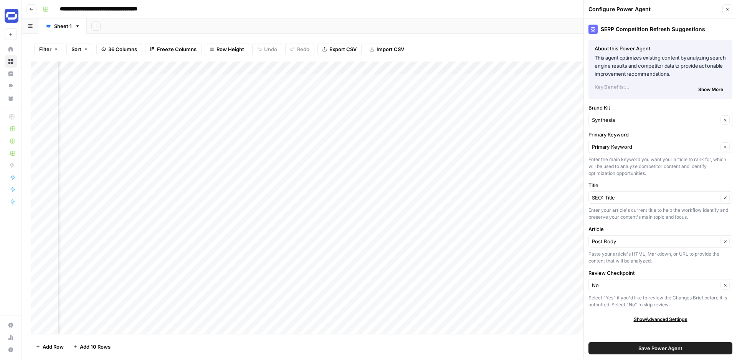
click at [701, 88] on span "Show More" at bounding box center [710, 89] width 25 height 7
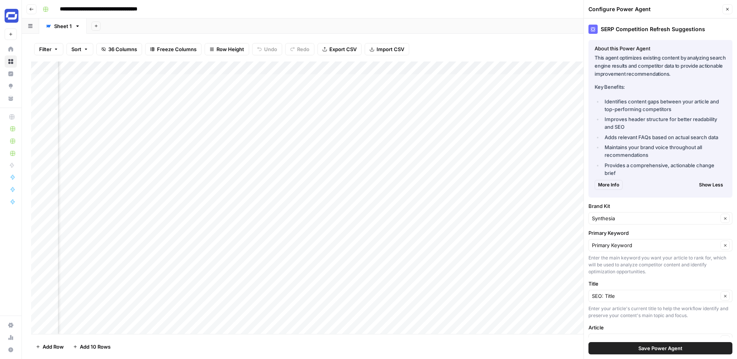
click at [727, 10] on icon "button" at bounding box center [727, 9] width 5 height 5
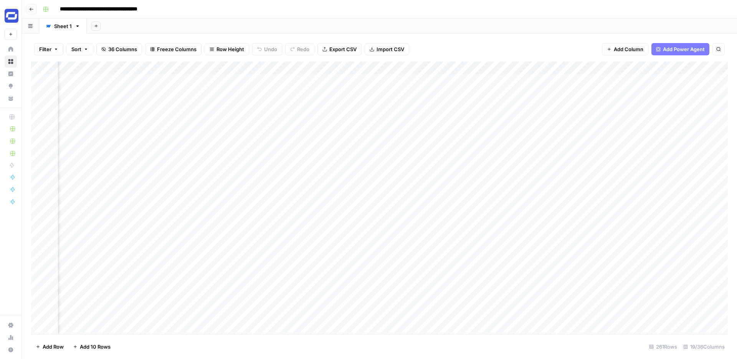
scroll to position [0, 471]
click at [630, 48] on span "Add Column" at bounding box center [629, 49] width 30 height 8
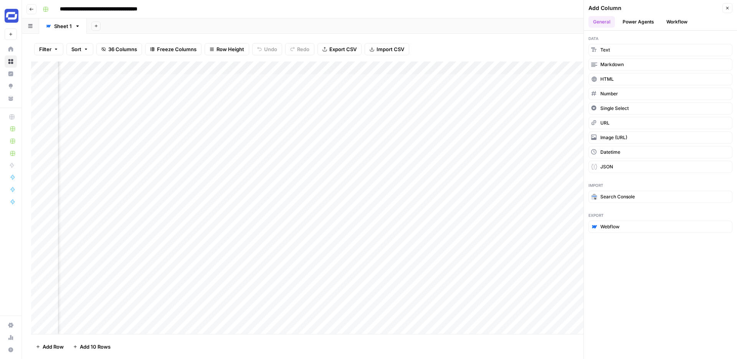
click at [677, 20] on button "Workflow" at bounding box center [677, 22] width 30 height 12
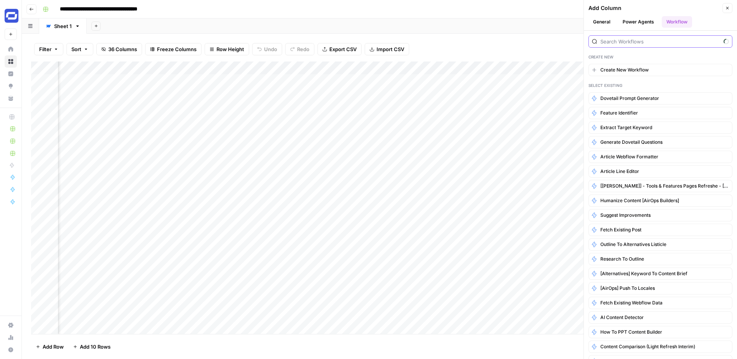
click at [655, 40] on input "search" at bounding box center [660, 42] width 120 height 8
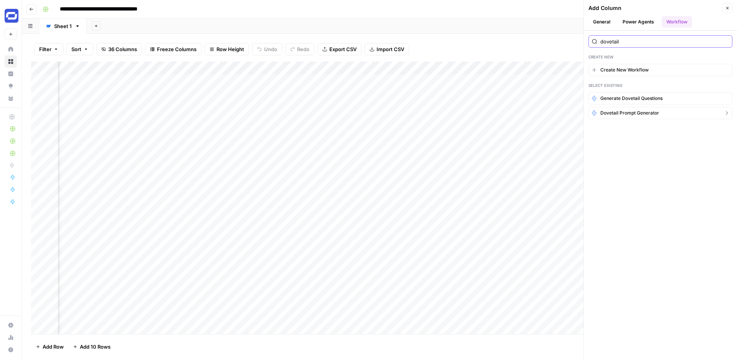
type input "dovetail"
click at [634, 113] on span "Dovetail prompt generator" at bounding box center [629, 112] width 59 height 7
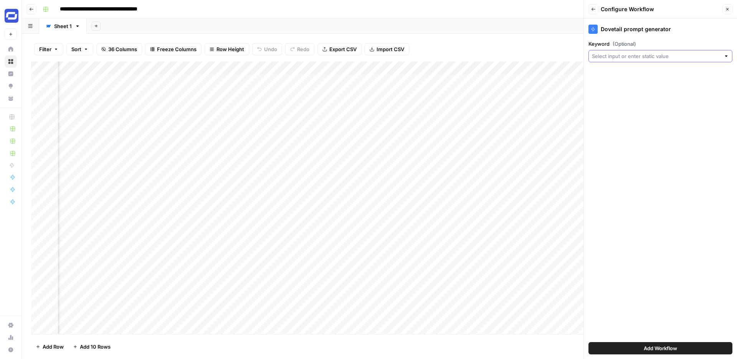
click at [647, 56] on input "Keyword (Optional)" at bounding box center [656, 56] width 129 height 8
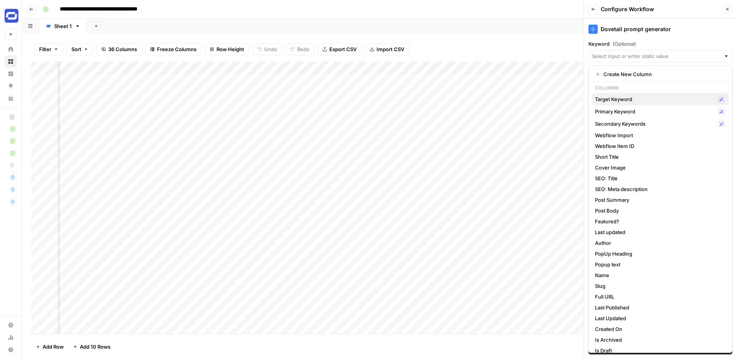
click at [618, 98] on span "Target Keyword" at bounding box center [654, 99] width 119 height 8
type input "Target Keyword"
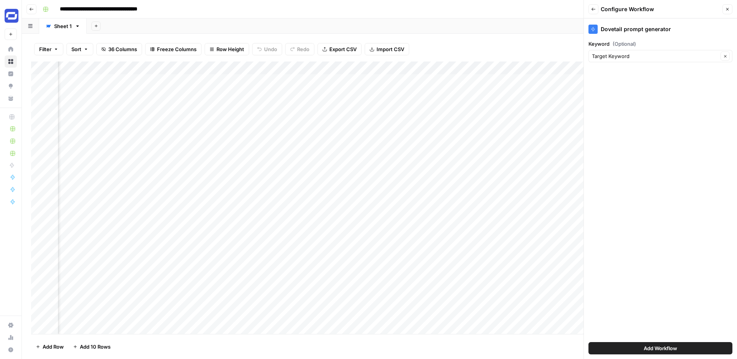
click at [654, 348] on span "Add Workflow" at bounding box center [660, 348] width 33 height 8
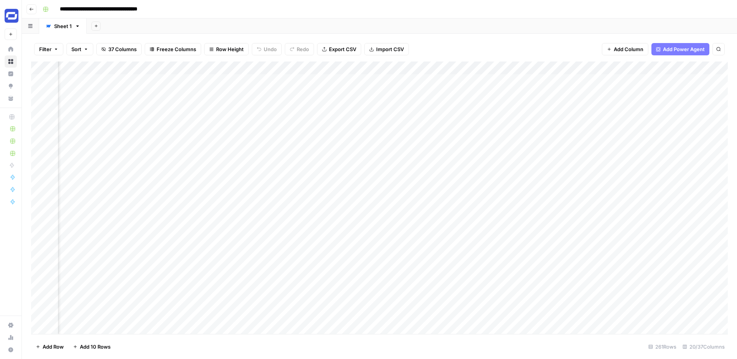
scroll to position [0, 333]
drag, startPoint x: 612, startPoint y: 67, endPoint x: 479, endPoint y: 92, distance: 135.8
click at [479, 92] on div "Add Column" at bounding box center [379, 197] width 697 height 272
drag, startPoint x: 460, startPoint y: 67, endPoint x: 603, endPoint y: 66, distance: 144.0
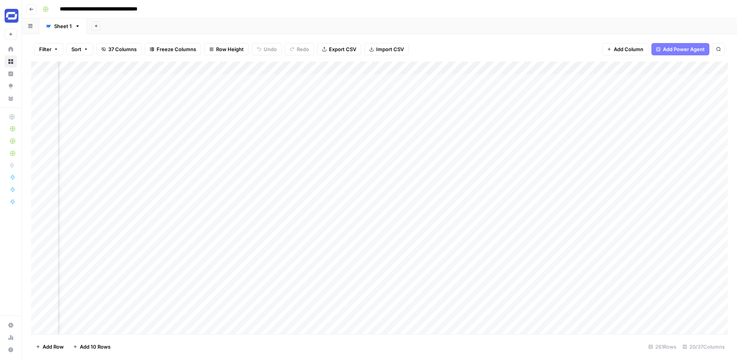
click at [603, 66] on div "Add Column" at bounding box center [379, 197] width 697 height 272
click at [607, 80] on div "Add Column" at bounding box center [379, 197] width 697 height 272
drag, startPoint x: 562, startPoint y: 68, endPoint x: 608, endPoint y: 71, distance: 46.5
click at [608, 71] on div "Add Column" at bounding box center [379, 197] width 697 height 272
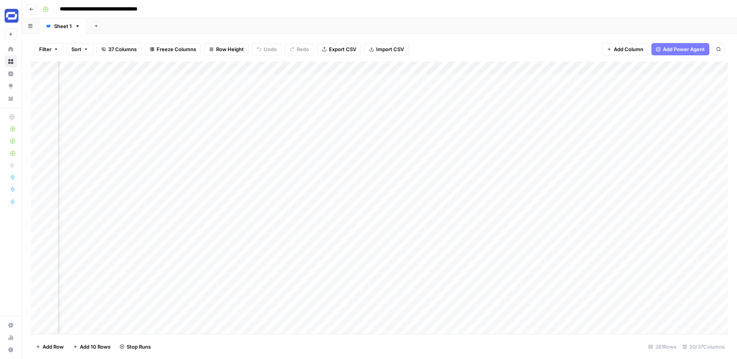
scroll to position [0, 549]
click at [553, 79] on div "Add Column" at bounding box center [379, 197] width 697 height 272
click at [509, 93] on div "Add Column" at bounding box center [379, 197] width 697 height 272
click at [596, 94] on div "Add Column" at bounding box center [379, 197] width 697 height 272
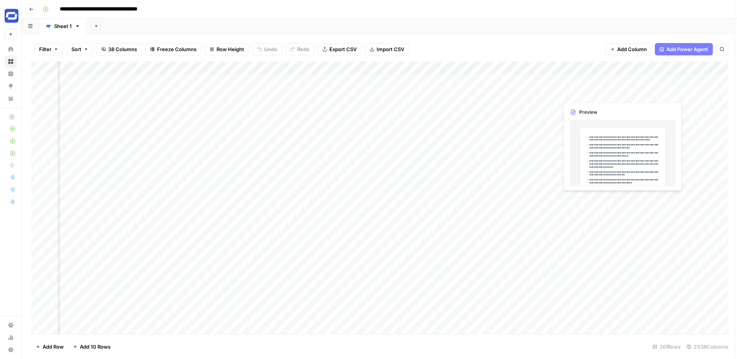
click at [596, 94] on div at bounding box center [594, 93] width 70 height 14
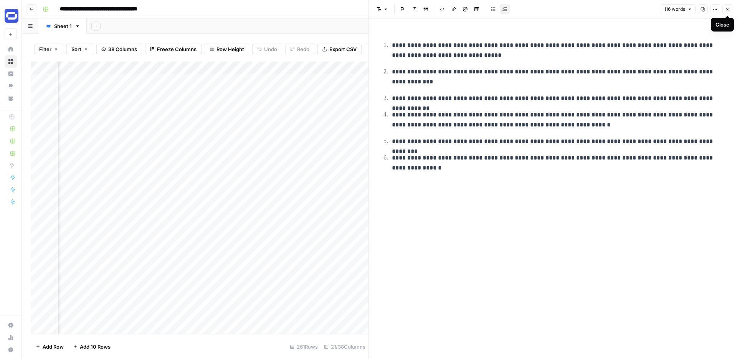
click at [727, 10] on icon "button" at bounding box center [727, 9] width 5 height 5
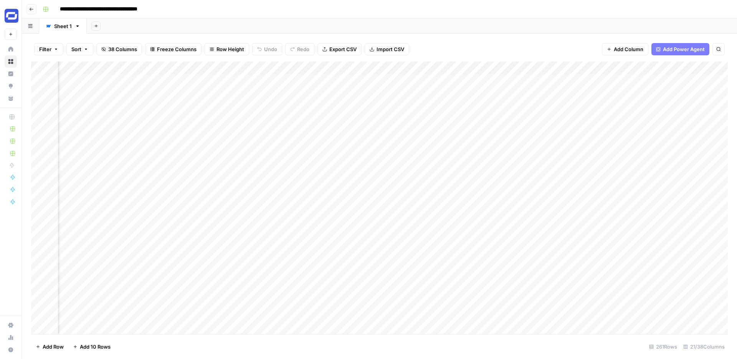
click at [588, 68] on div "Add Column" at bounding box center [379, 197] width 697 height 272
click at [588, 68] on div at bounding box center [593, 68] width 69 height 15
click at [585, 84] on input "Output (1)" at bounding box center [605, 87] width 78 height 8
type input "Dovetail Prompts"
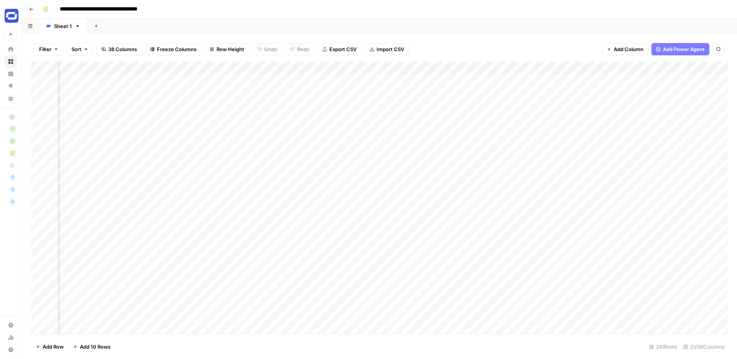
click at [494, 36] on div "Filter Sort 38 Columns Freeze Columns Row Height Undo Redo Export CSV Import CS…" at bounding box center [379, 196] width 715 height 325
click at [214, 68] on div "Add Column" at bounding box center [379, 197] width 697 height 272
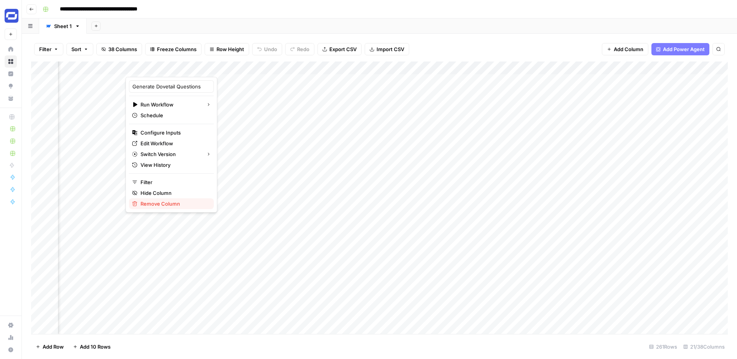
click at [155, 205] on span "Remove Column" at bounding box center [174, 204] width 67 height 8
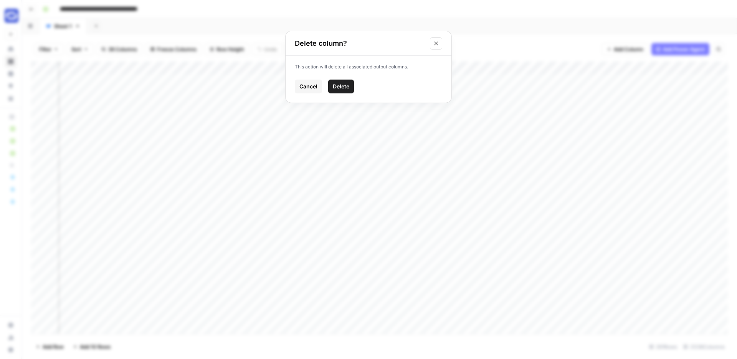
click at [342, 87] on span "Delete" at bounding box center [341, 87] width 17 height 8
click at [432, 79] on div "Add Column" at bounding box center [379, 197] width 697 height 272
click at [402, 69] on div "Add Column" at bounding box center [379, 197] width 697 height 272
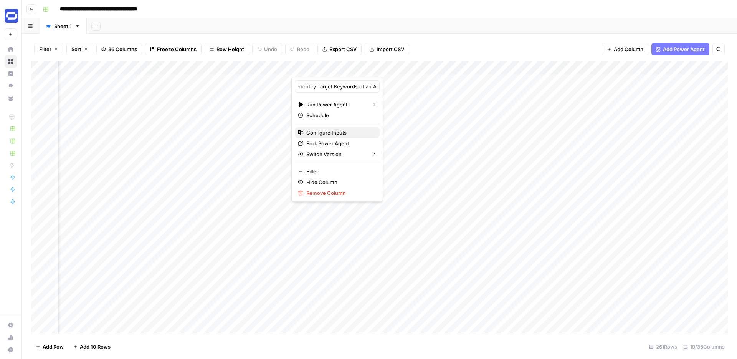
click at [326, 131] on span "Configure Inputs" at bounding box center [339, 133] width 67 height 8
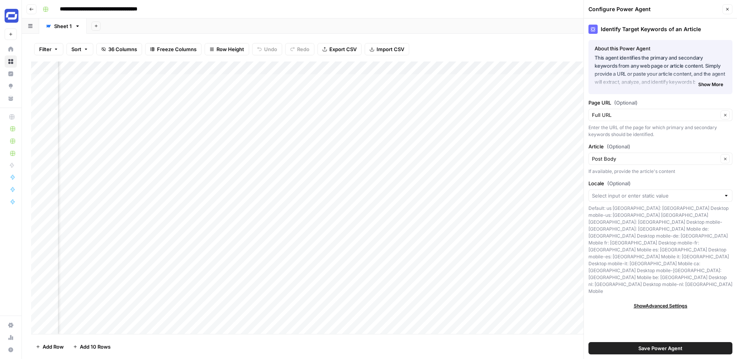
click at [726, 10] on icon "button" at bounding box center [727, 9] width 5 height 5
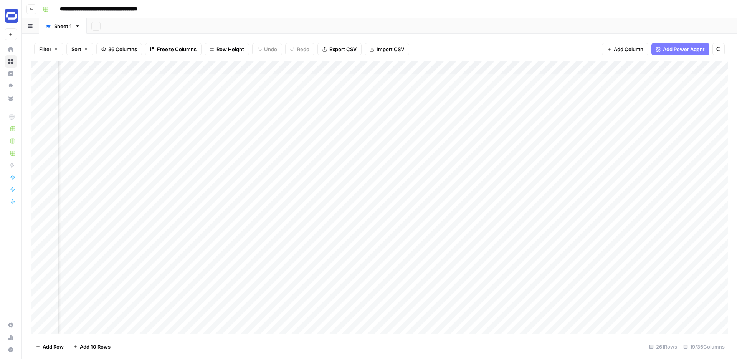
click at [315, 80] on div "Add Column" at bounding box center [379, 197] width 697 height 272
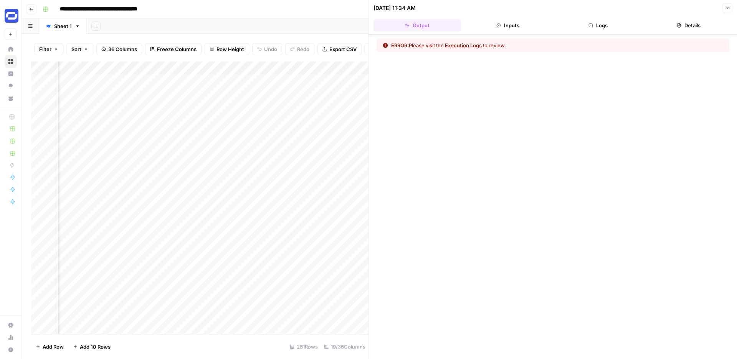
click at [466, 46] on button "Execution Logs" at bounding box center [463, 45] width 37 height 8
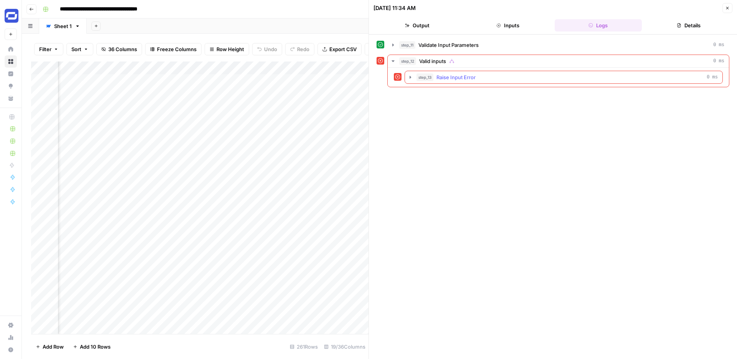
click at [469, 73] on span "Raise Input Error" at bounding box center [455, 77] width 39 height 8
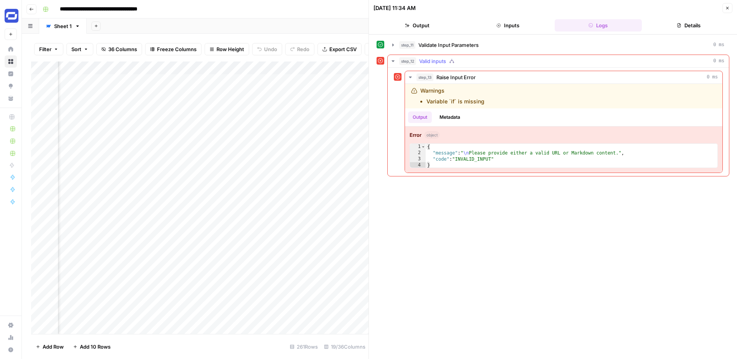
click at [473, 60] on div "step_12 Valid inputs 0 ms" at bounding box center [561, 61] width 325 height 8
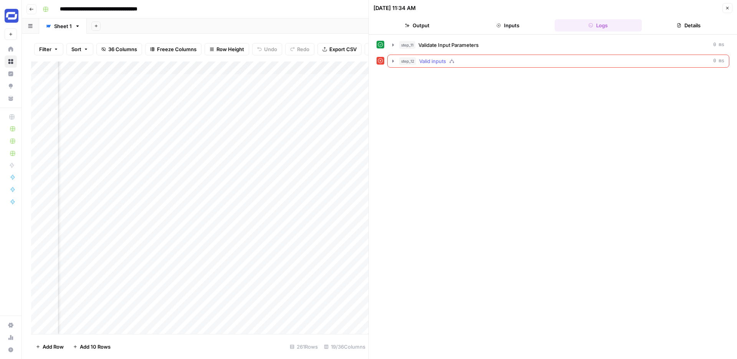
click at [473, 60] on div "step_12 Valid inputs 0 ms" at bounding box center [561, 61] width 325 height 8
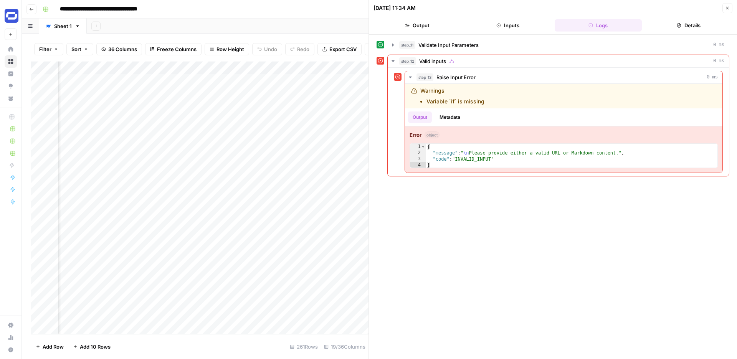
click at [725, 7] on icon "button" at bounding box center [727, 8] width 5 height 5
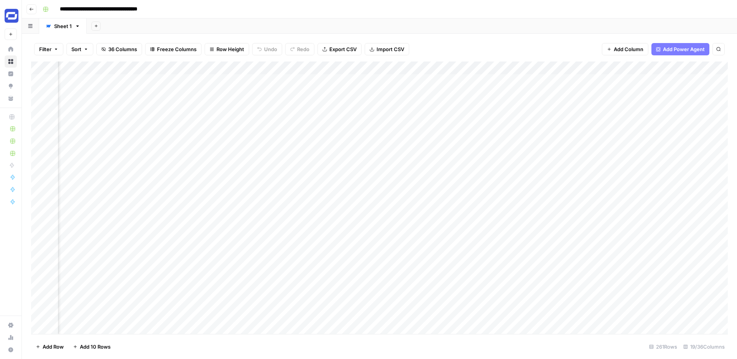
click at [400, 68] on div "Add Column" at bounding box center [379, 197] width 697 height 272
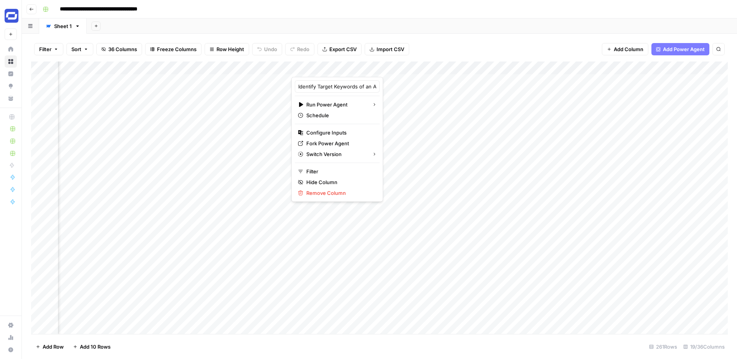
click at [407, 99] on div "Add Column" at bounding box center [379, 197] width 697 height 272
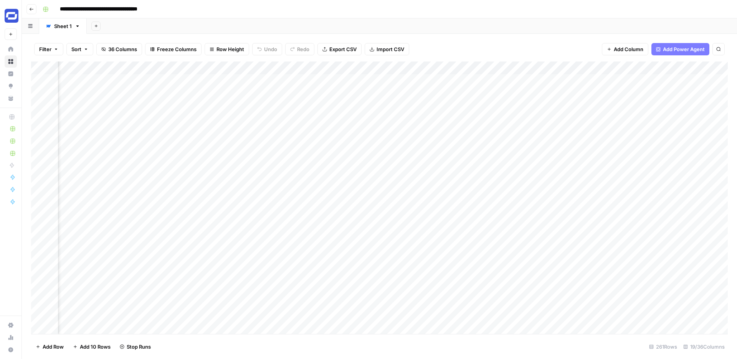
scroll to position [0, 694]
click at [418, 66] on div "Add Column" at bounding box center [379, 197] width 697 height 272
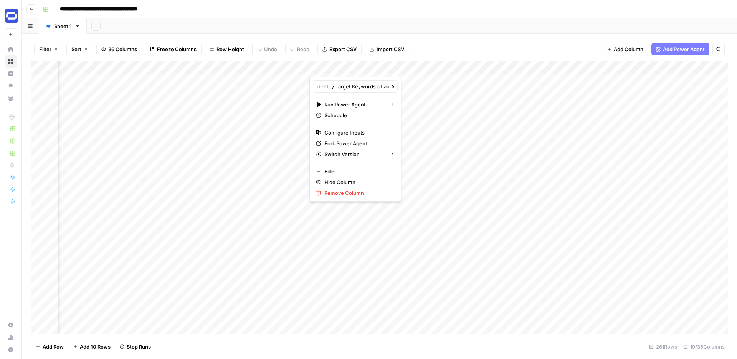
click at [460, 43] on div "Filter Sort 36 Columns Freeze Columns Row Height Undo Redo Export CSV Import CS…" at bounding box center [379, 49] width 697 height 25
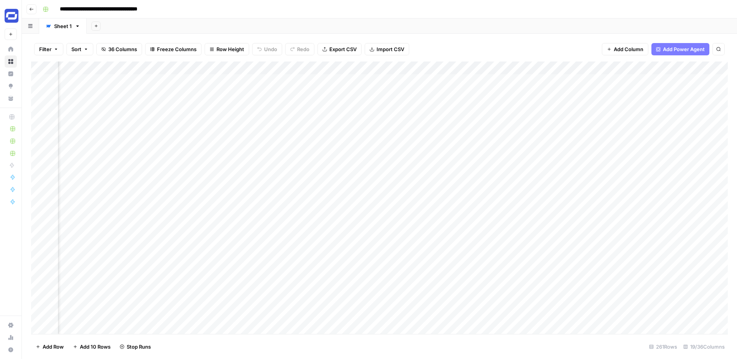
scroll to position [0, 852]
click at [259, 66] on div "Add Column" at bounding box center [379, 197] width 697 height 272
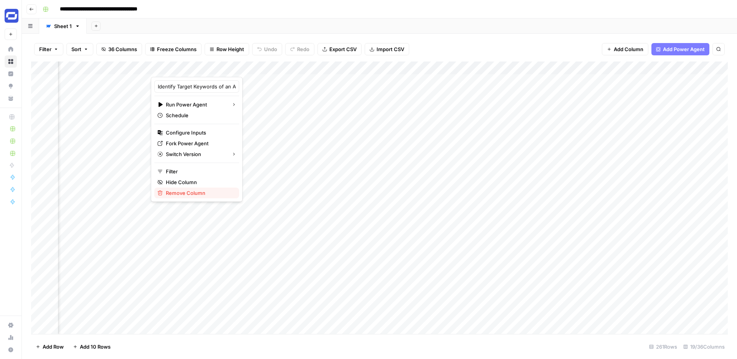
click at [189, 193] on span "Remove Column" at bounding box center [199, 193] width 67 height 8
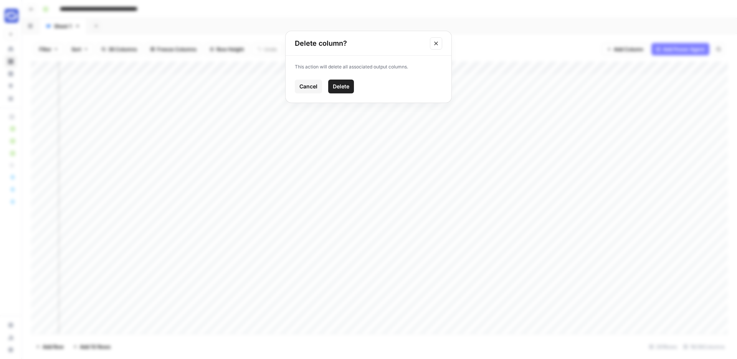
click at [346, 88] on span "Delete" at bounding box center [341, 87] width 17 height 8
click at [51, 51] on span "Filter" at bounding box center [45, 49] width 12 height 8
click at [52, 48] on button "Filter" at bounding box center [48, 49] width 29 height 12
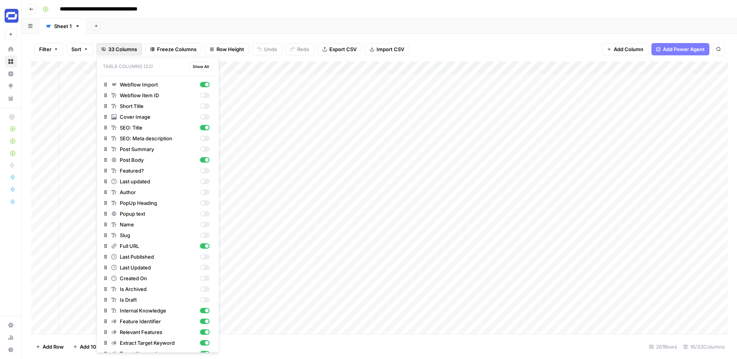
click at [124, 50] on span "33 Columns" at bounding box center [122, 49] width 29 height 8
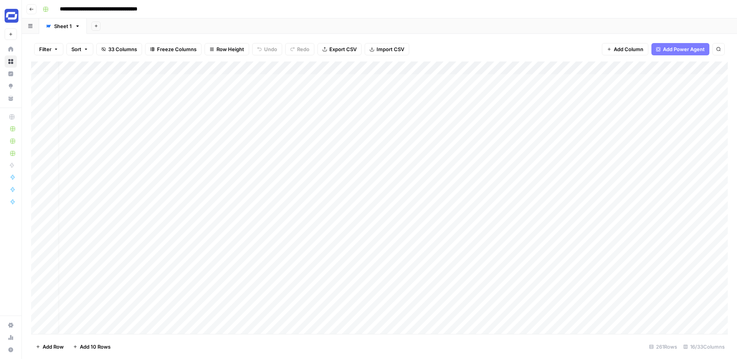
click at [463, 37] on div "Filter Sort 33 Columns Freeze Columns Row Height Undo Redo Export CSV Import CS…" at bounding box center [379, 49] width 697 height 25
click at [106, 52] on button "33 Columns" at bounding box center [119, 49] width 46 height 12
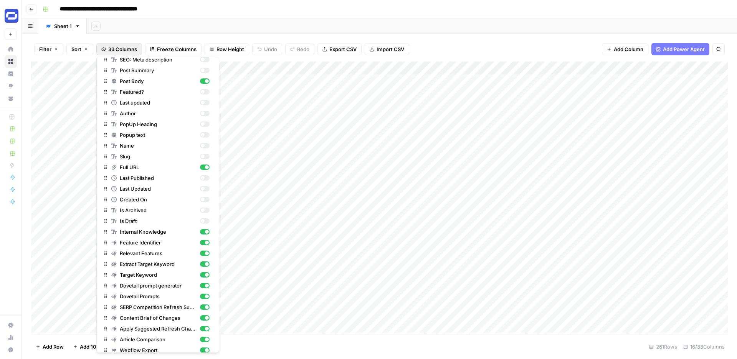
scroll to position [85, 0]
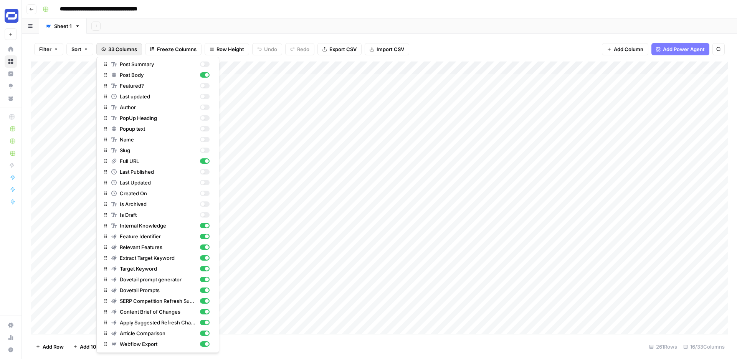
click at [473, 37] on div "Filter Sort 33 Columns Freeze Columns Row Height Undo Redo Export CSV Import CS…" at bounding box center [379, 49] width 697 height 25
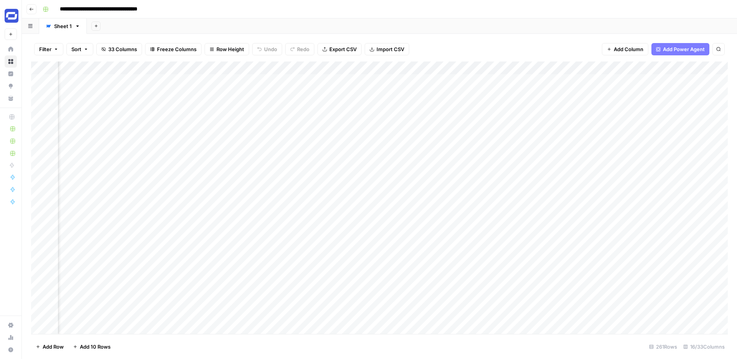
scroll to position [0, 603]
click at [630, 48] on span "Add Column" at bounding box center [629, 49] width 30 height 8
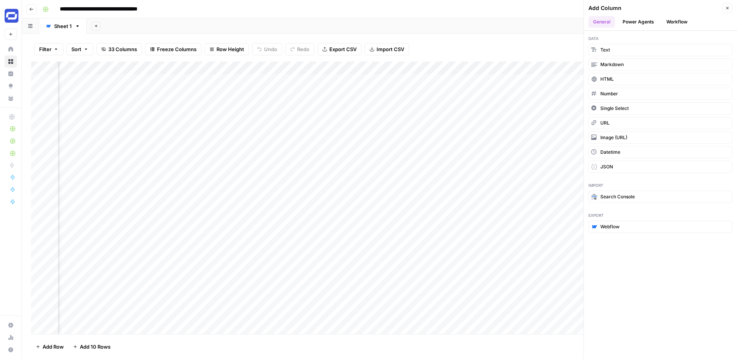
click at [673, 19] on button "Workflow" at bounding box center [677, 22] width 30 height 12
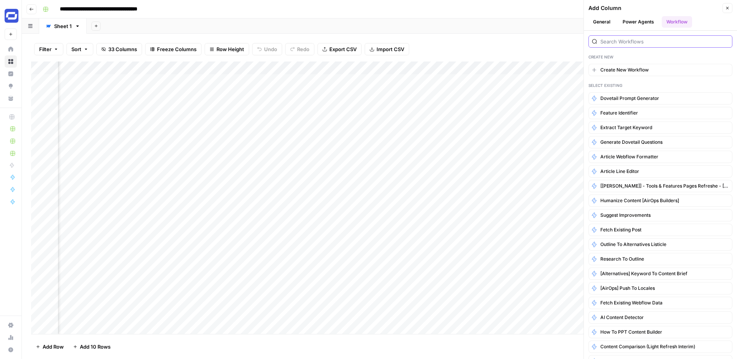
click at [634, 39] on input "search" at bounding box center [664, 42] width 129 height 8
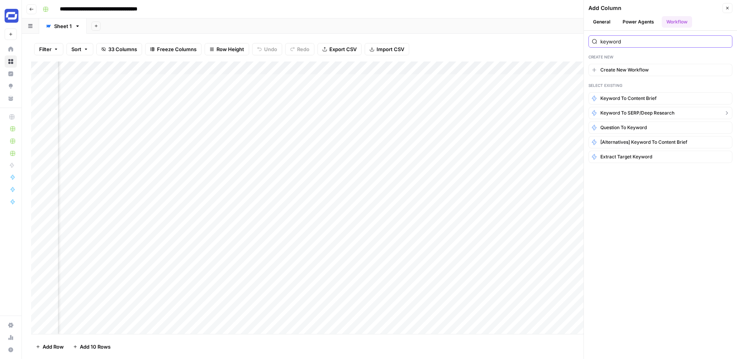
type input "keyword"
click at [643, 109] on span "Keyword to SERP/Deep Research" at bounding box center [637, 112] width 74 height 7
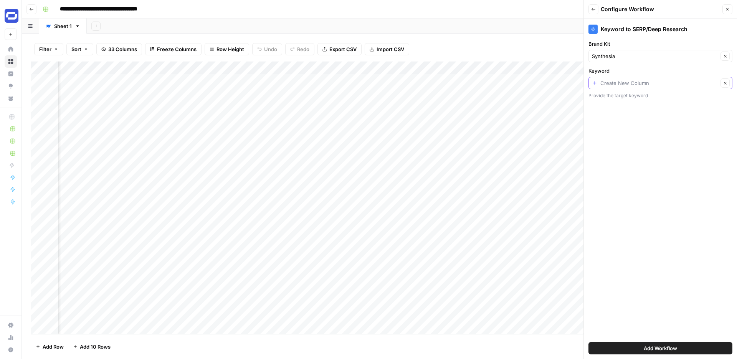
click at [633, 84] on input "Keyword" at bounding box center [659, 83] width 118 height 8
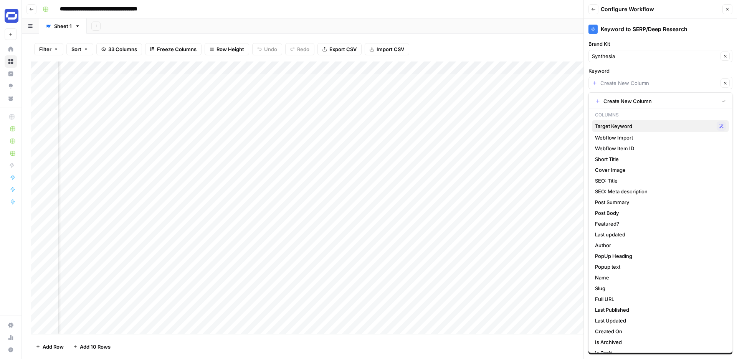
click at [628, 122] on span "Target Keyword" at bounding box center [654, 126] width 119 height 8
type input "Target Keyword"
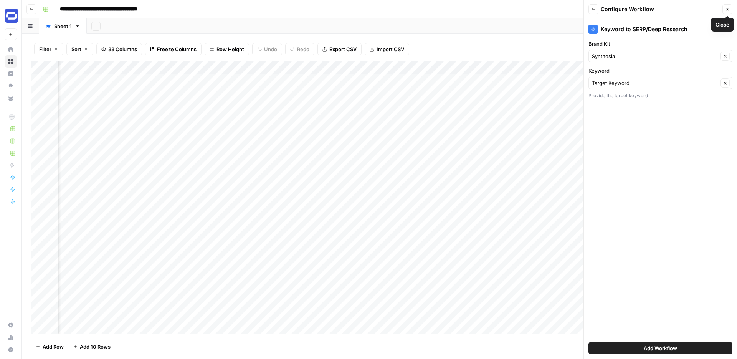
click at [724, 7] on button "Close" at bounding box center [727, 9] width 10 height 10
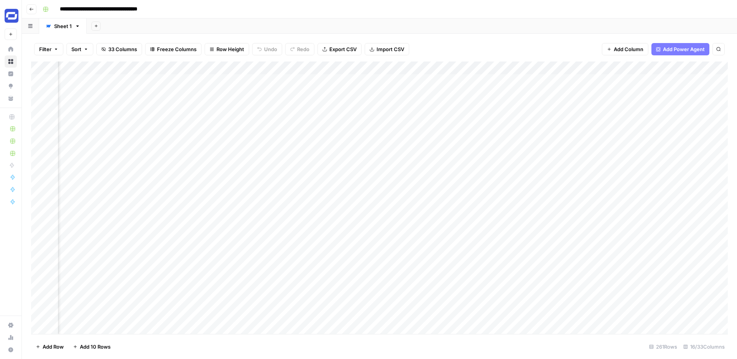
scroll to position [0, 829]
click at [627, 48] on span "Add Column" at bounding box center [629, 49] width 30 height 8
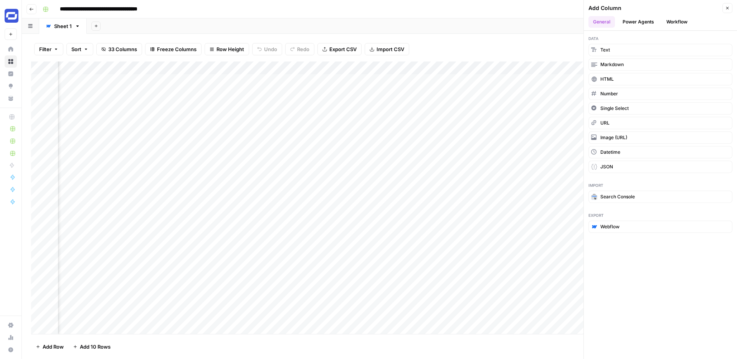
click at [674, 21] on button "Workflow" at bounding box center [677, 22] width 30 height 12
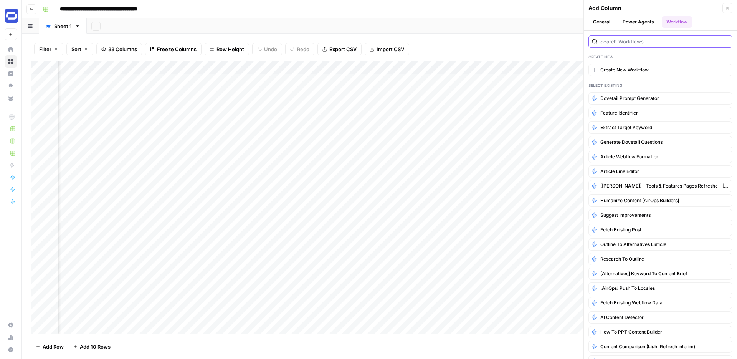
click at [649, 40] on input "search" at bounding box center [664, 42] width 129 height 8
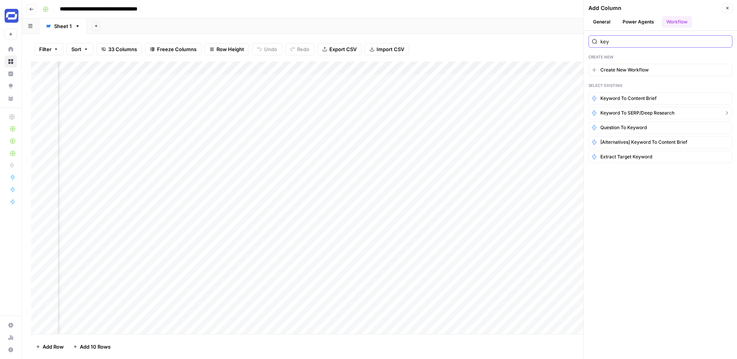
type input "key"
click at [637, 112] on span "Keyword to SERP/Deep Research" at bounding box center [637, 112] width 74 height 7
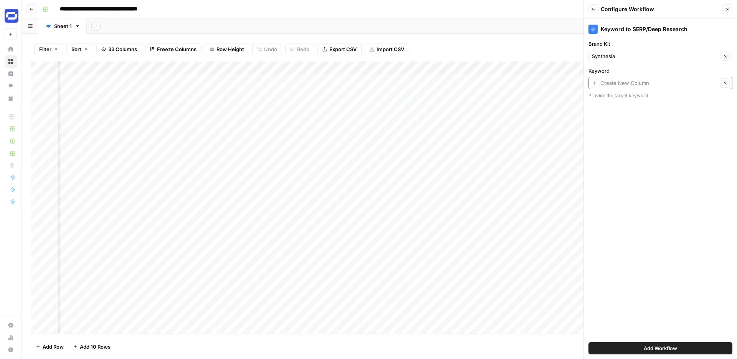
click at [631, 82] on input "Keyword" at bounding box center [659, 83] width 118 height 8
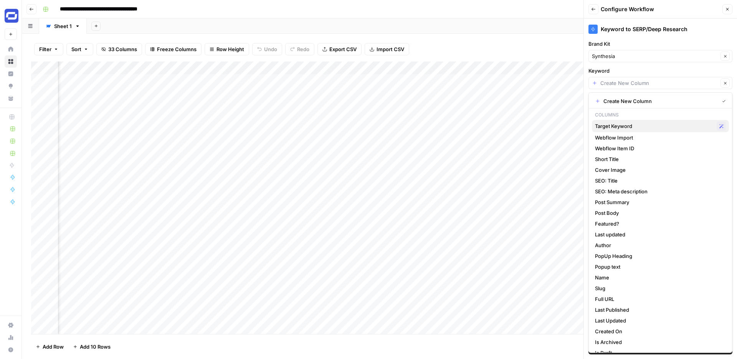
click at [608, 126] on span "Target Keyword" at bounding box center [654, 126] width 119 height 8
type input "Target Keyword"
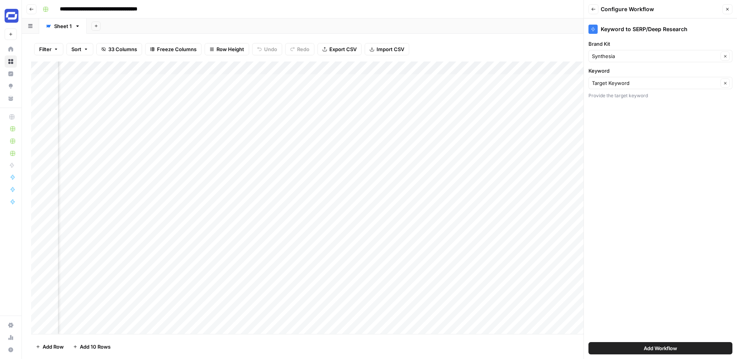
click at [672, 347] on span "Add Workflow" at bounding box center [660, 348] width 33 height 8
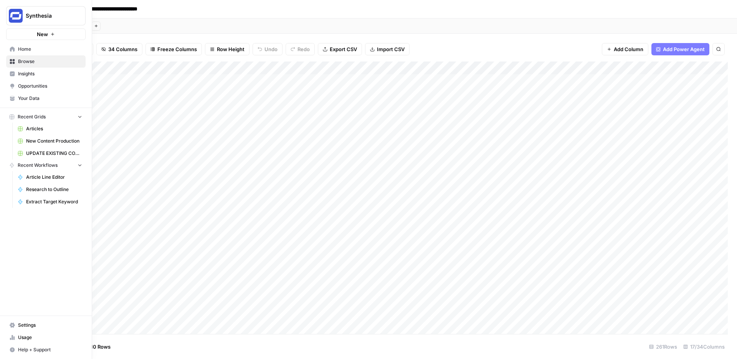
scroll to position [0, 395]
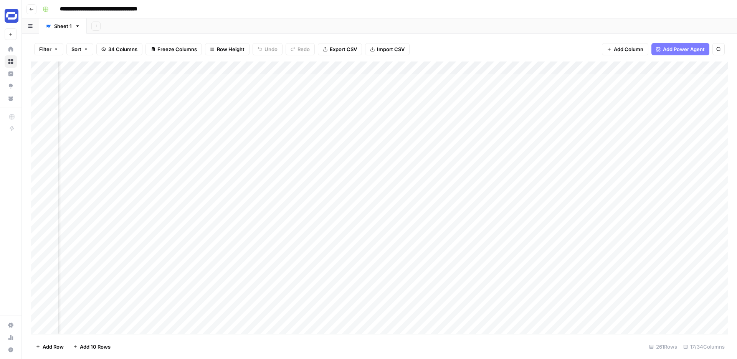
drag, startPoint x: 620, startPoint y: 70, endPoint x: 682, endPoint y: 98, distance: 67.4
click at [682, 98] on div "Add Column" at bounding box center [379, 197] width 697 height 272
click at [493, 69] on div "Add Column" at bounding box center [379, 197] width 697 height 272
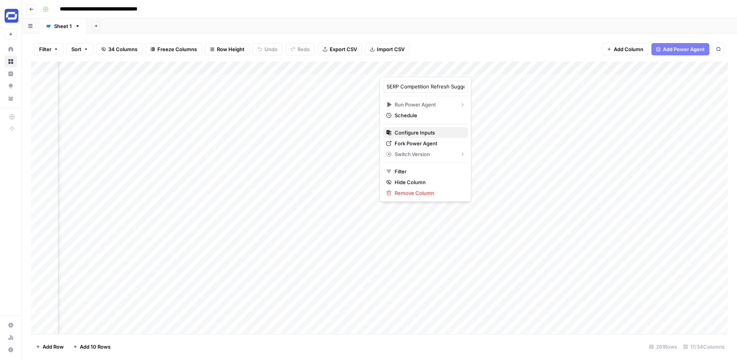
click at [419, 131] on span "Configure Inputs" at bounding box center [428, 133] width 67 height 8
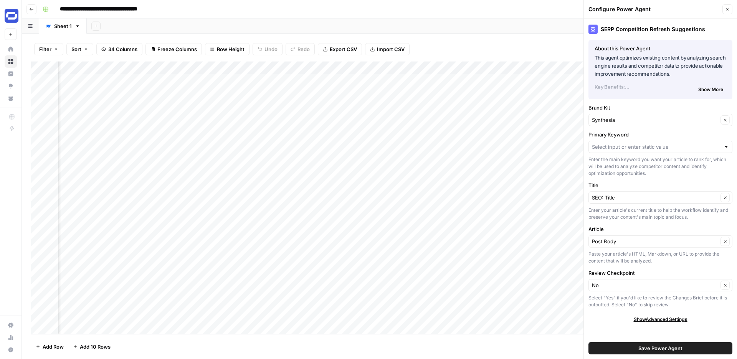
click at [704, 89] on span "Show More" at bounding box center [710, 89] width 25 height 7
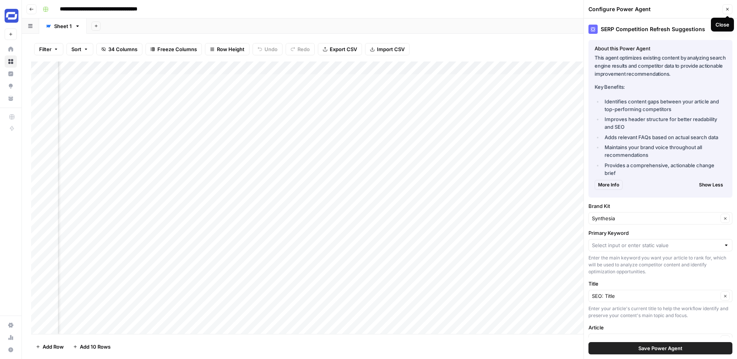
click at [727, 9] on icon "button" at bounding box center [727, 9] width 3 height 3
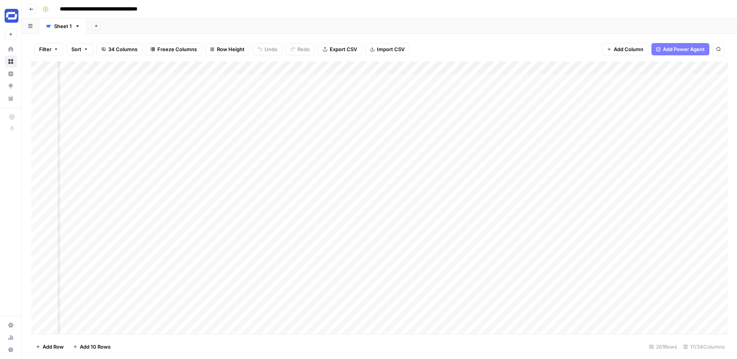
click at [321, 78] on div "Add Column" at bounding box center [379, 197] width 697 height 272
